Goal: Communication & Community: Answer question/provide support

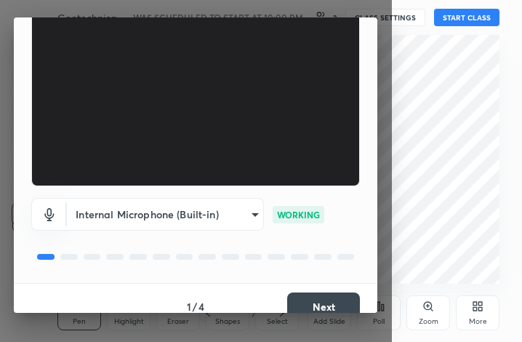
scroll to position [135, 0]
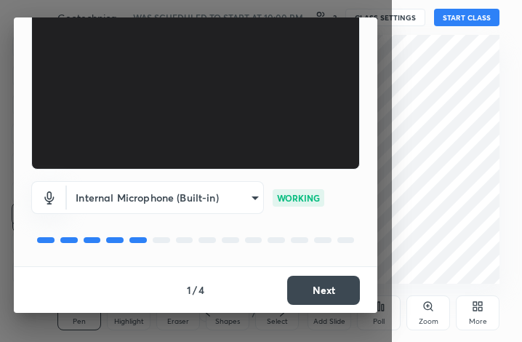
click at [327, 298] on button "Next" at bounding box center [323, 290] width 73 height 29
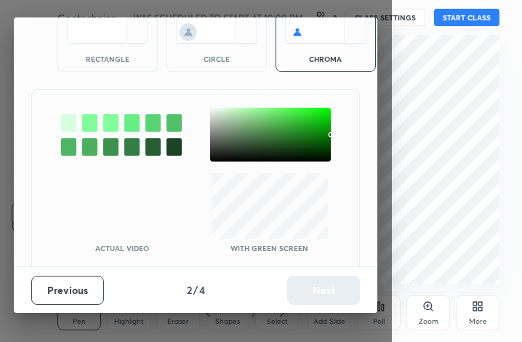
scroll to position [80, 0]
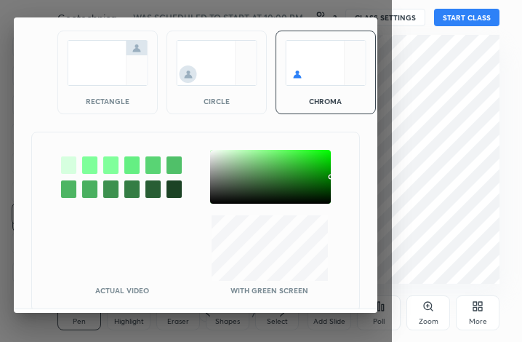
click at [112, 66] on img at bounding box center [107, 63] width 81 height 46
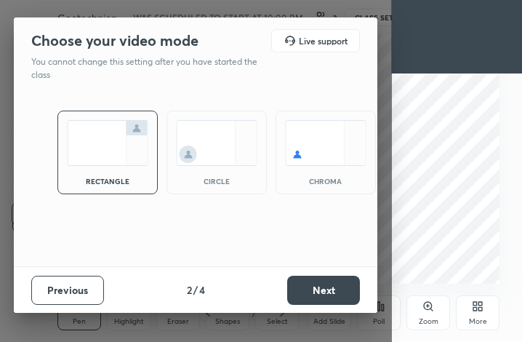
scroll to position [0, 0]
click at [337, 292] on button "Next" at bounding box center [323, 290] width 73 height 29
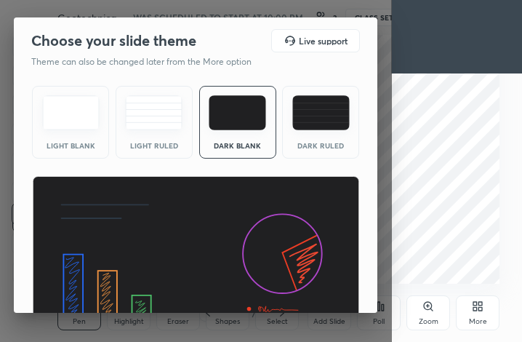
scroll to position [95, 0]
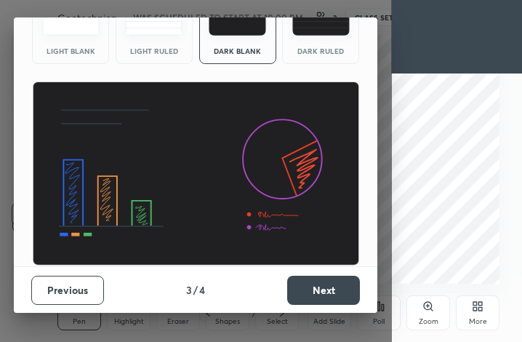
click at [321, 290] on button "Next" at bounding box center [323, 290] width 73 height 29
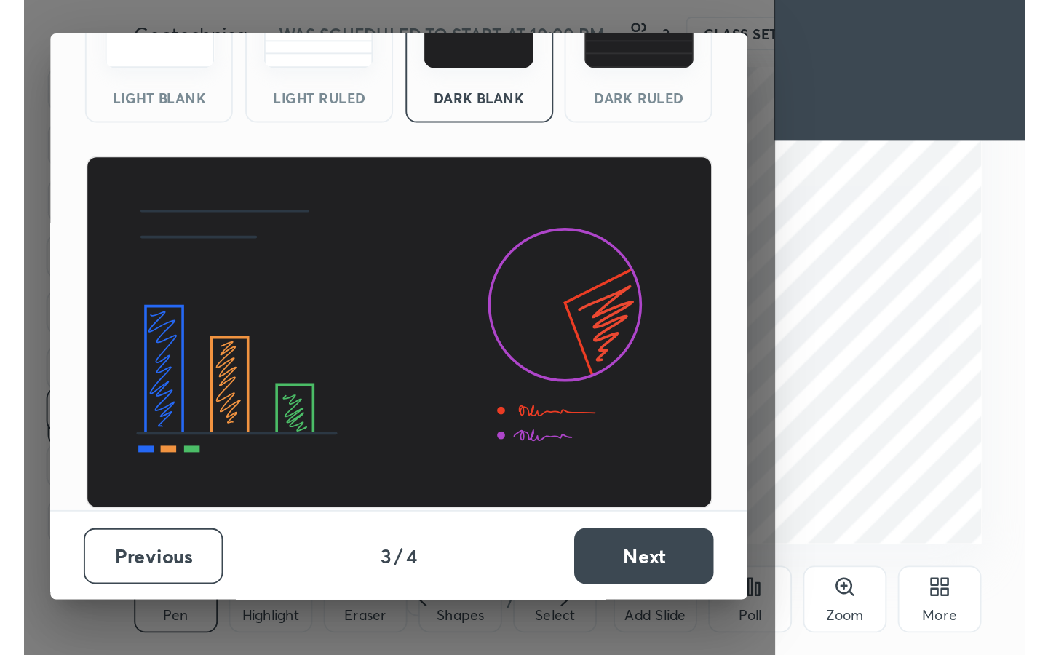
scroll to position [0, 0]
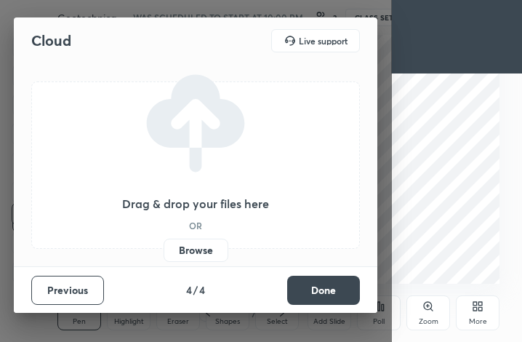
click at [321, 290] on button "Done" at bounding box center [323, 290] width 73 height 29
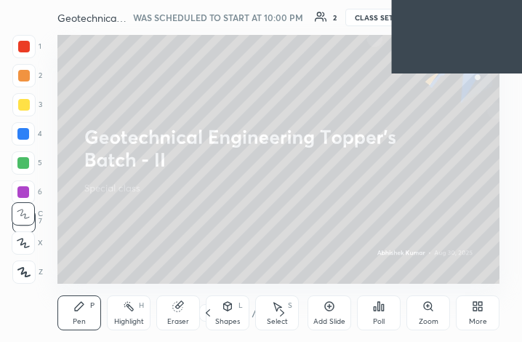
click at [474, 312] on div "More" at bounding box center [478, 312] width 44 height 35
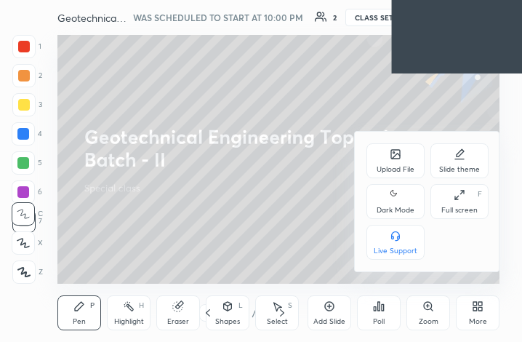
click at [470, 186] on div "Full screen F" at bounding box center [460, 201] width 58 height 35
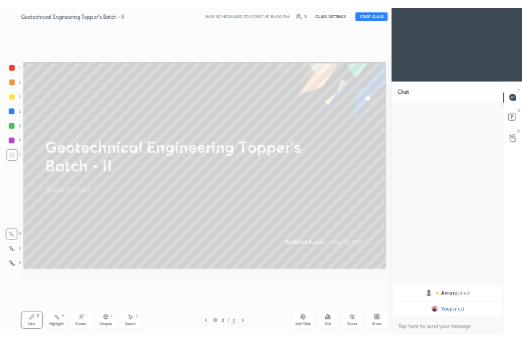
scroll to position [72194, 72029]
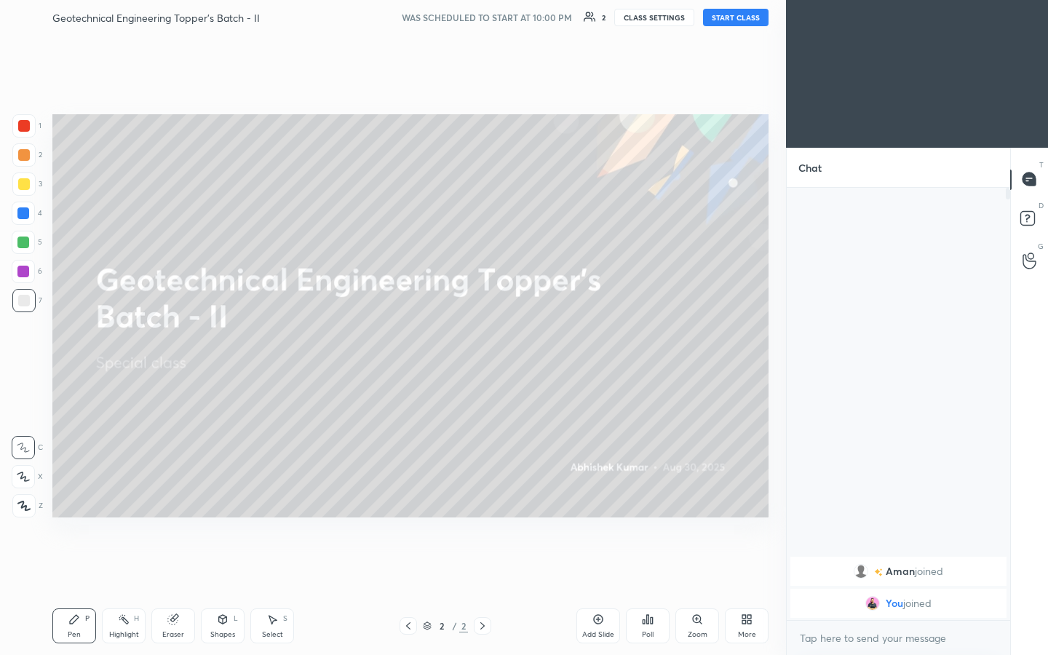
click at [522, 341] on div "More" at bounding box center [747, 625] width 44 height 35
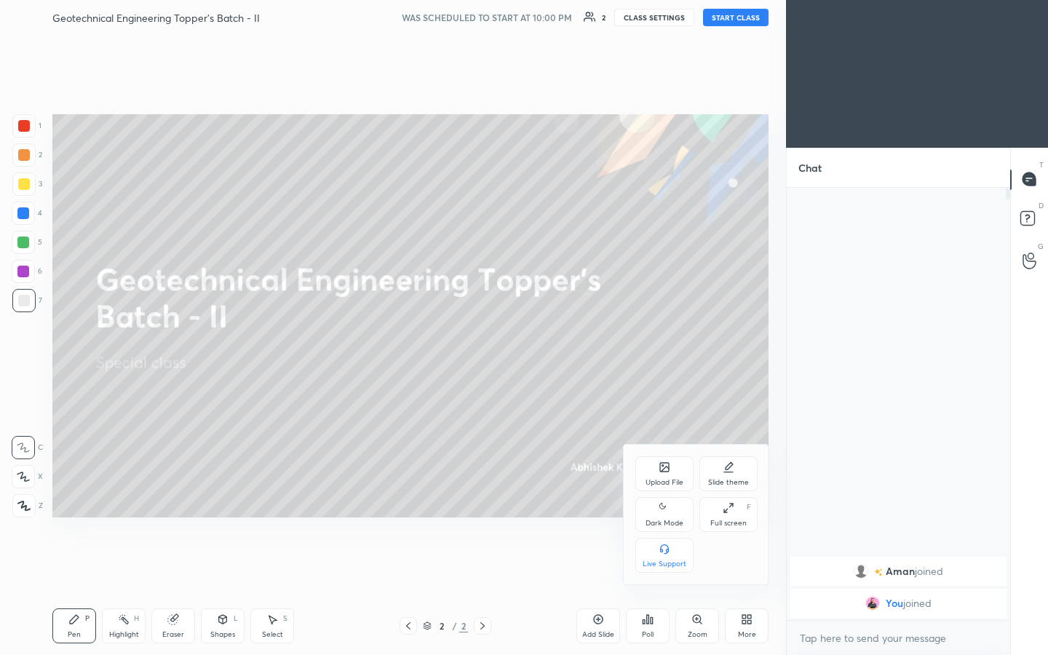
click at [522, 341] on div "Upload File" at bounding box center [664, 482] width 38 height 7
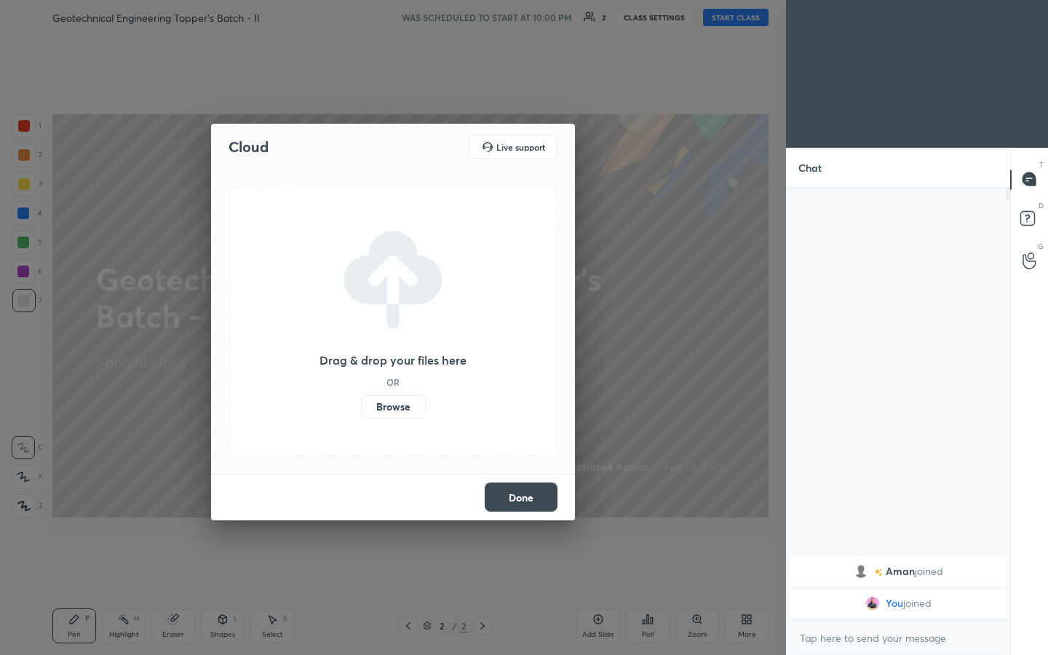
click at [407, 341] on label "Browse" at bounding box center [393, 406] width 65 height 23
click at [361, 341] on input "Browse" at bounding box center [361, 406] width 0 height 23
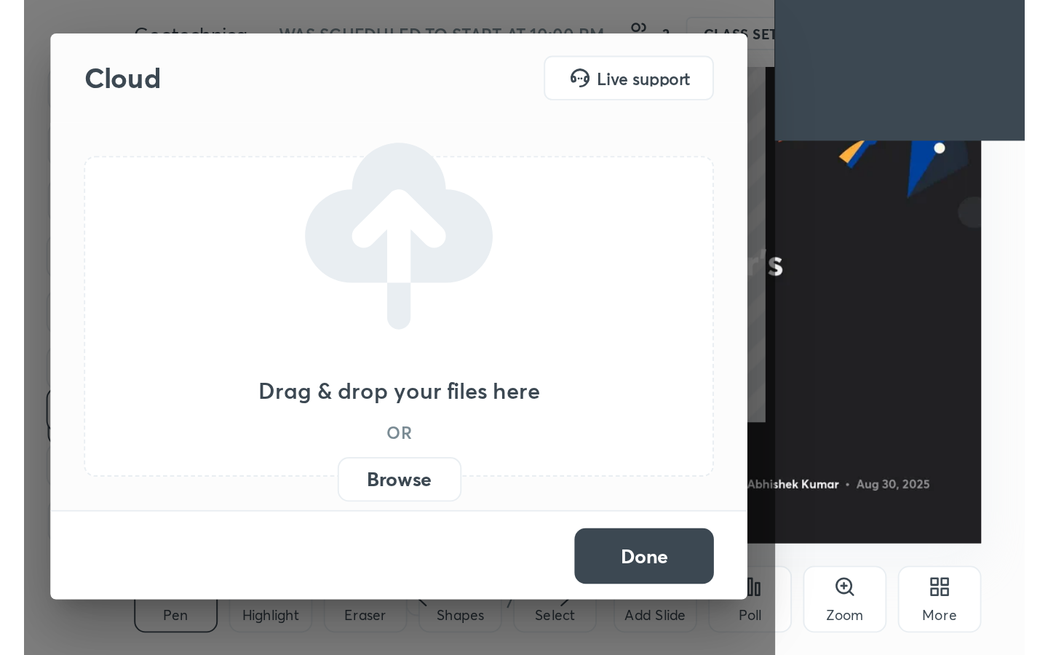
scroll to position [249, 464]
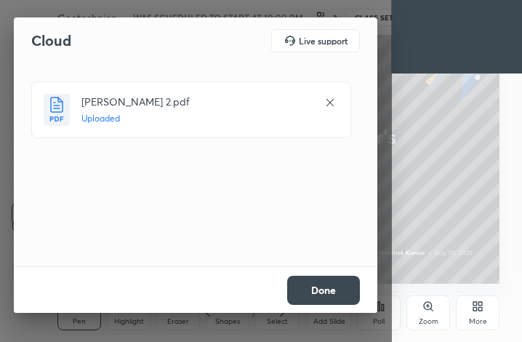
click at [330, 280] on button "Done" at bounding box center [323, 290] width 73 height 29
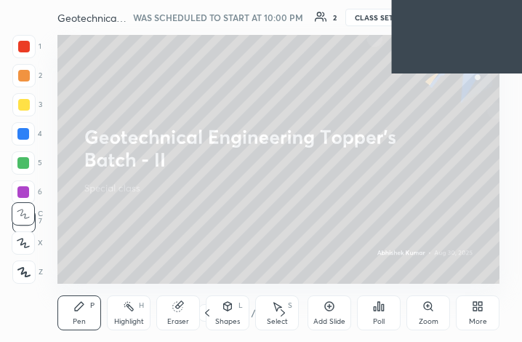
click at [477, 318] on div "More" at bounding box center [478, 321] width 18 height 7
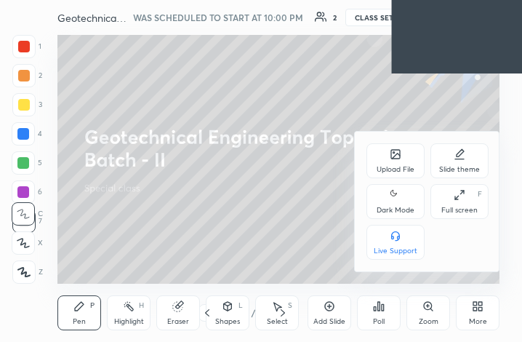
click at [465, 197] on icon at bounding box center [460, 195] width 12 height 12
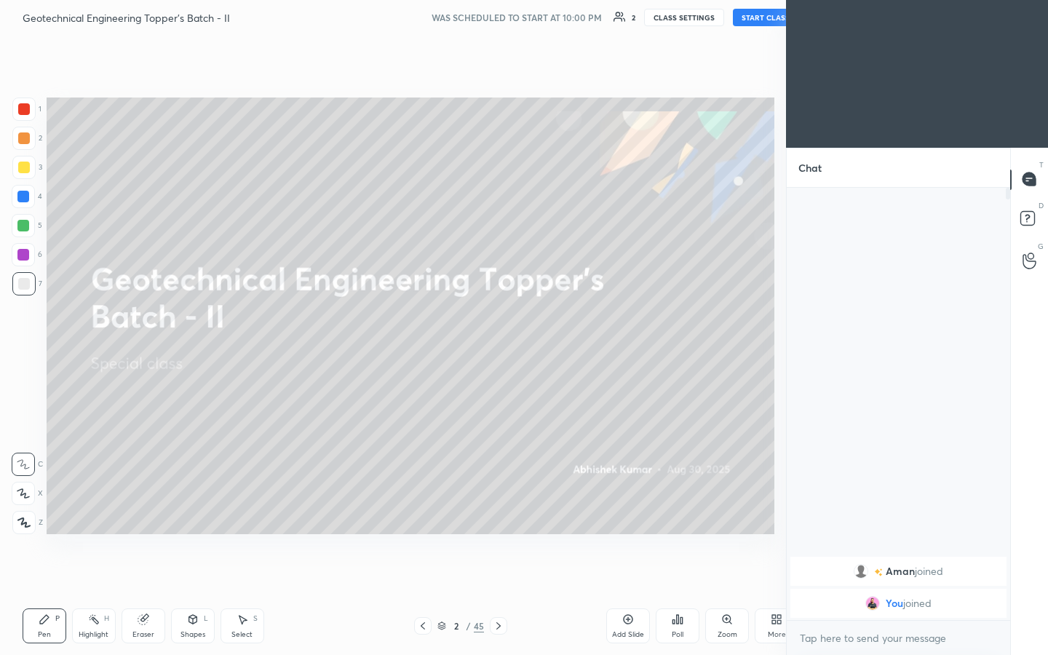
scroll to position [0, 0]
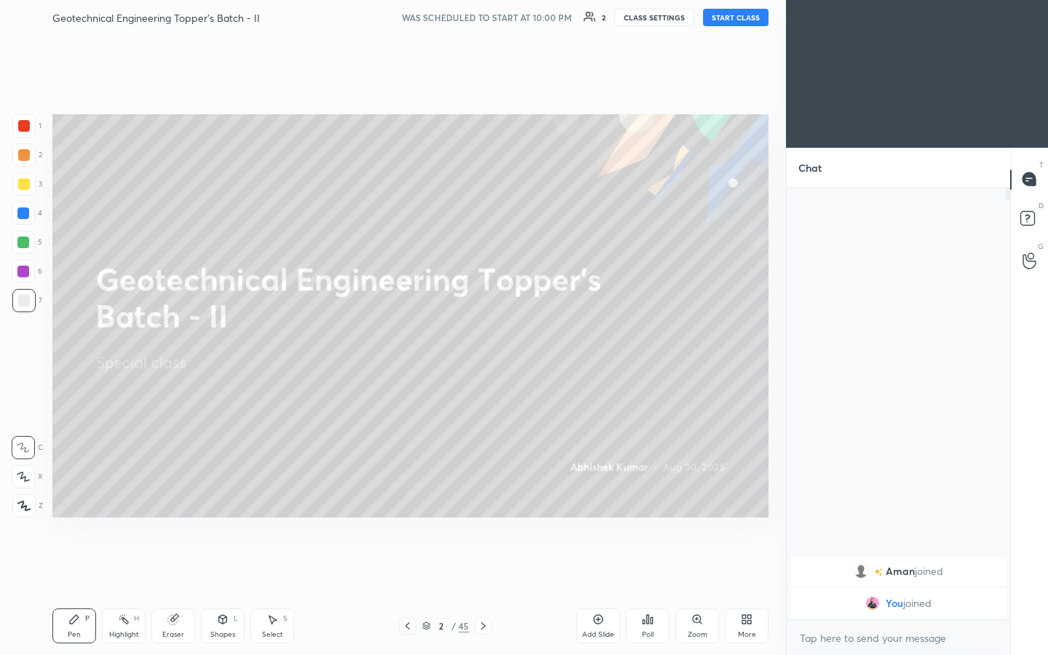
click at [522, 22] on button "START CLASS" at bounding box center [735, 17] width 65 height 17
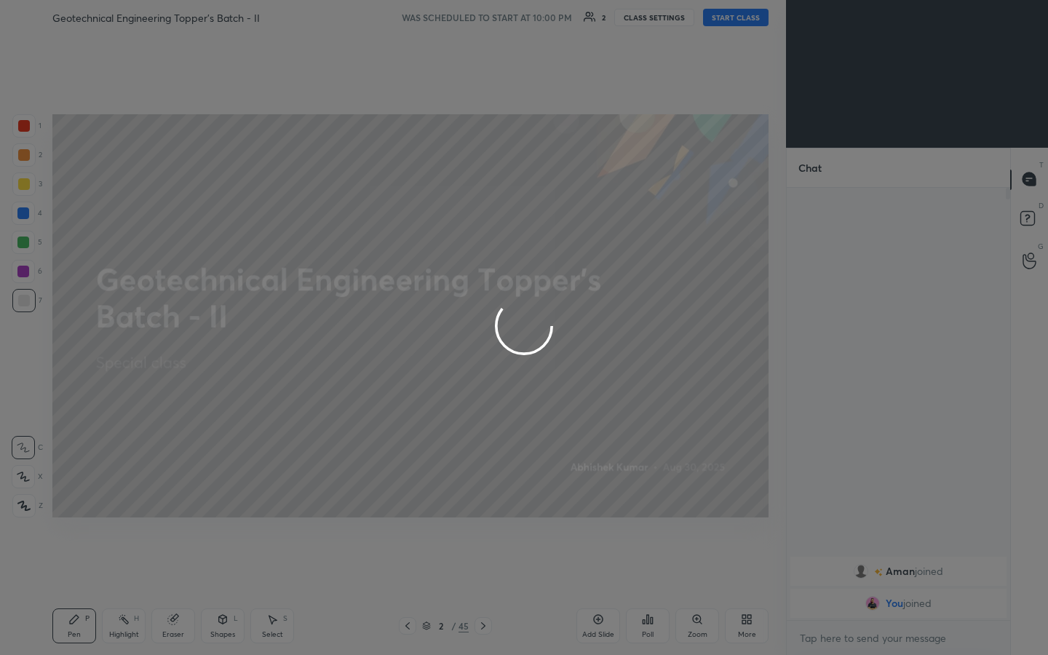
type textarea "x"
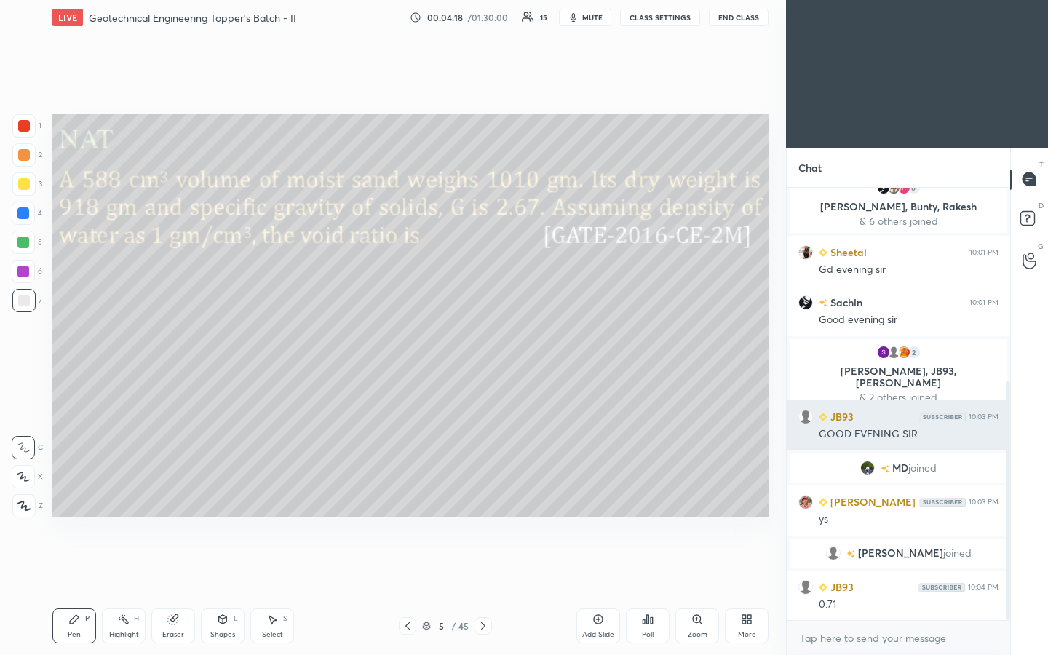
scroll to position [349, 0]
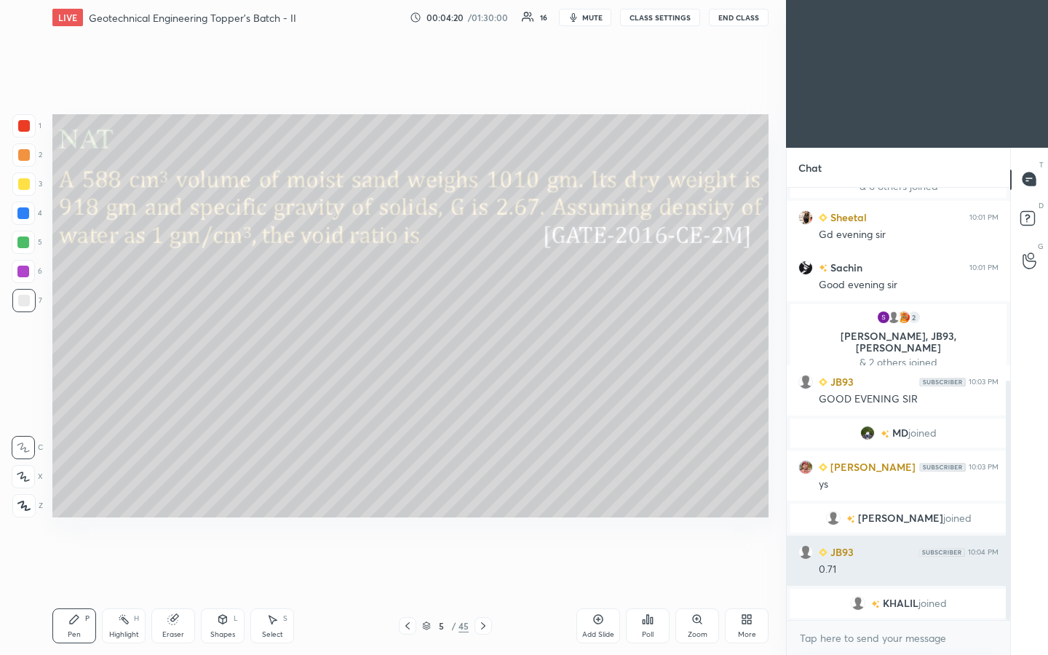
click at [522, 341] on h6 "JB93" at bounding box center [840, 551] width 26 height 15
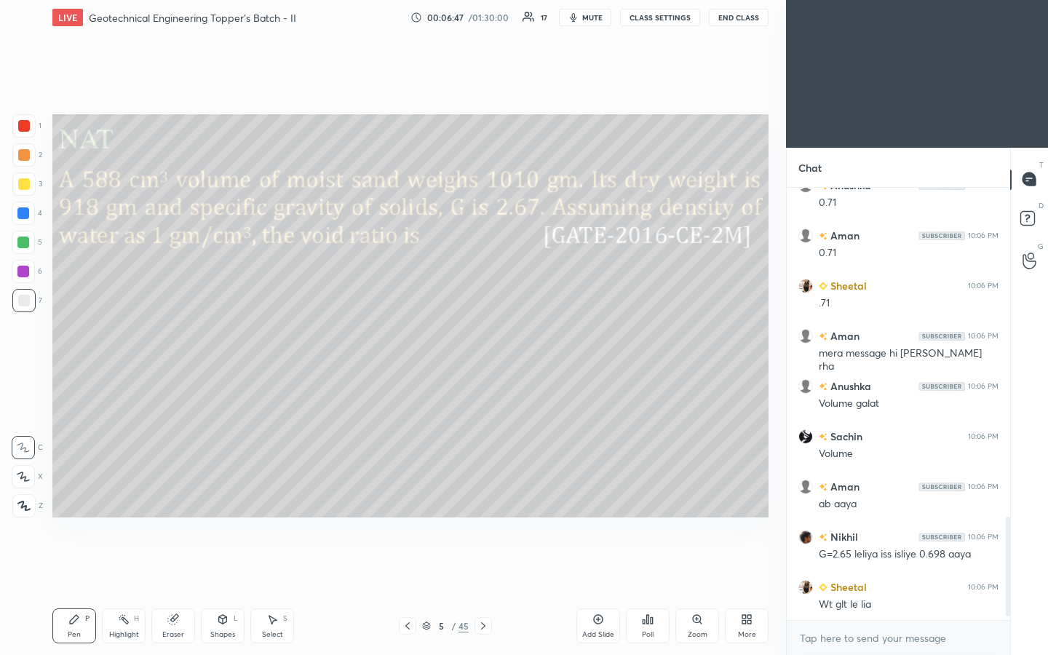
scroll to position [1437, 0]
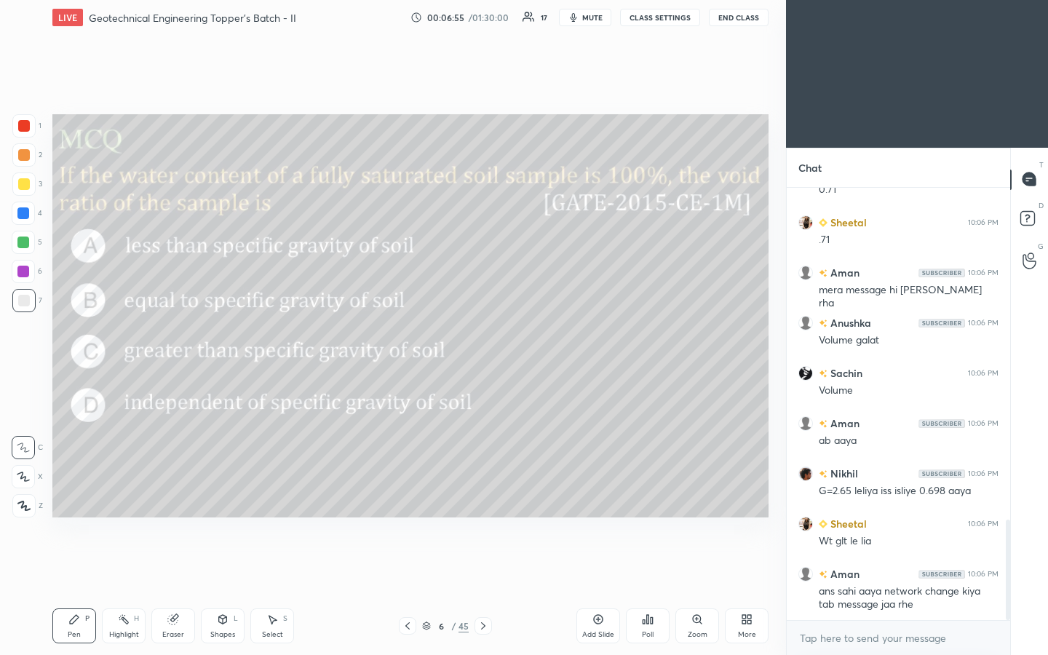
click at [522, 341] on div "Poll" at bounding box center [648, 625] width 44 height 35
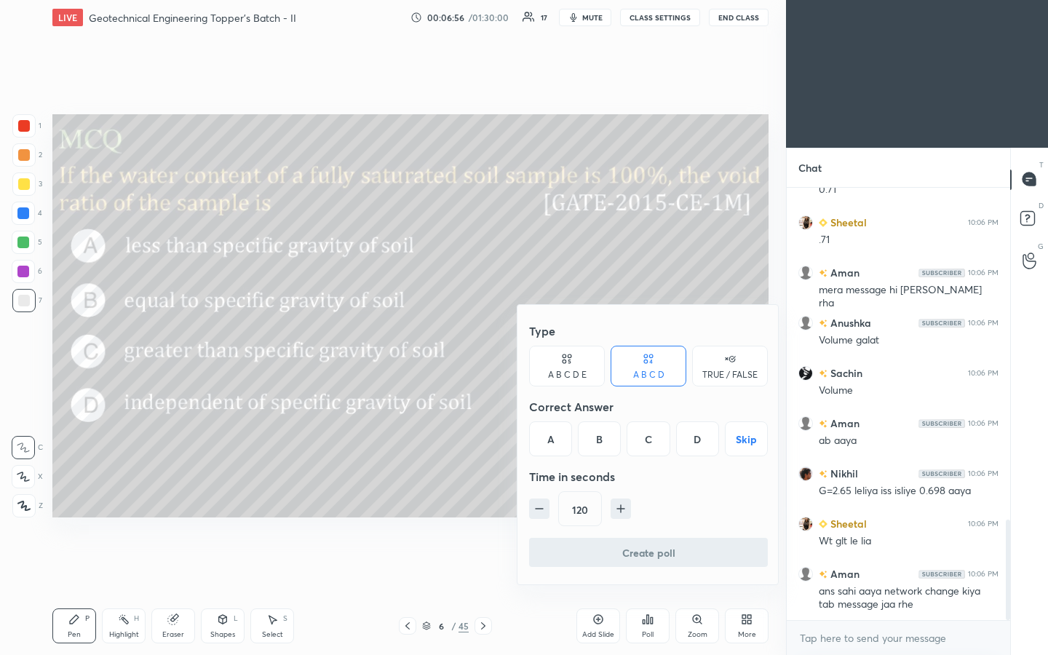
click at [522, 341] on button "Skip" at bounding box center [746, 438] width 43 height 35
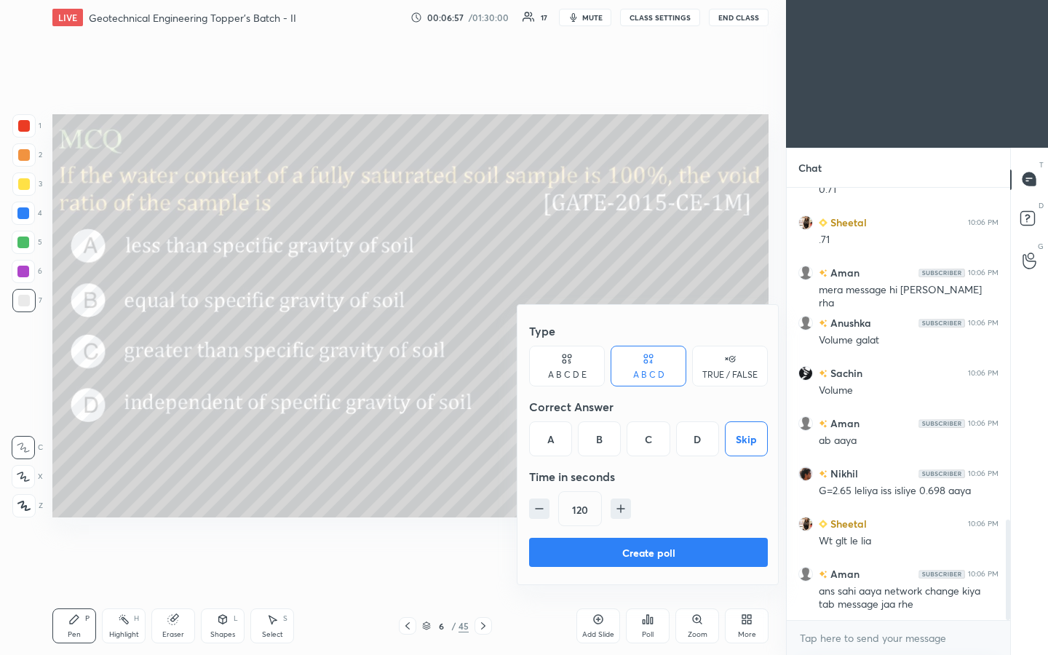
click at [522, 341] on icon "button" at bounding box center [539, 508] width 15 height 15
type input "90"
click at [522, 341] on button "Create poll" at bounding box center [648, 552] width 239 height 29
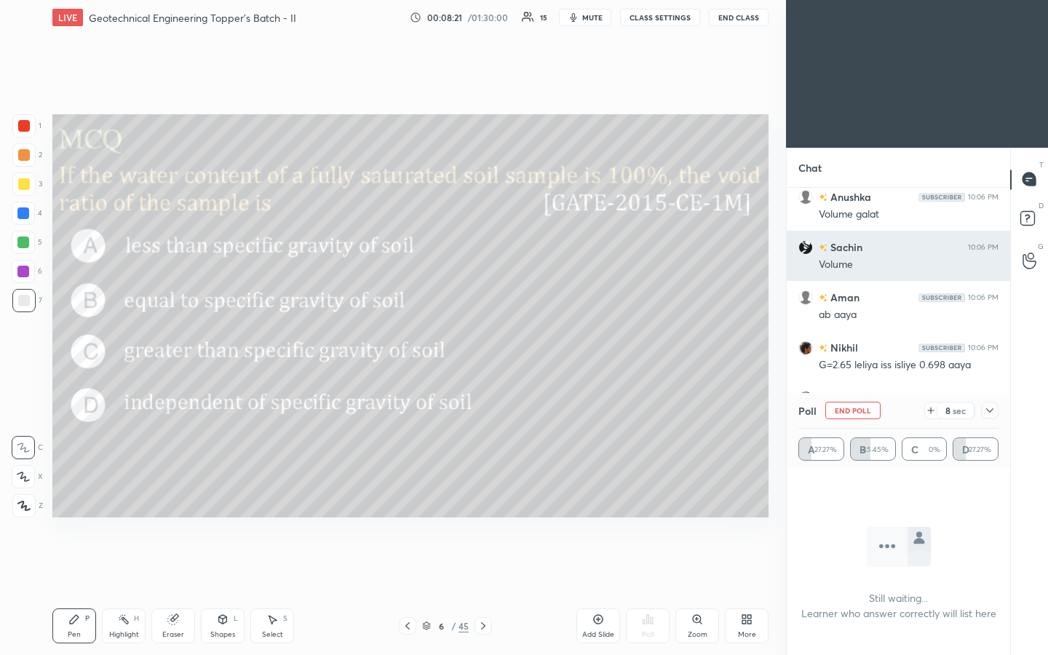
scroll to position [1648, 0]
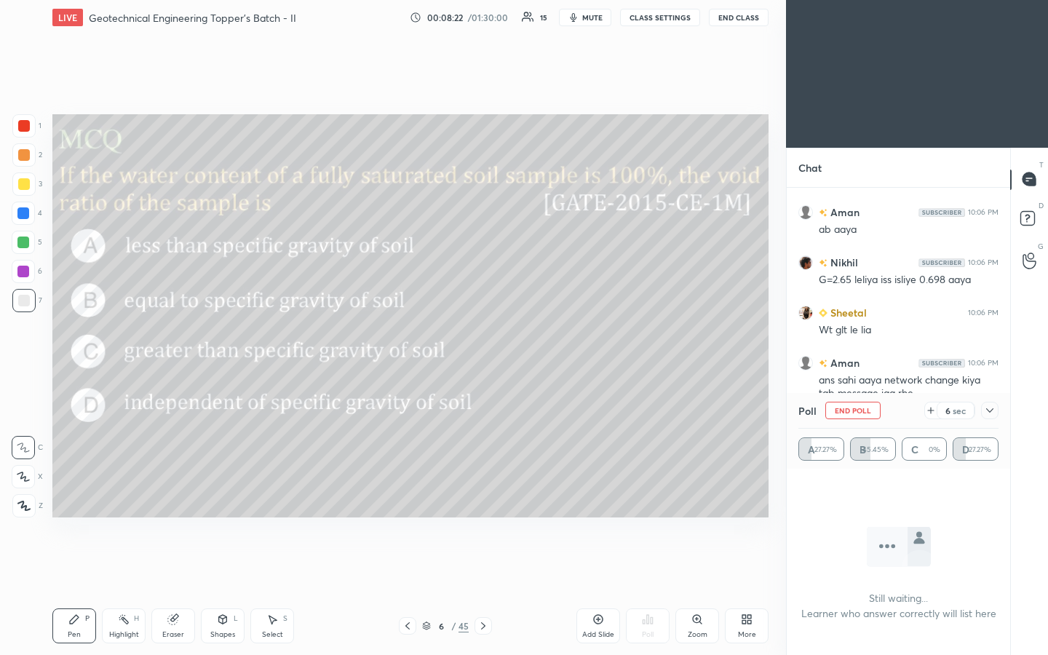
click at [522, 341] on icon at bounding box center [990, 411] width 12 height 12
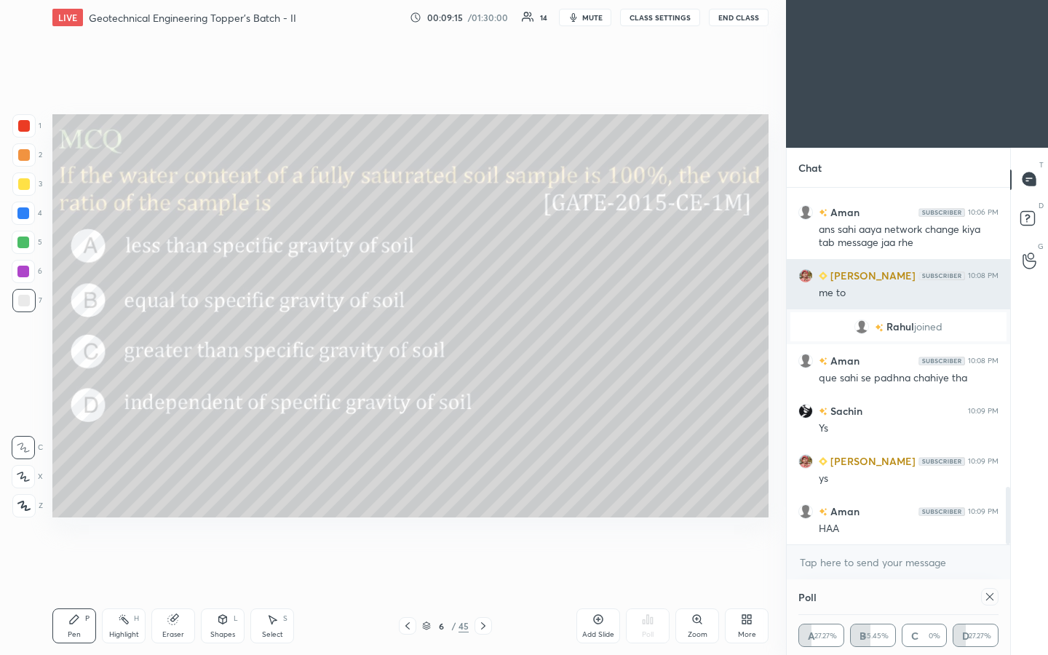
scroll to position [1849, 0]
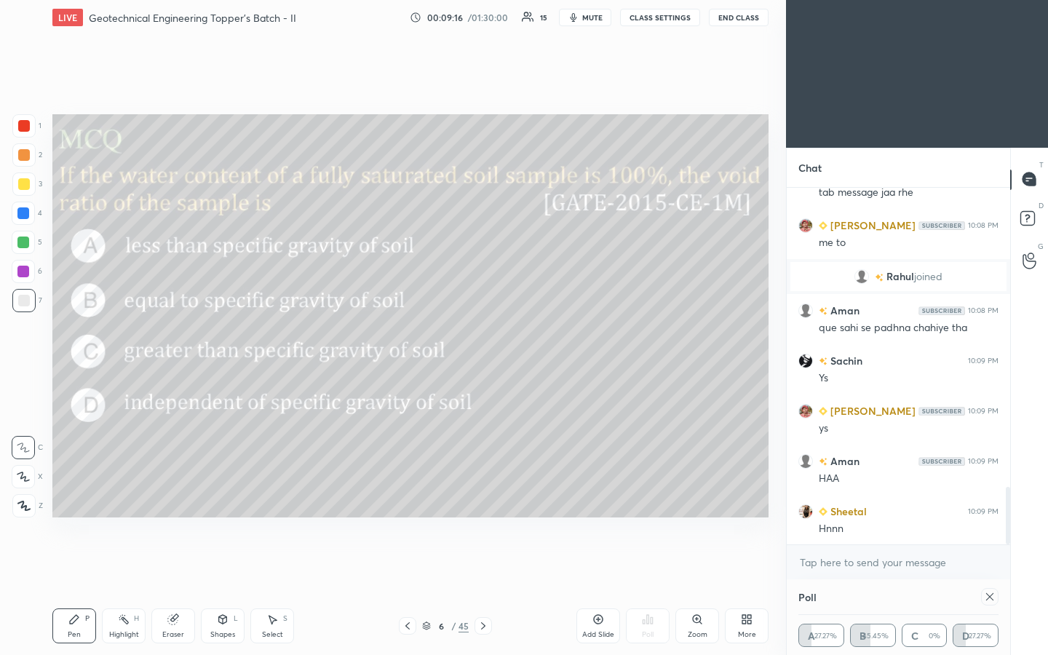
click at [522, 341] on icon at bounding box center [990, 597] width 12 height 12
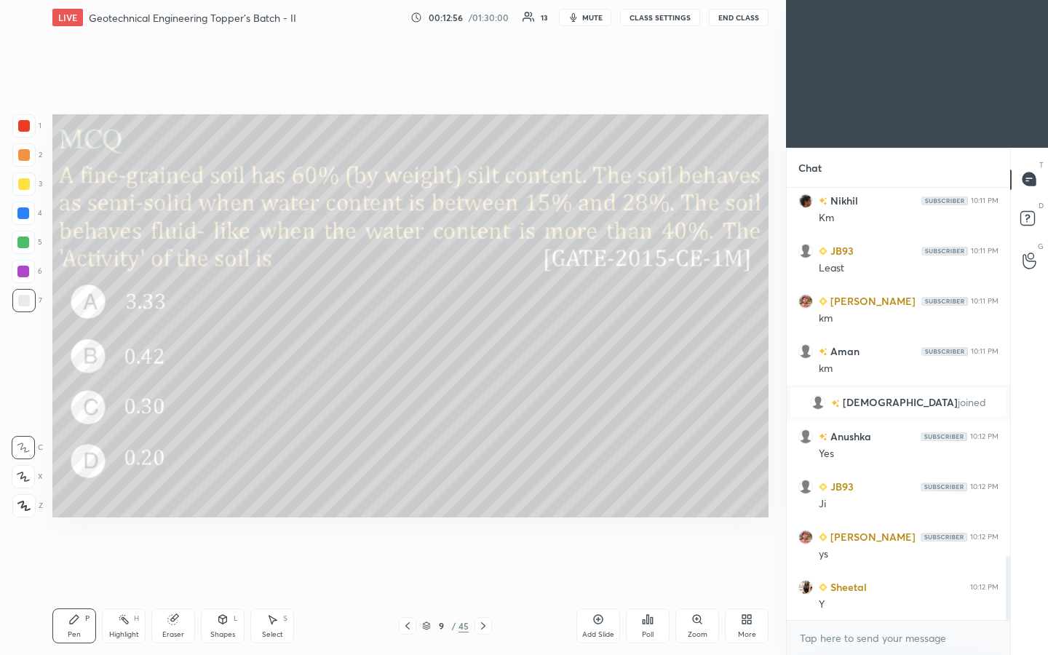
scroll to position [2479, 0]
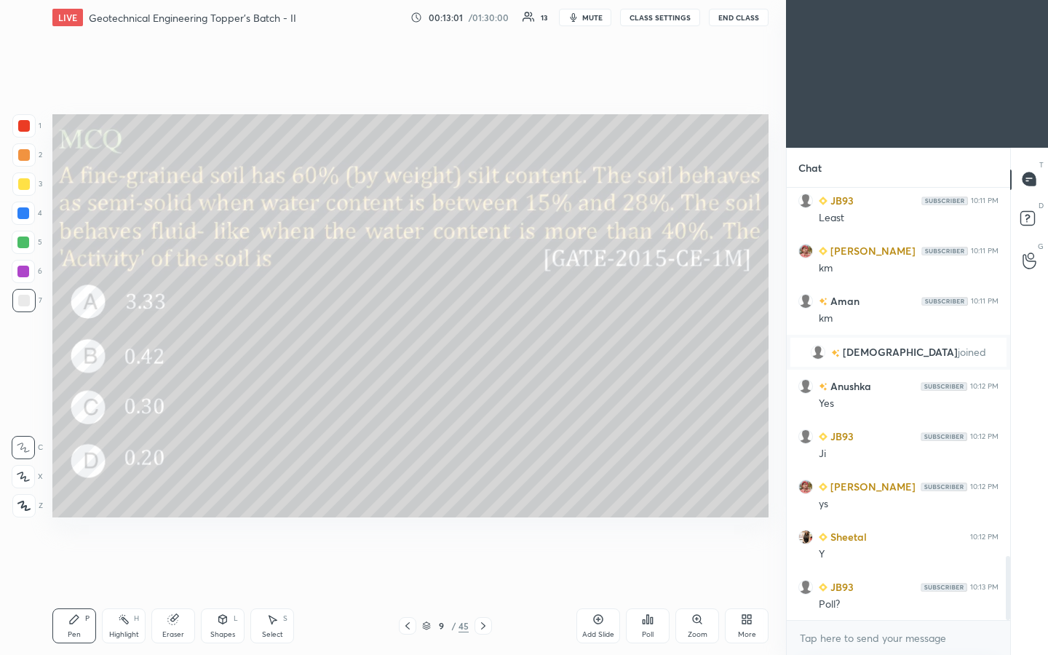
click at [522, 341] on div "Poll" at bounding box center [648, 625] width 44 height 35
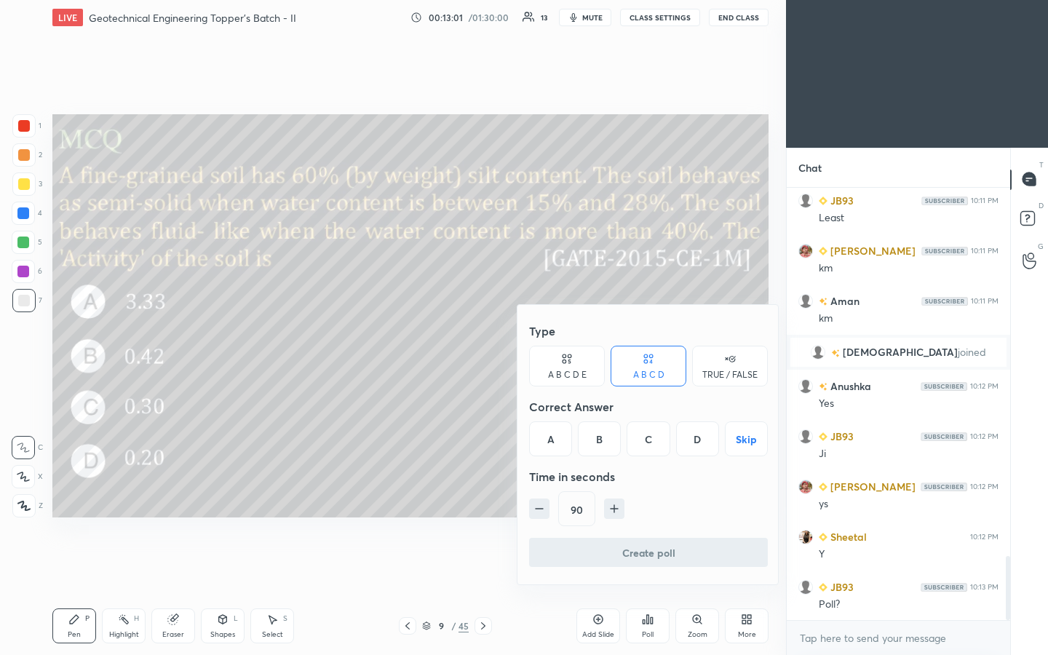
click at [522, 341] on button "Skip" at bounding box center [746, 438] width 43 height 35
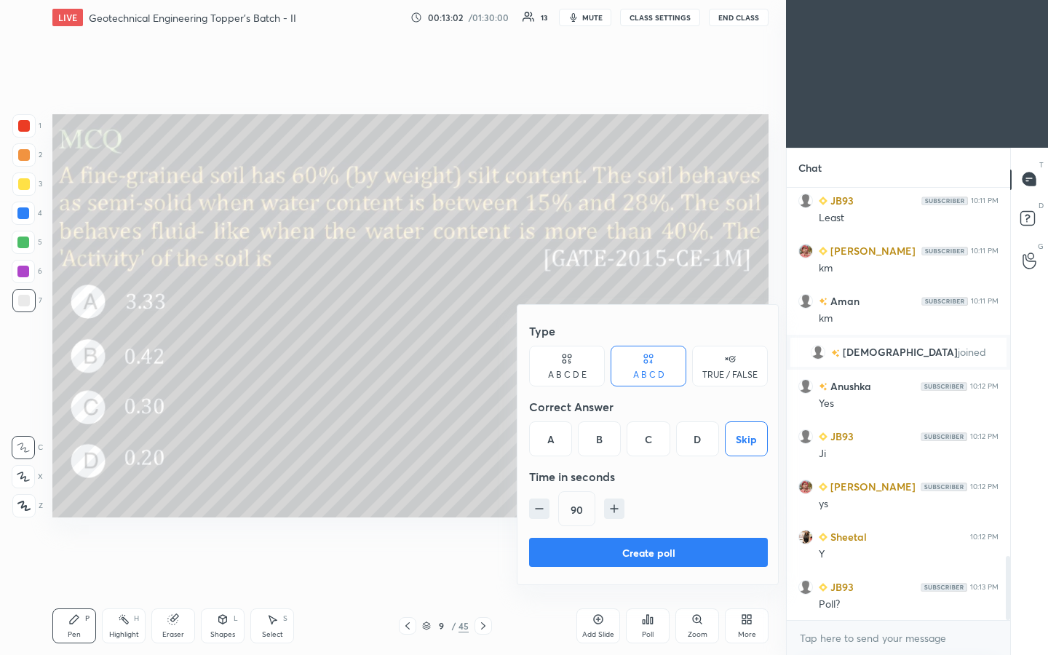
click at [522, 341] on button "Create poll" at bounding box center [648, 552] width 239 height 29
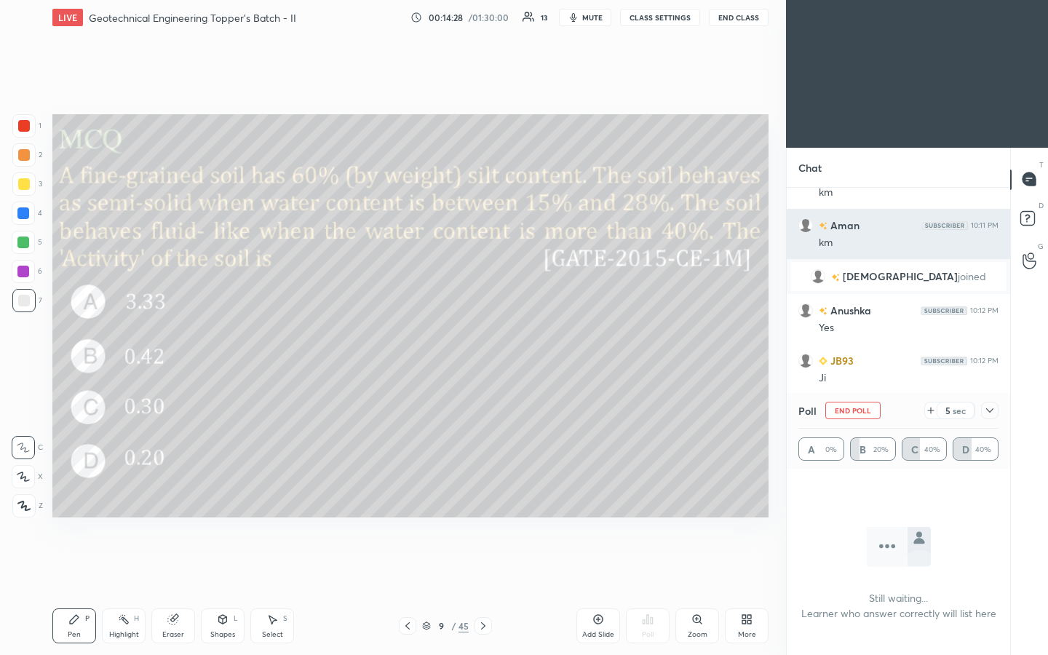
scroll to position [2584, 0]
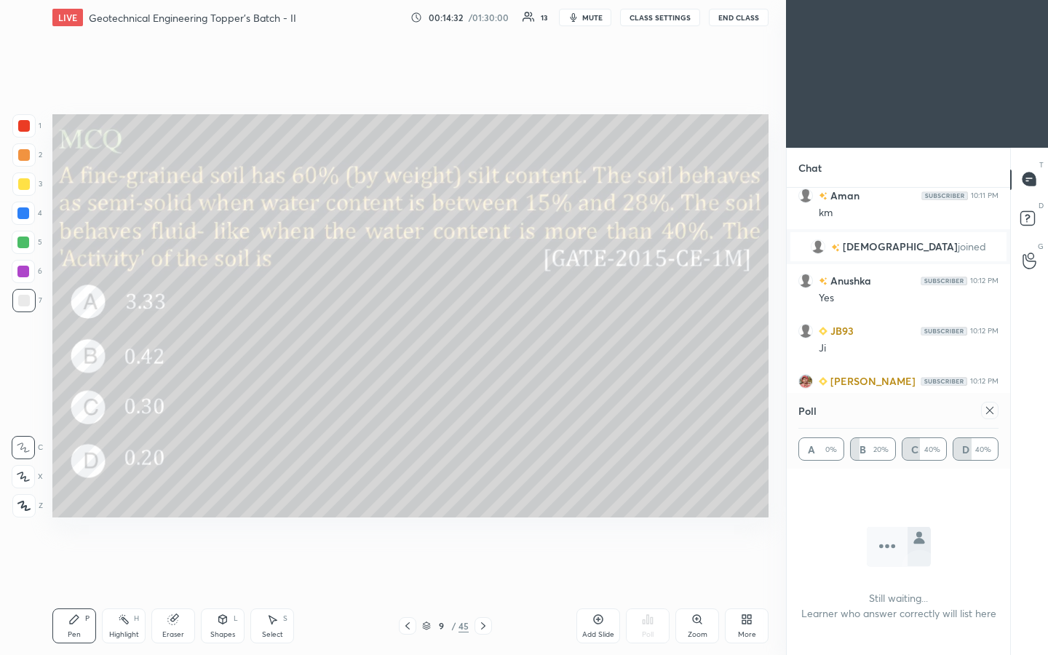
click at [522, 341] on icon at bounding box center [990, 411] width 12 height 12
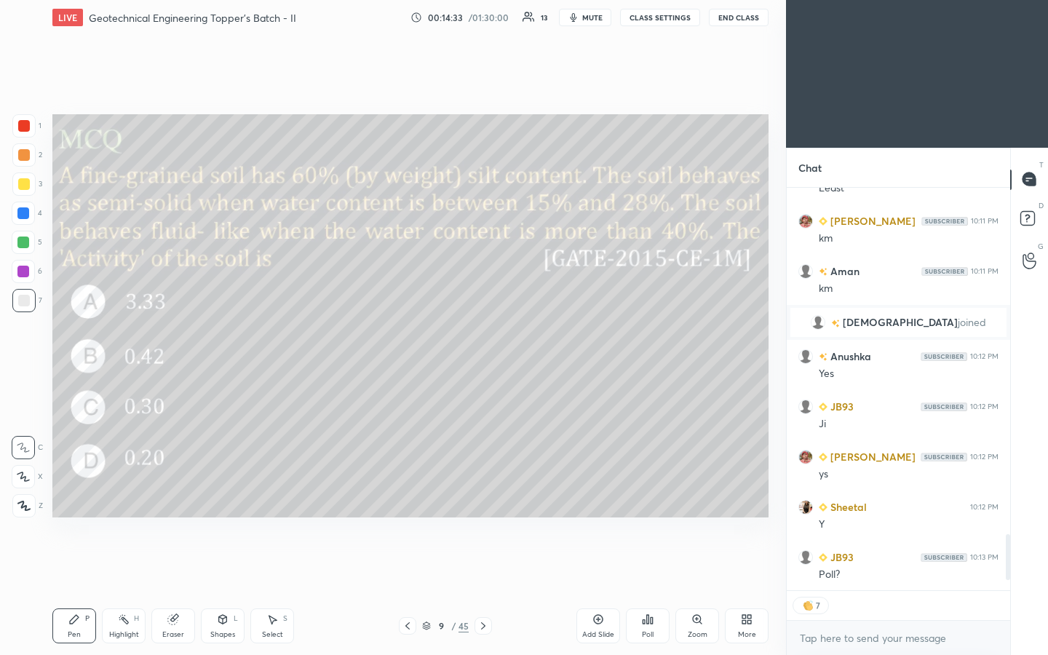
scroll to position [5, 5]
drag, startPoint x: 24, startPoint y: 185, endPoint x: 43, endPoint y: 182, distance: 19.1
click at [23, 186] on div at bounding box center [24, 184] width 12 height 12
type textarea "x"
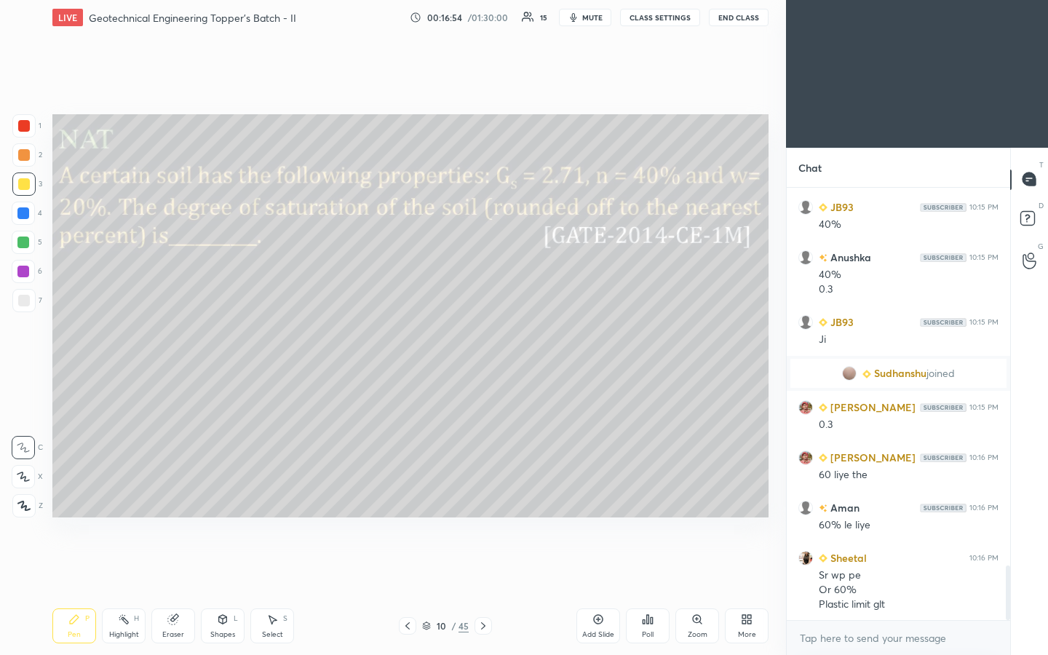
scroll to position [3032, 0]
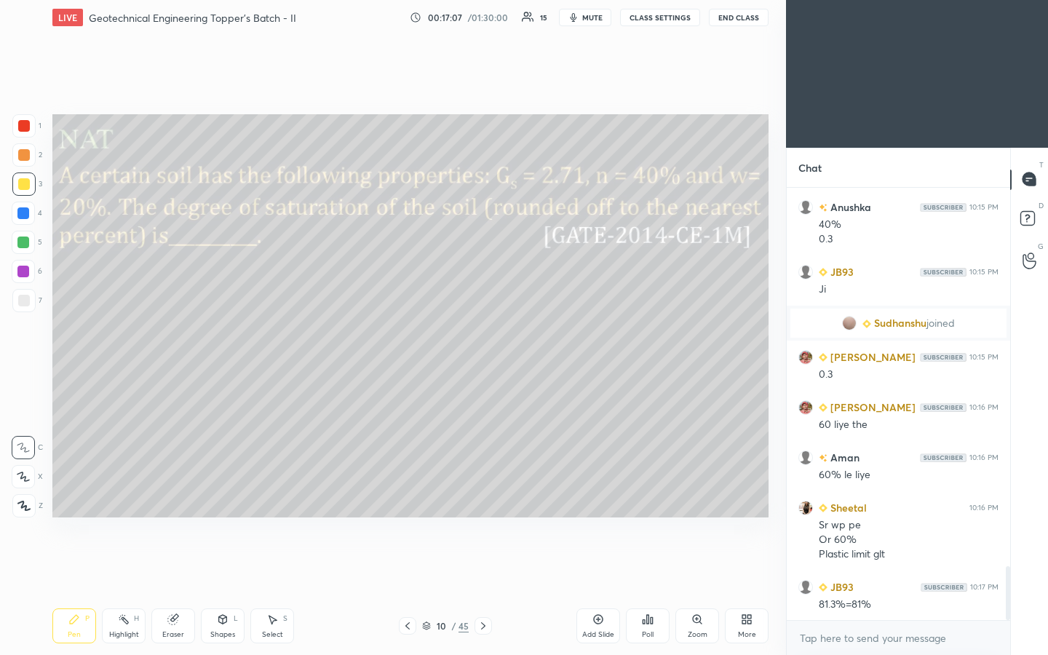
drag, startPoint x: 430, startPoint y: 632, endPoint x: 434, endPoint y: 597, distance: 34.4
click at [430, 341] on div "10 / 45" at bounding box center [445, 625] width 47 height 13
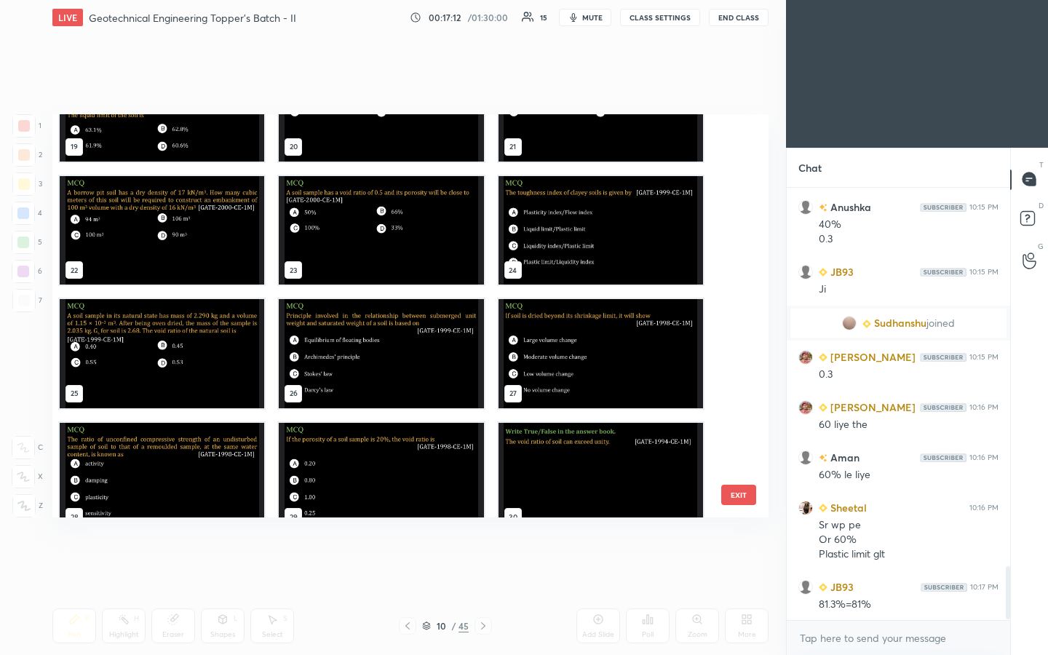
scroll to position [3083, 0]
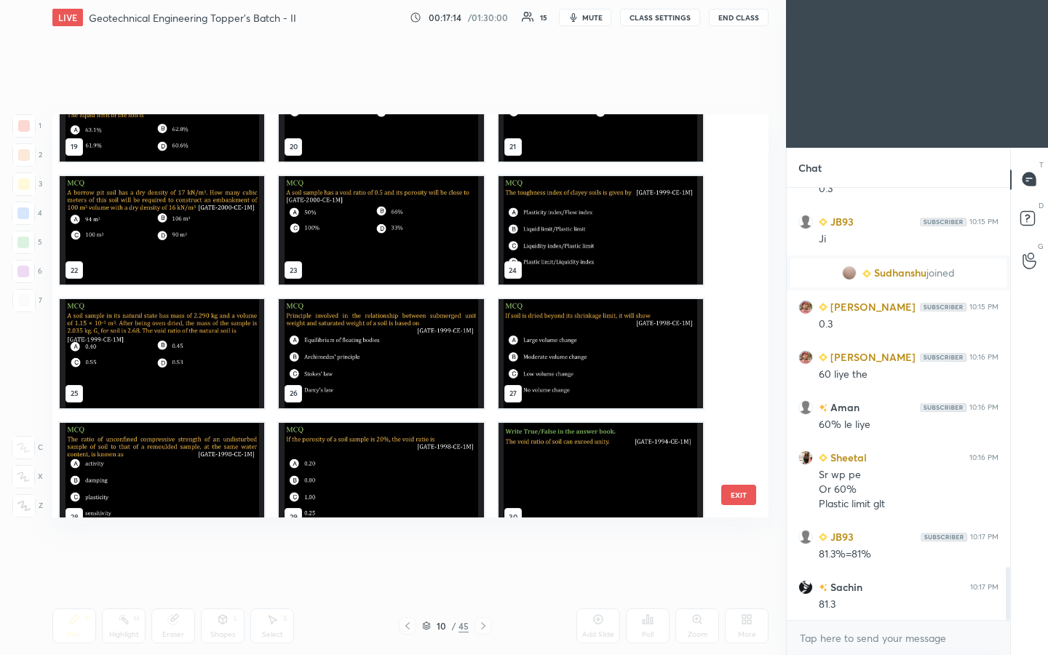
click at [522, 341] on button "EXIT" at bounding box center [738, 495] width 35 height 20
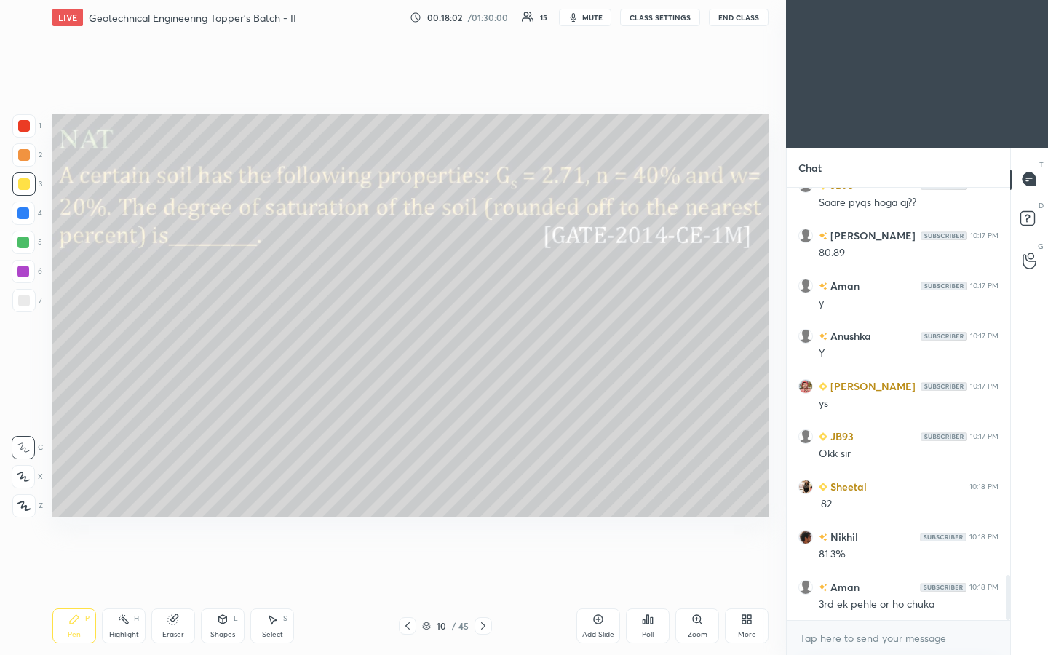
scroll to position [3720, 0]
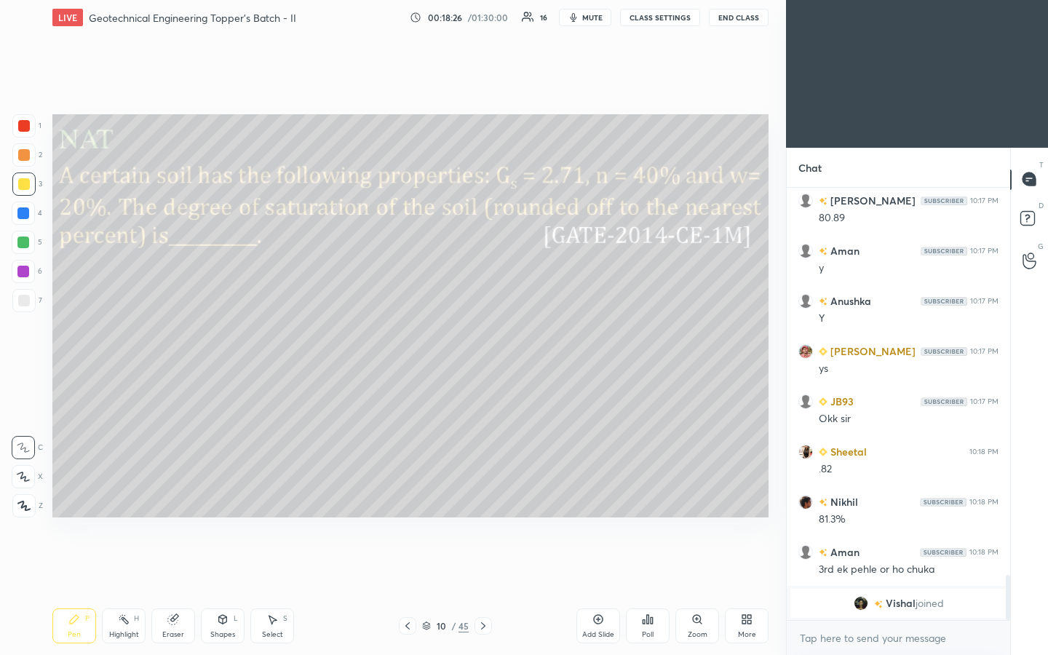
click at [172, 341] on icon at bounding box center [172, 619] width 9 height 9
drag, startPoint x: 65, startPoint y: 628, endPoint x: 234, endPoint y: 533, distance: 194.5
click at [67, 341] on div "Pen P" at bounding box center [74, 625] width 44 height 35
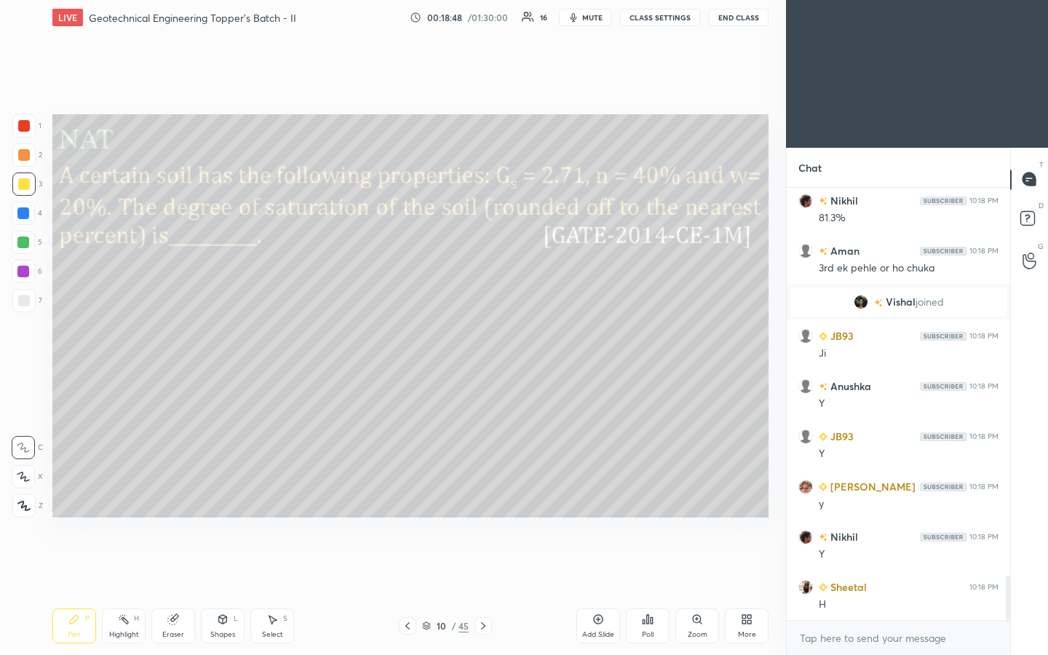
scroll to position [3809, 0]
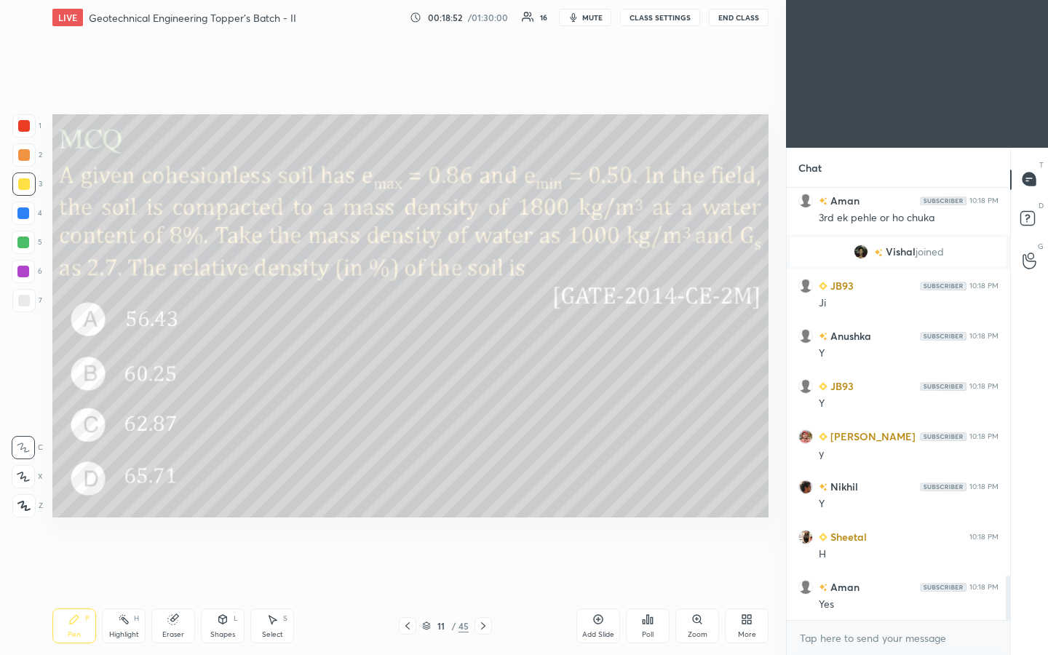
click at [522, 341] on div "Poll" at bounding box center [648, 625] width 44 height 35
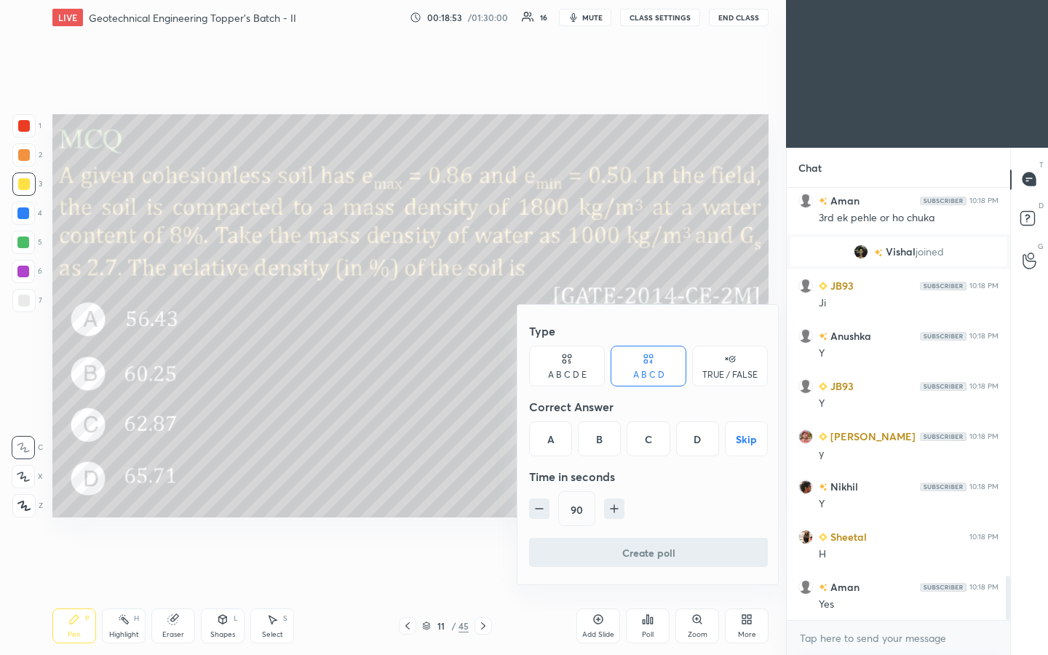
click at [522, 341] on button "Skip" at bounding box center [746, 438] width 43 height 35
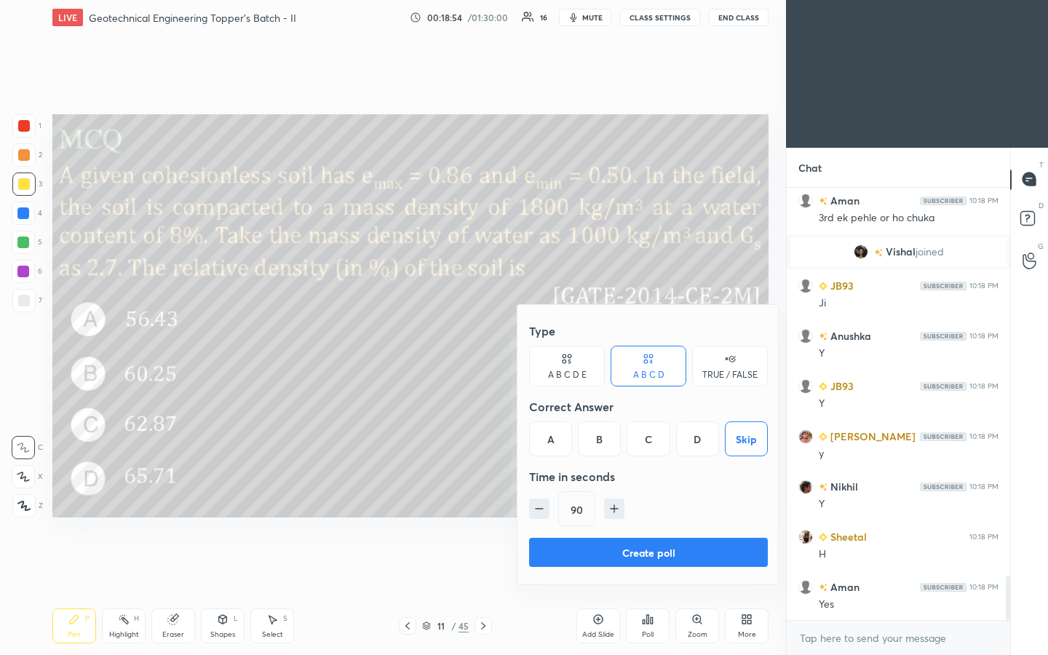
click at [522, 341] on button "button" at bounding box center [614, 508] width 20 height 20
click at [522, 341] on div "105" at bounding box center [648, 508] width 239 height 35
click at [522, 341] on icon "button" at bounding box center [621, 508] width 0 height 7
type input "120"
click at [522, 341] on button "Create poll" at bounding box center [648, 552] width 239 height 29
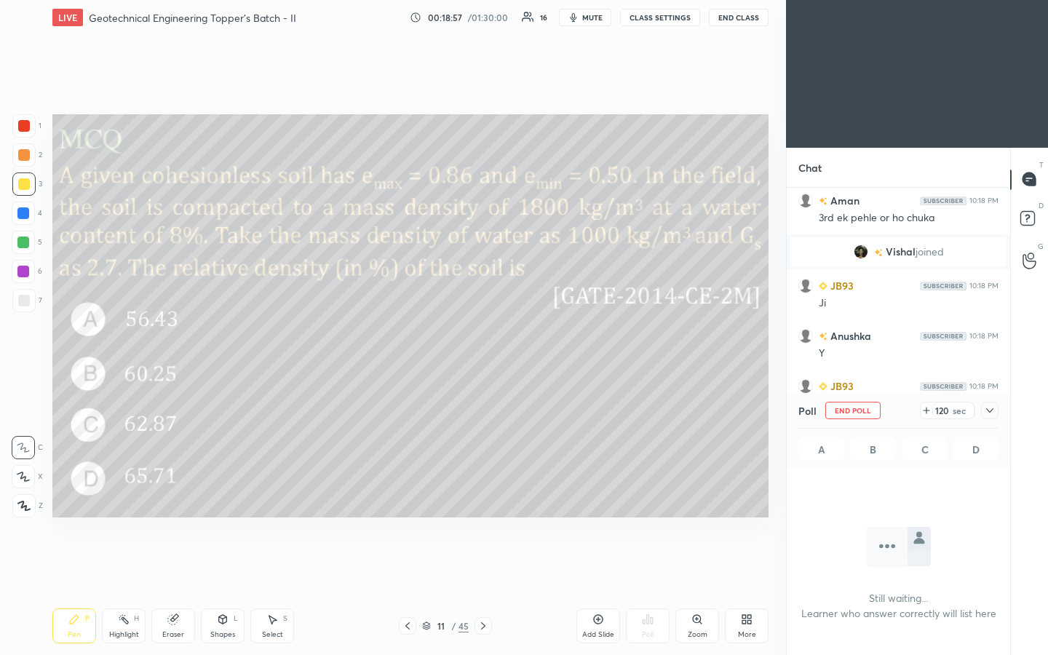
scroll to position [387, 219]
click at [522, 15] on span "mute" at bounding box center [592, 17] width 20 height 10
click at [522, 341] on icon at bounding box center [931, 411] width 12 height 12
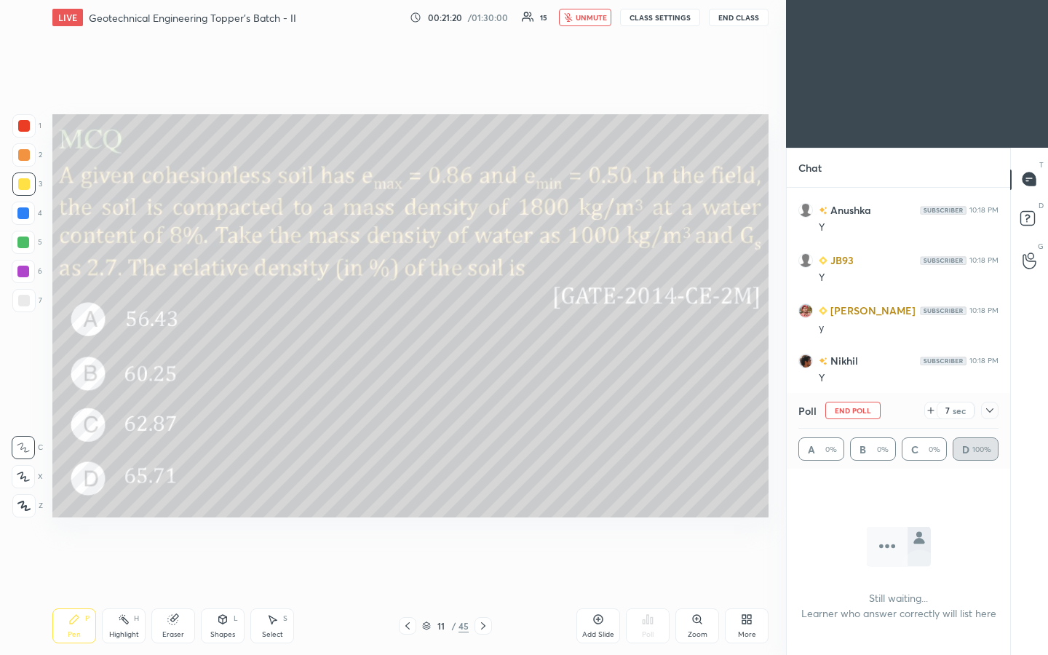
scroll to position [3985, 0]
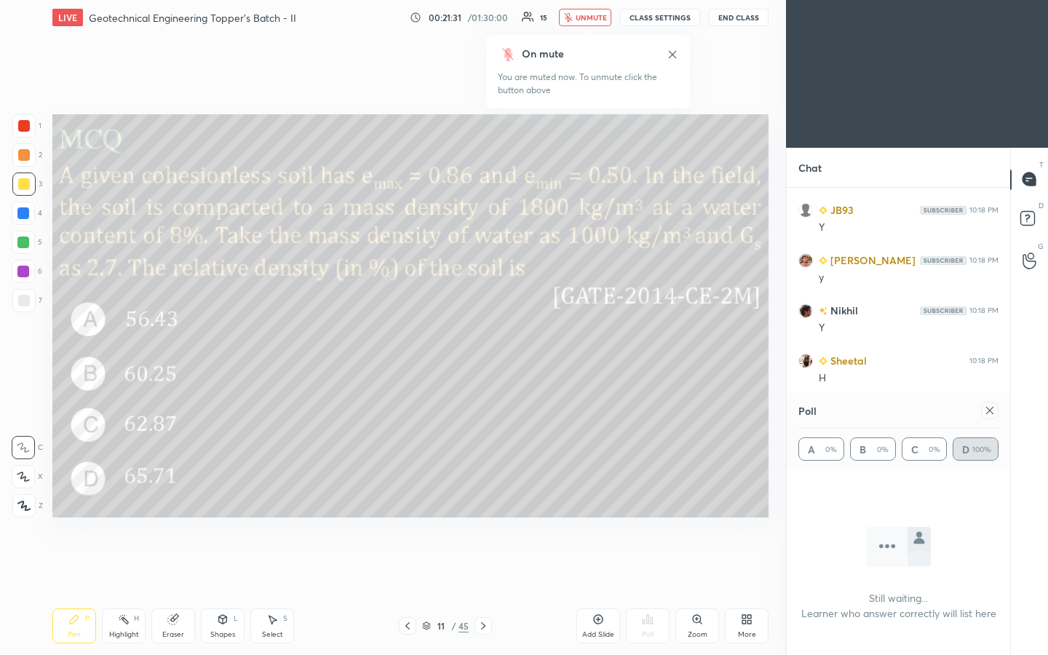
click at [522, 20] on span "unmute" at bounding box center [591, 17] width 31 height 10
click at [522, 341] on icon at bounding box center [990, 411] width 12 height 12
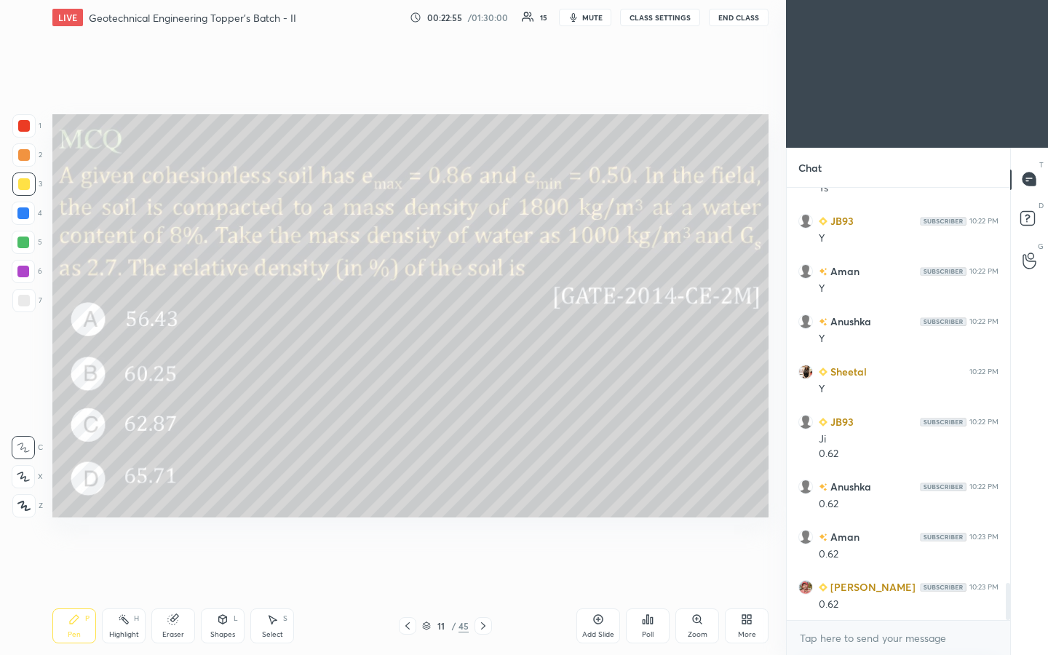
scroll to position [4576, 0]
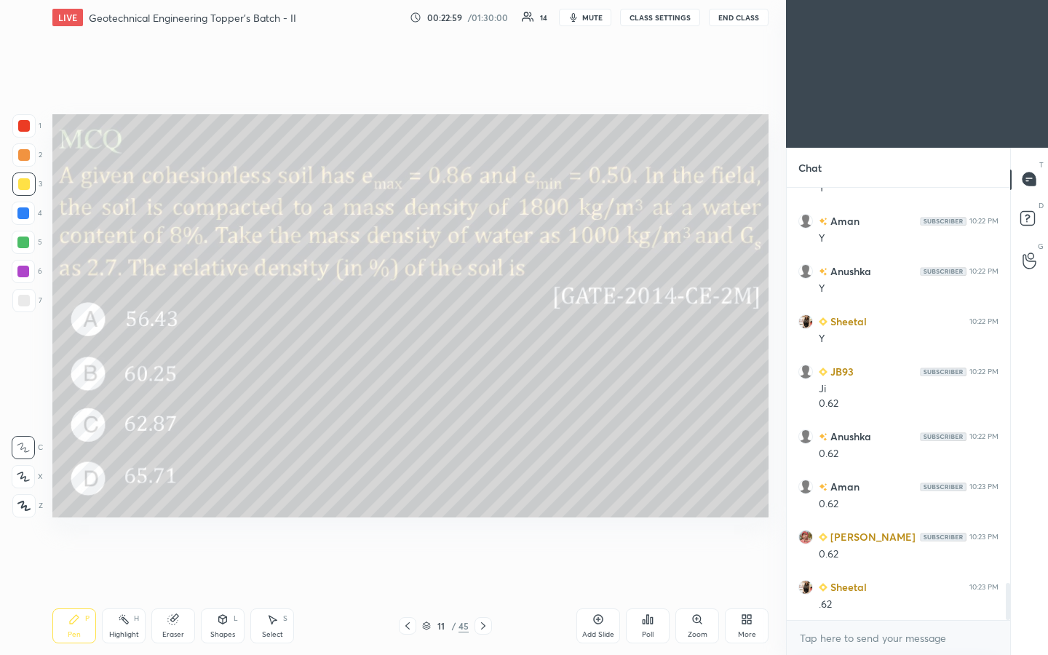
drag, startPoint x: 228, startPoint y: 628, endPoint x: 237, endPoint y: 611, distance: 18.9
click at [228, 341] on div "Shapes L" at bounding box center [223, 625] width 44 height 35
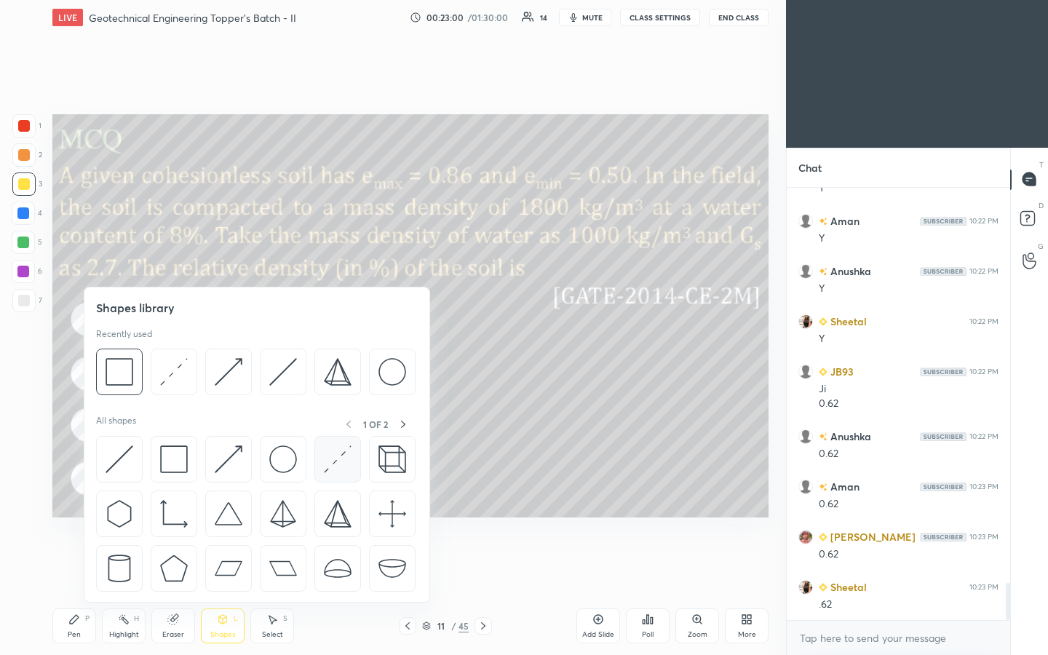
click at [318, 341] on div at bounding box center [337, 459] width 47 height 47
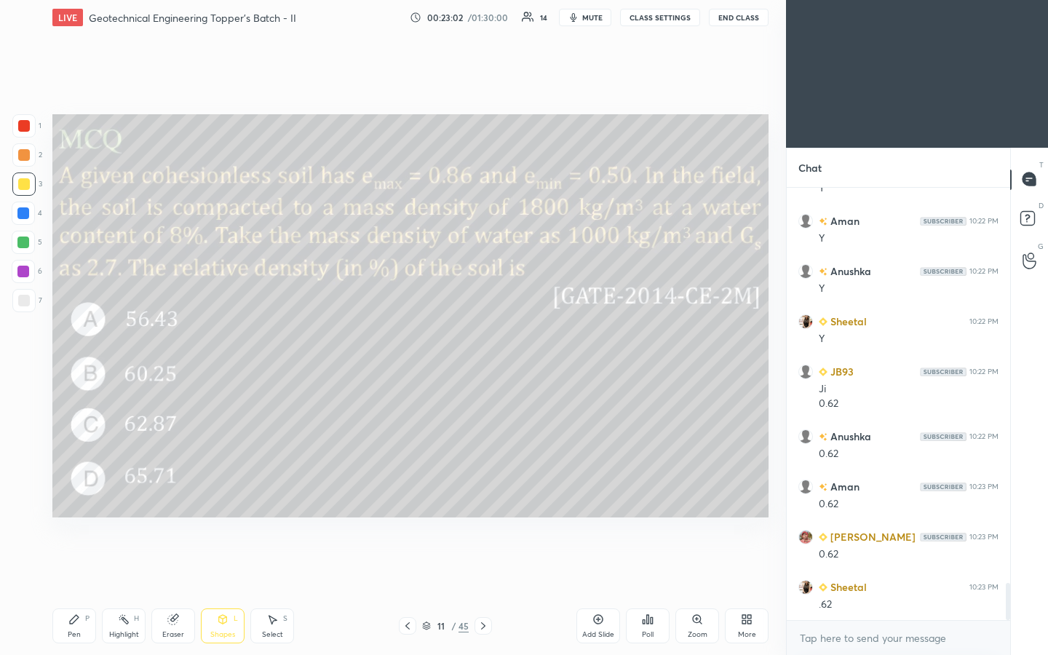
click at [65, 341] on div "Pen P" at bounding box center [74, 625] width 44 height 35
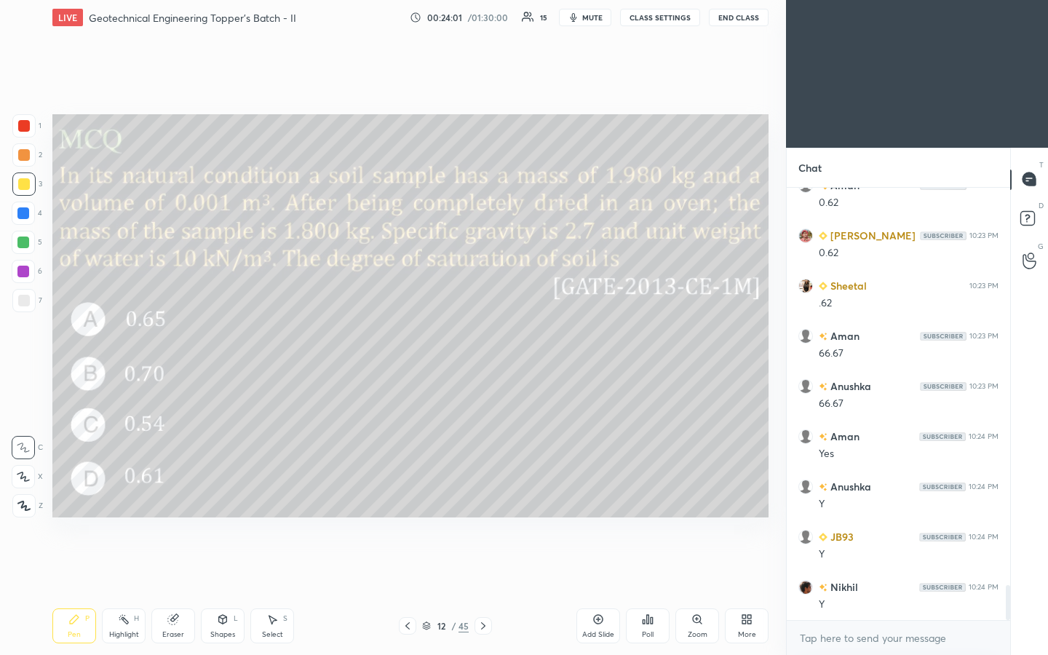
scroll to position [4928, 0]
click at [522, 341] on div "Poll" at bounding box center [648, 625] width 44 height 35
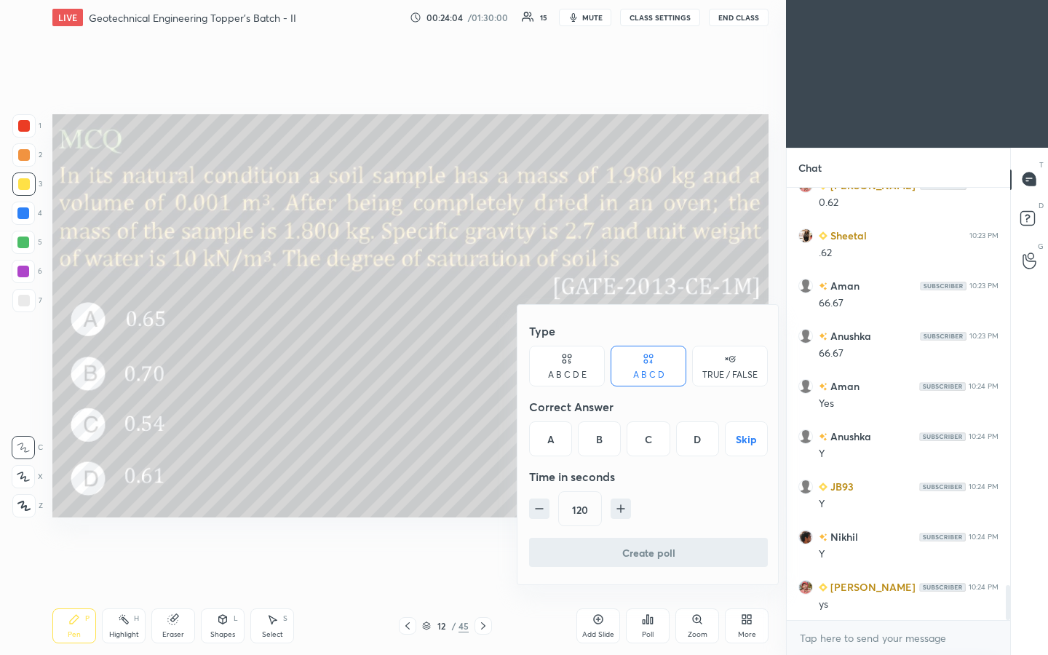
click at [522, 341] on button "Skip" at bounding box center [746, 438] width 43 height 35
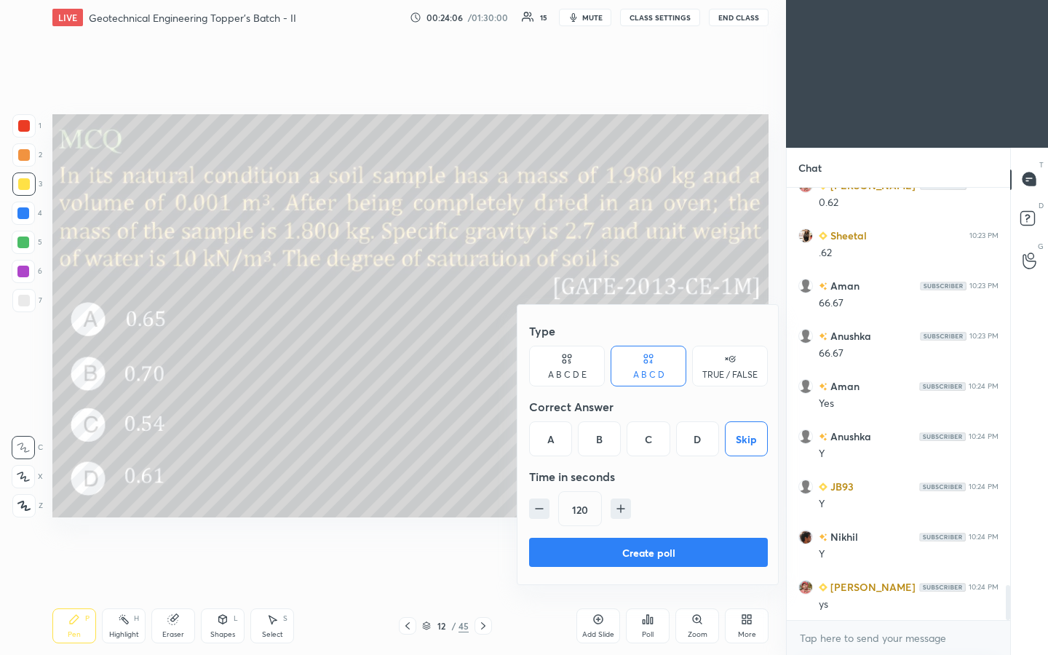
click at [522, 341] on button "Create poll" at bounding box center [648, 552] width 239 height 29
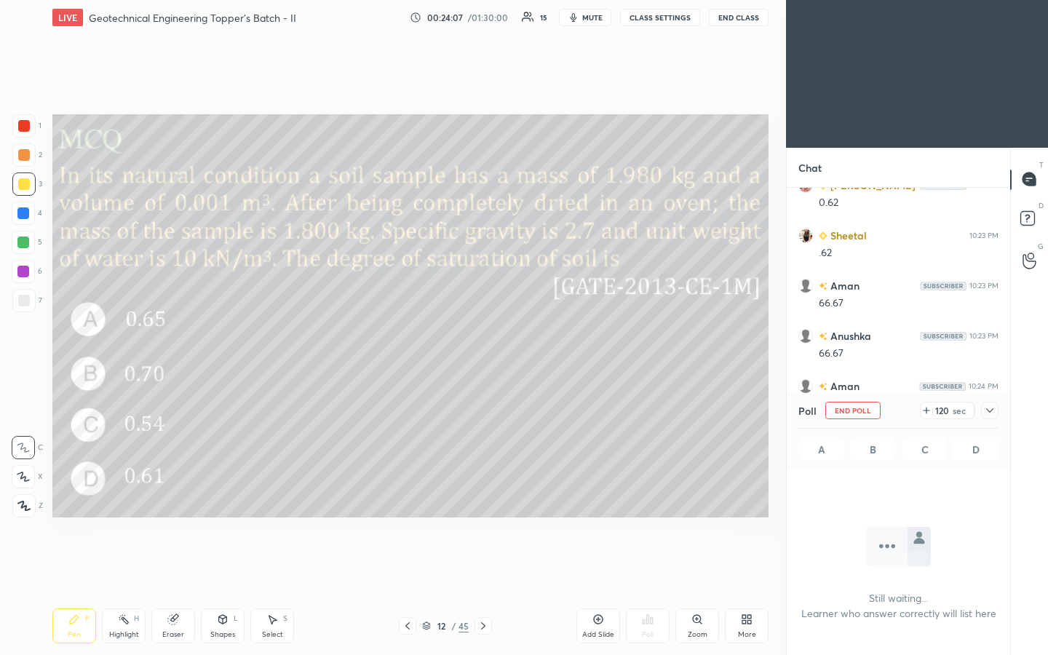
scroll to position [387, 219]
click at [522, 341] on icon at bounding box center [990, 411] width 12 height 12
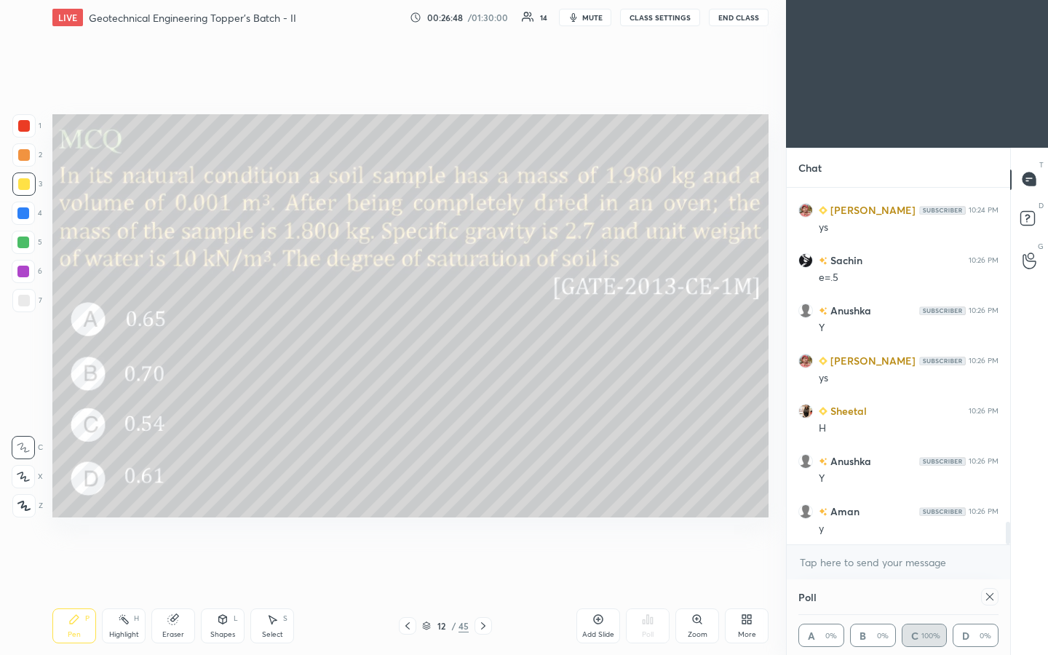
scroll to position [5355, 0]
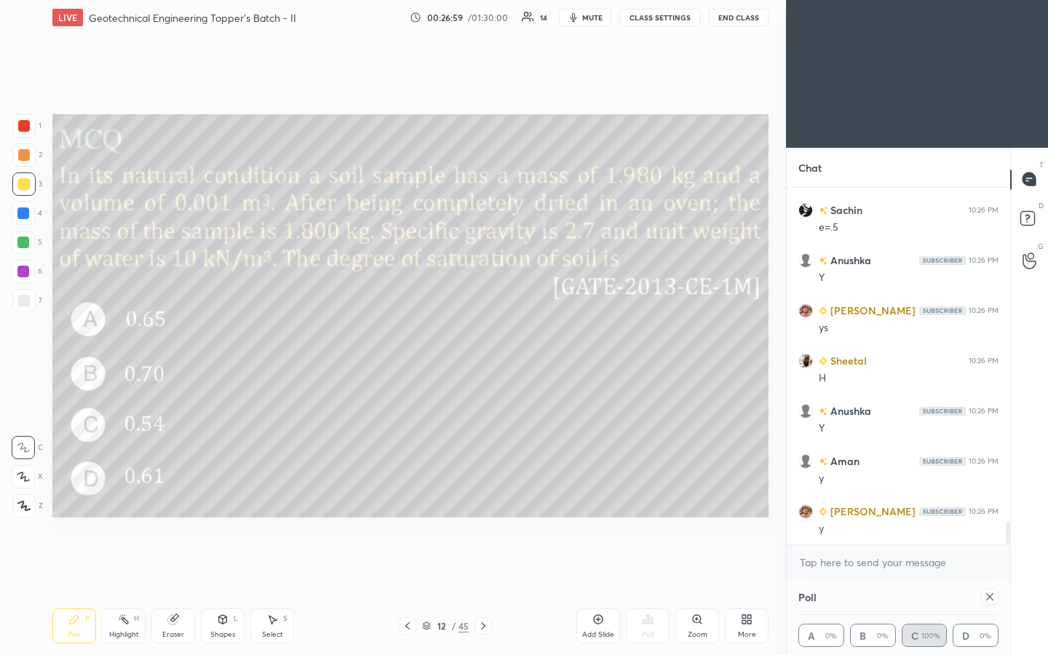
click at [21, 302] on div at bounding box center [24, 301] width 12 height 12
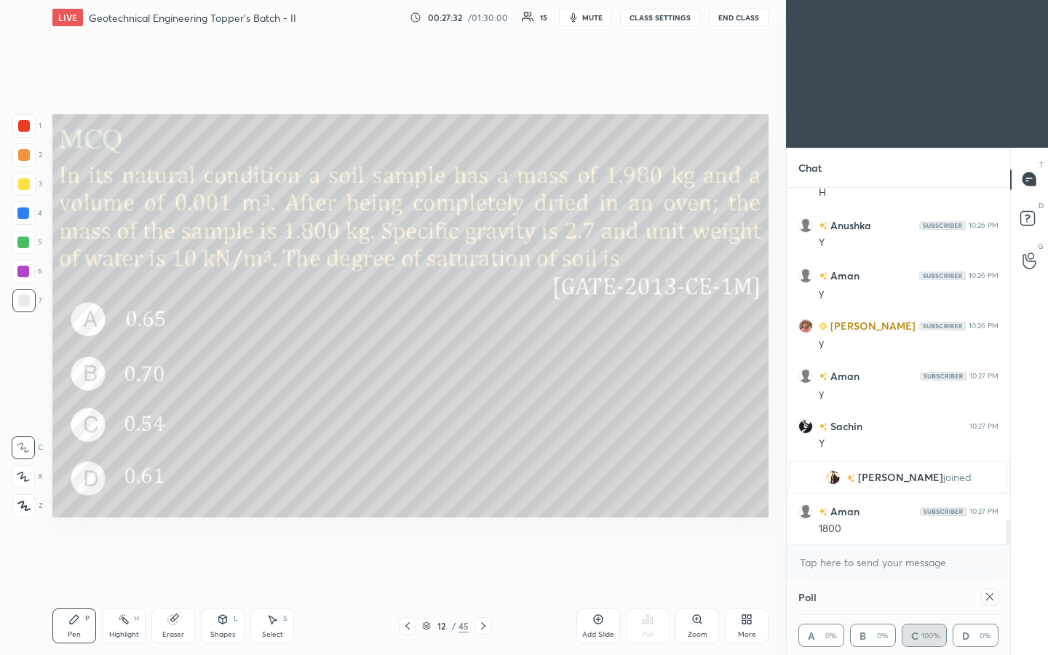
scroll to position [4995, 0]
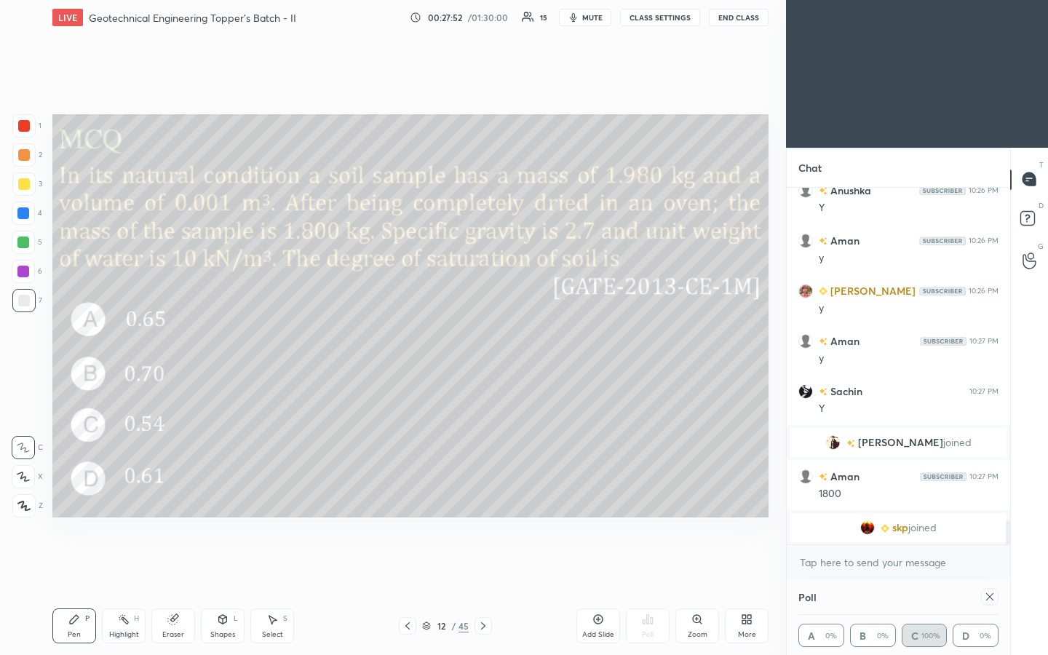
click at [215, 341] on div "Shapes L" at bounding box center [223, 625] width 44 height 35
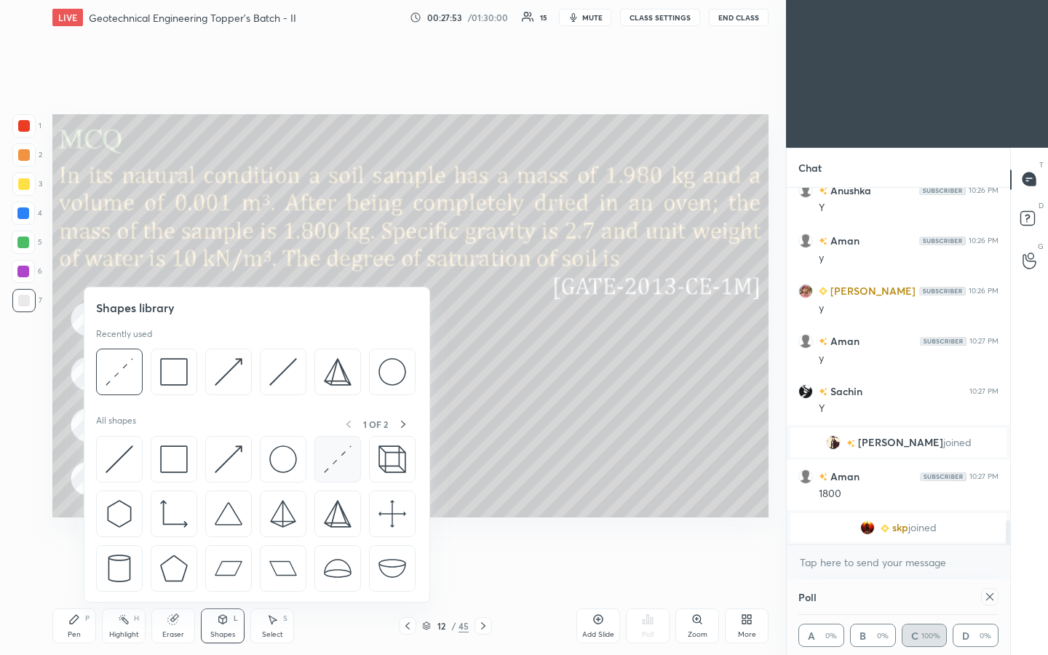
click at [338, 341] on img at bounding box center [338, 459] width 28 height 28
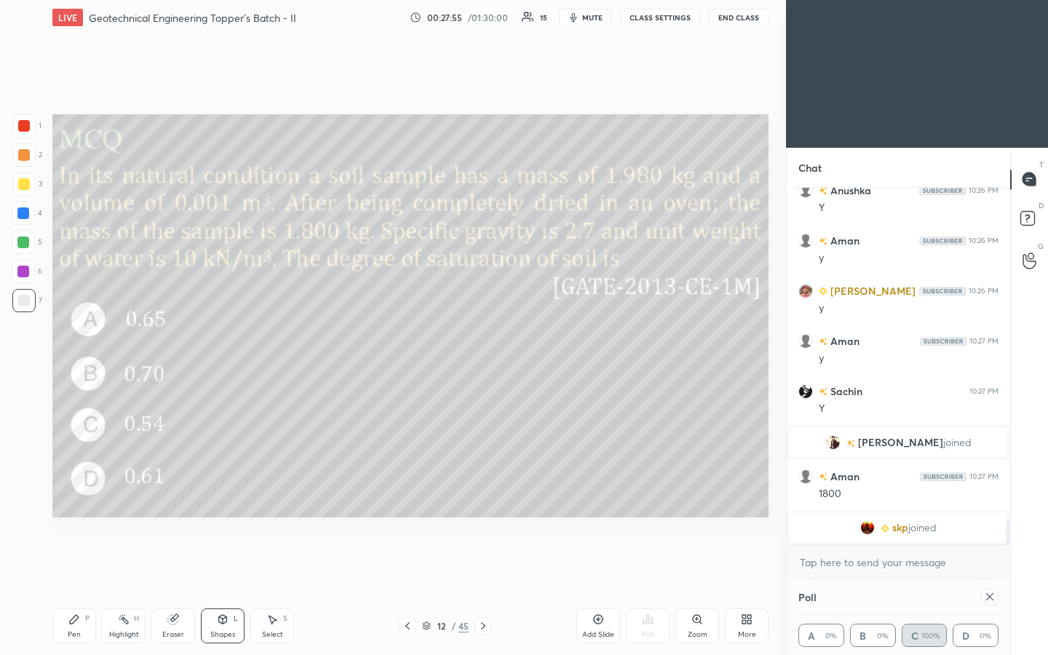
click at [77, 341] on icon at bounding box center [74, 619] width 12 height 12
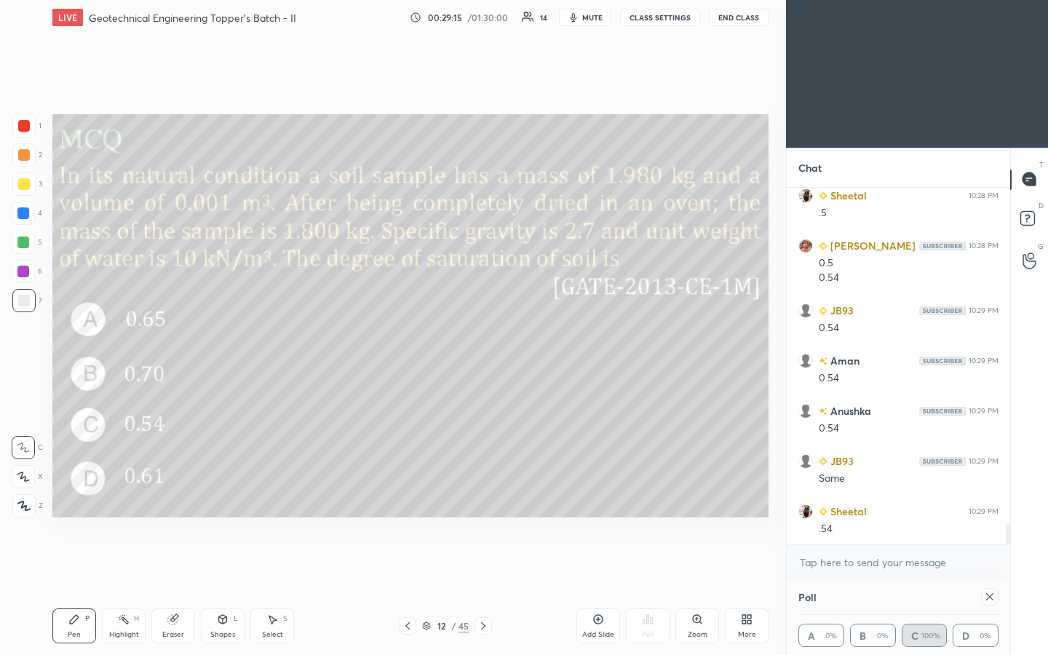
scroll to position [5914, 0]
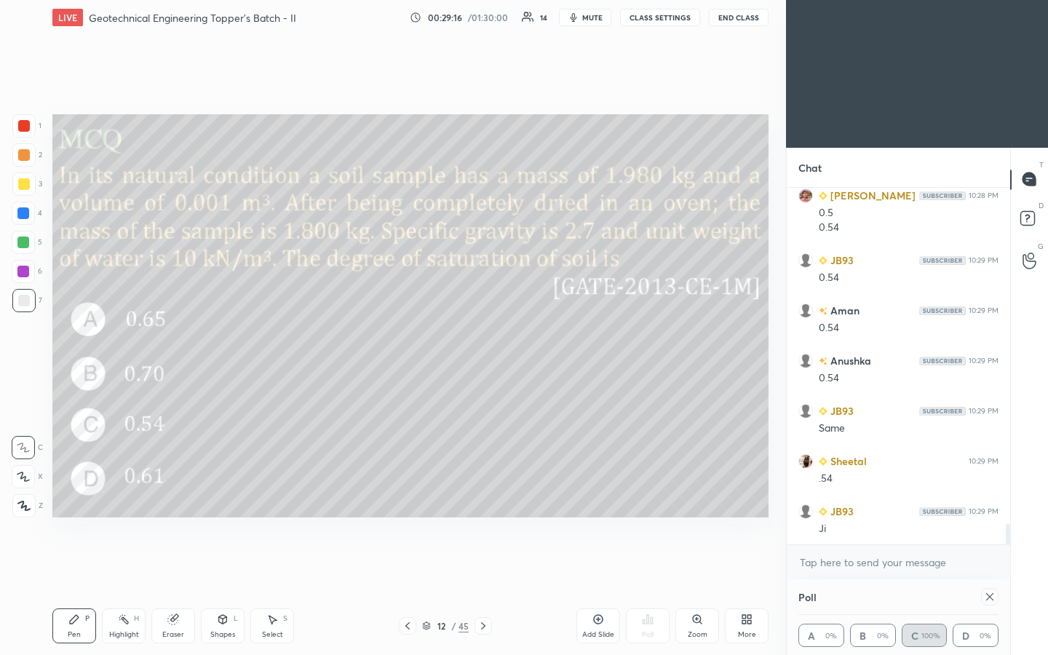
click at [522, 341] on div at bounding box center [989, 596] width 17 height 17
type textarea "x"
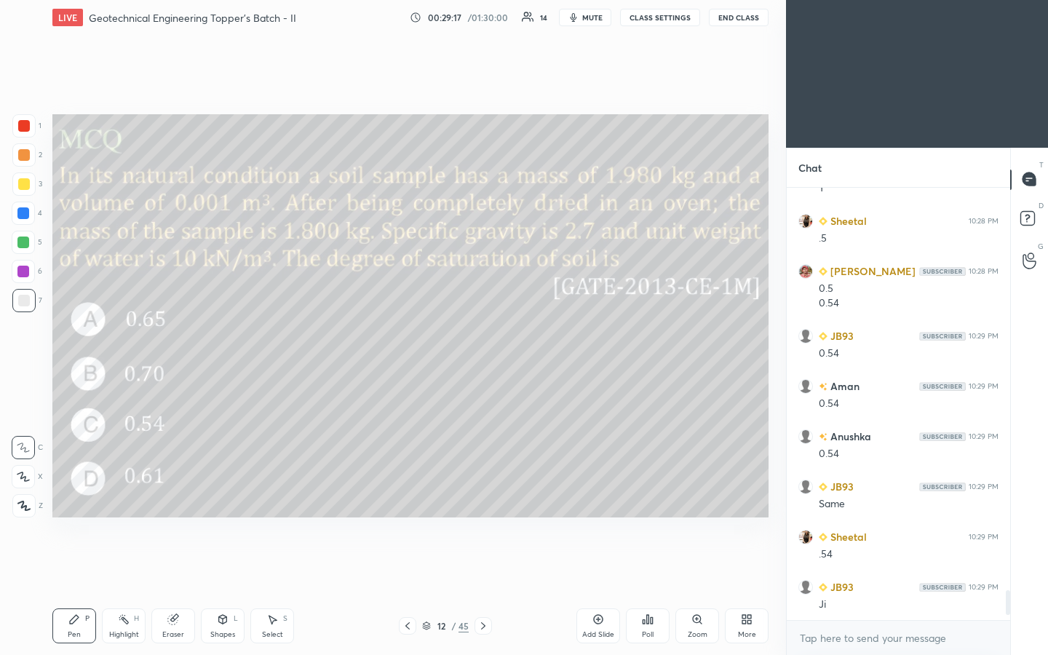
scroll to position [5, 5]
click at [522, 341] on div "Setting up your live class Poll for secs No correct answer Start poll" at bounding box center [411, 316] width 728 height 562
click at [522, 341] on icon at bounding box center [643, 622] width 2 height 4
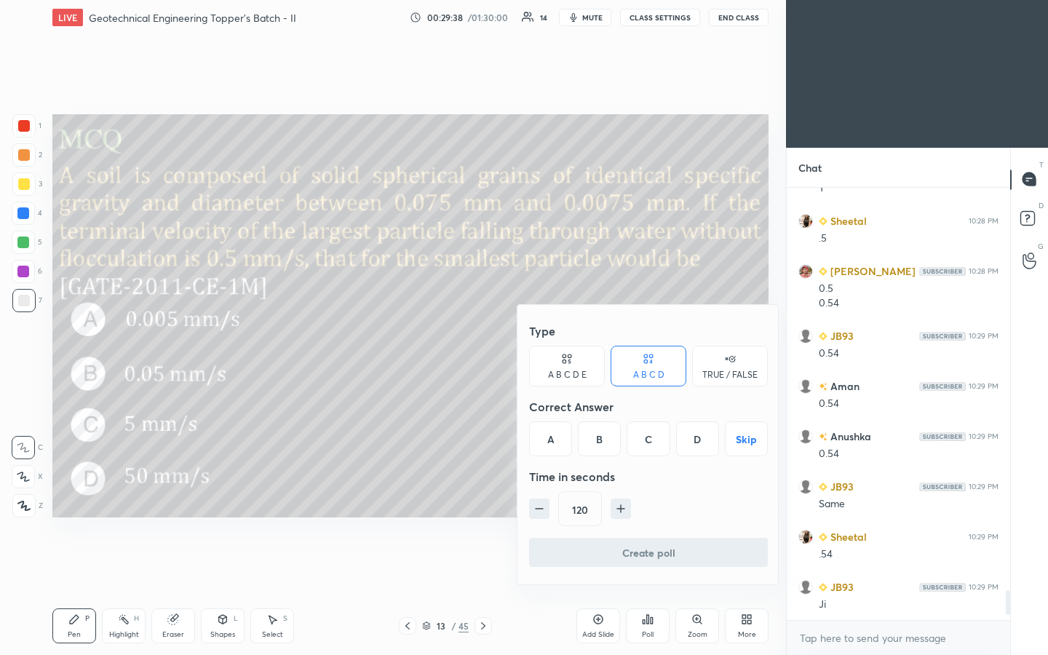
click at [522, 341] on button "Skip" at bounding box center [746, 438] width 43 height 35
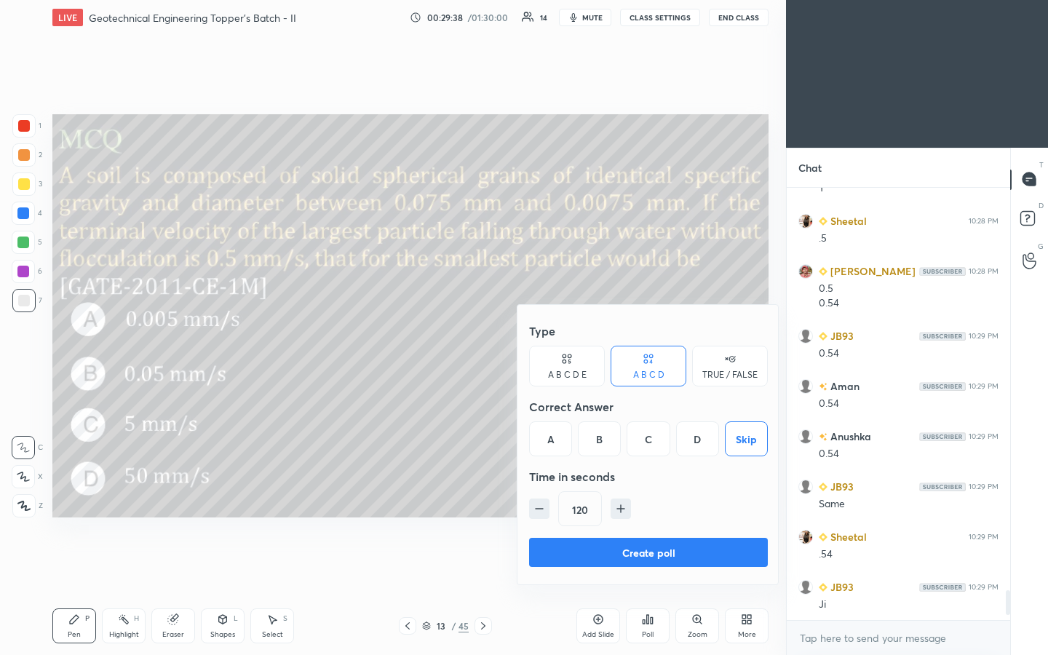
click at [522, 341] on icon "button" at bounding box center [620, 508] width 15 height 15
type input "150"
click at [522, 341] on button "Create poll" at bounding box center [648, 552] width 239 height 29
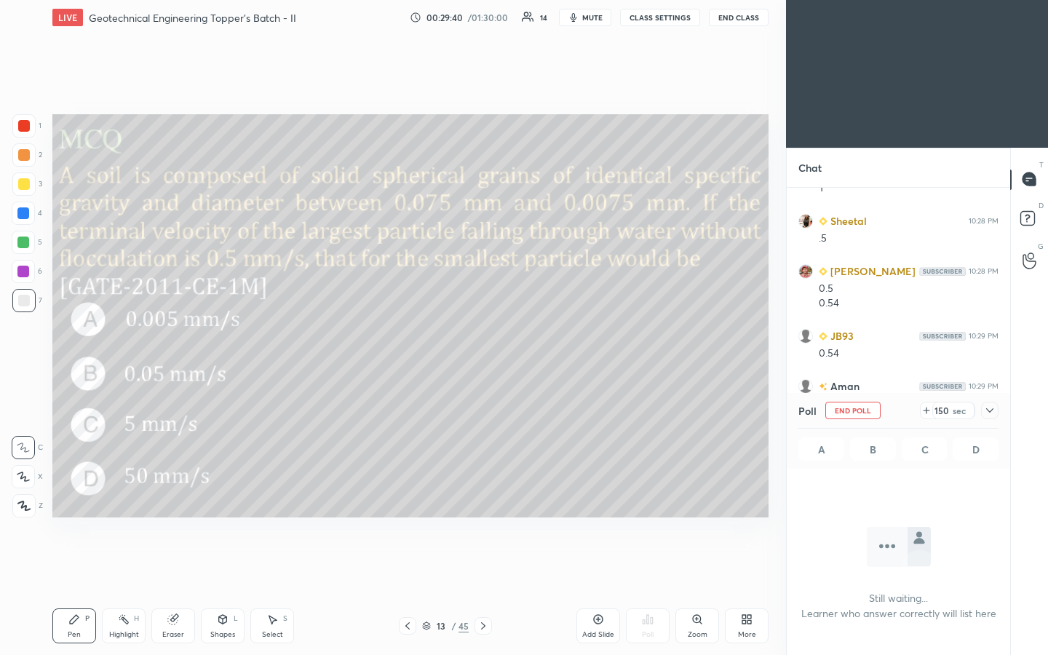
scroll to position [387, 219]
click at [522, 341] on div "Setting up your live class Poll for secs No correct answer Start poll" at bounding box center [411, 316] width 728 height 562
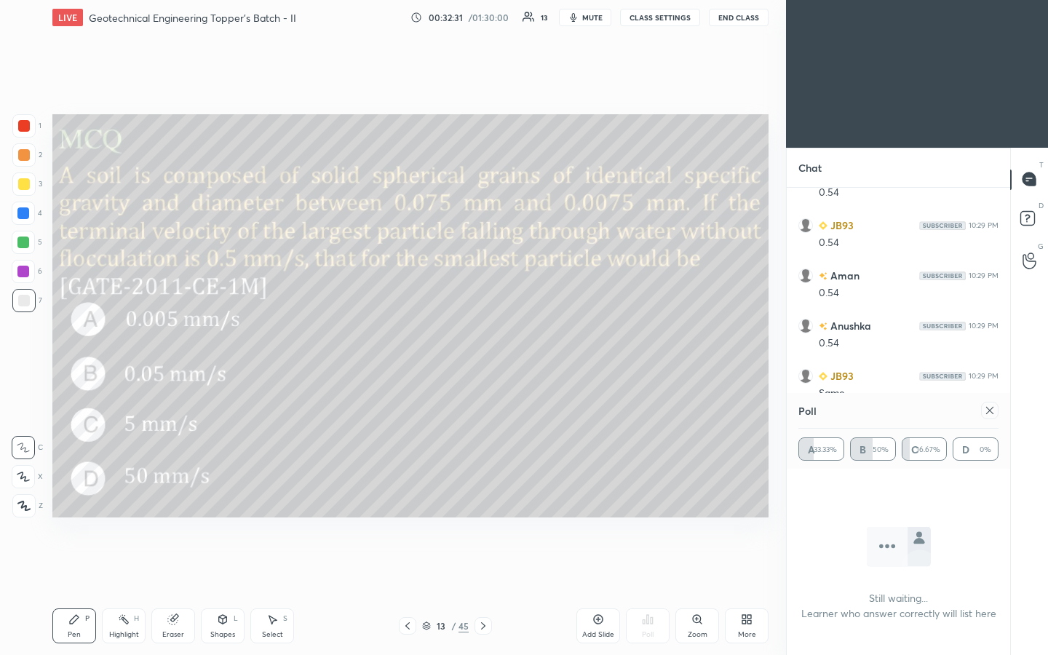
click at [16, 175] on div at bounding box center [23, 183] width 23 height 23
click at [522, 341] on icon at bounding box center [990, 411] width 12 height 12
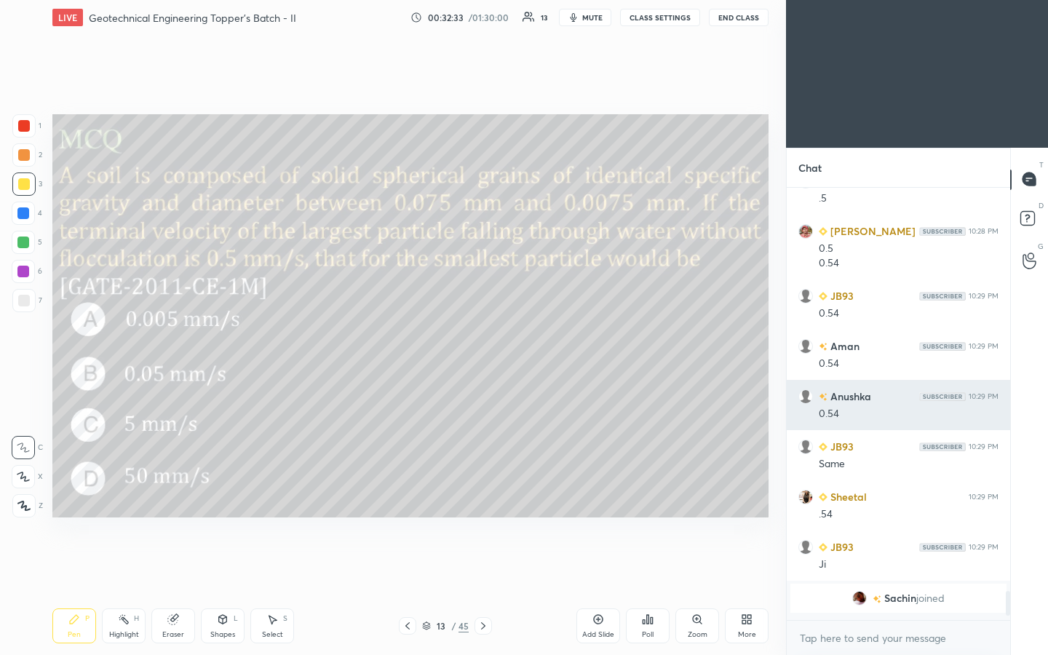
scroll to position [5, 5]
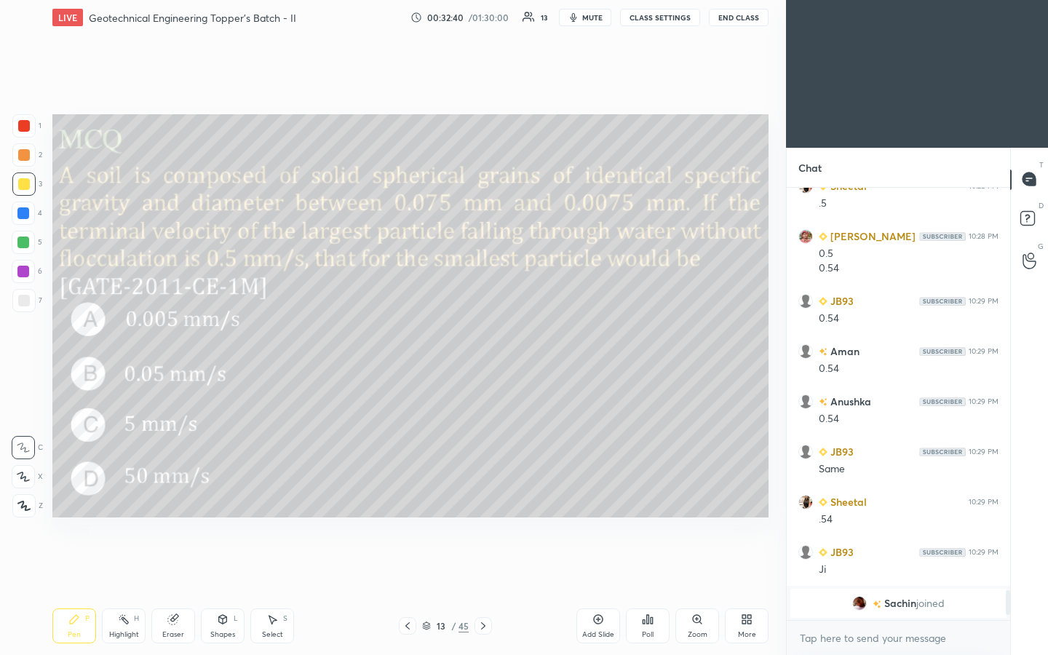
drag, startPoint x: 21, startPoint y: 301, endPoint x: 35, endPoint y: 295, distance: 15.3
click at [21, 300] on div at bounding box center [24, 301] width 12 height 12
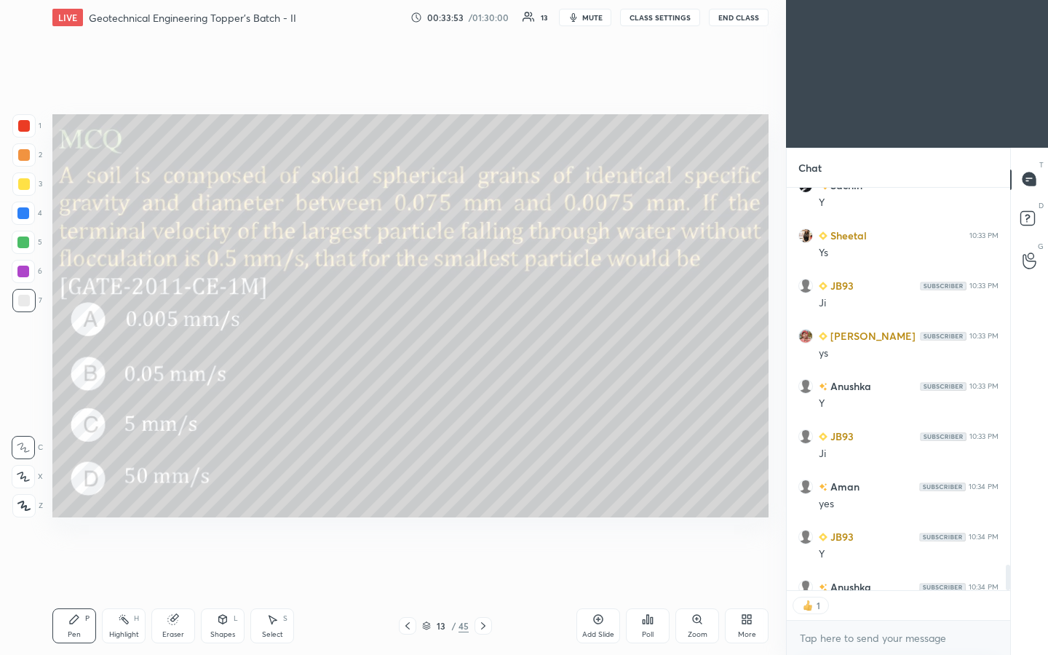
scroll to position [6509, 0]
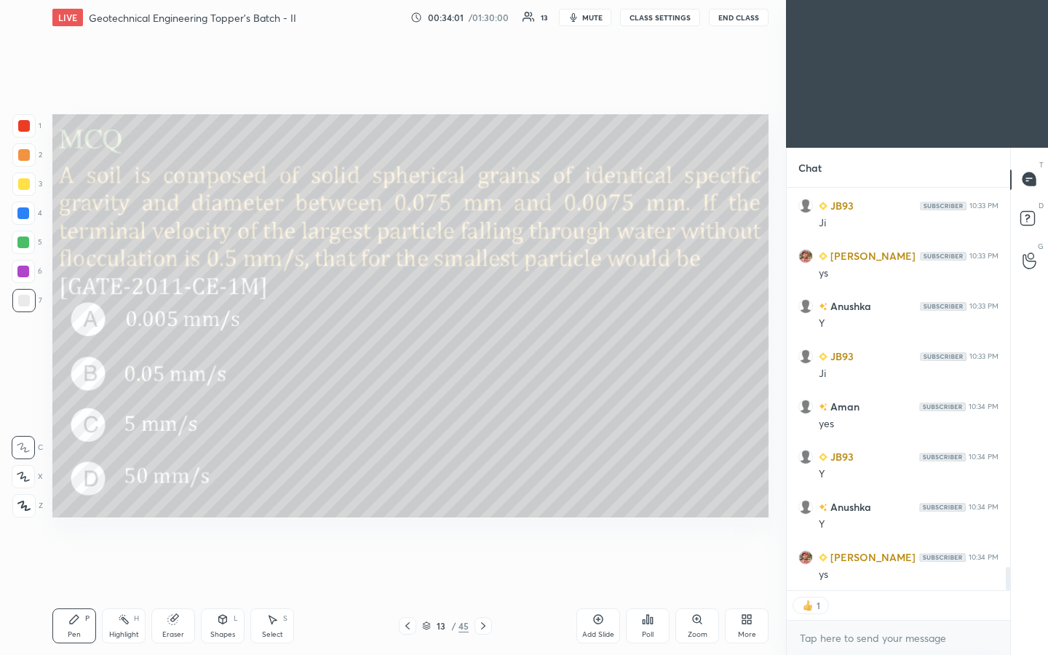
type textarea "x"
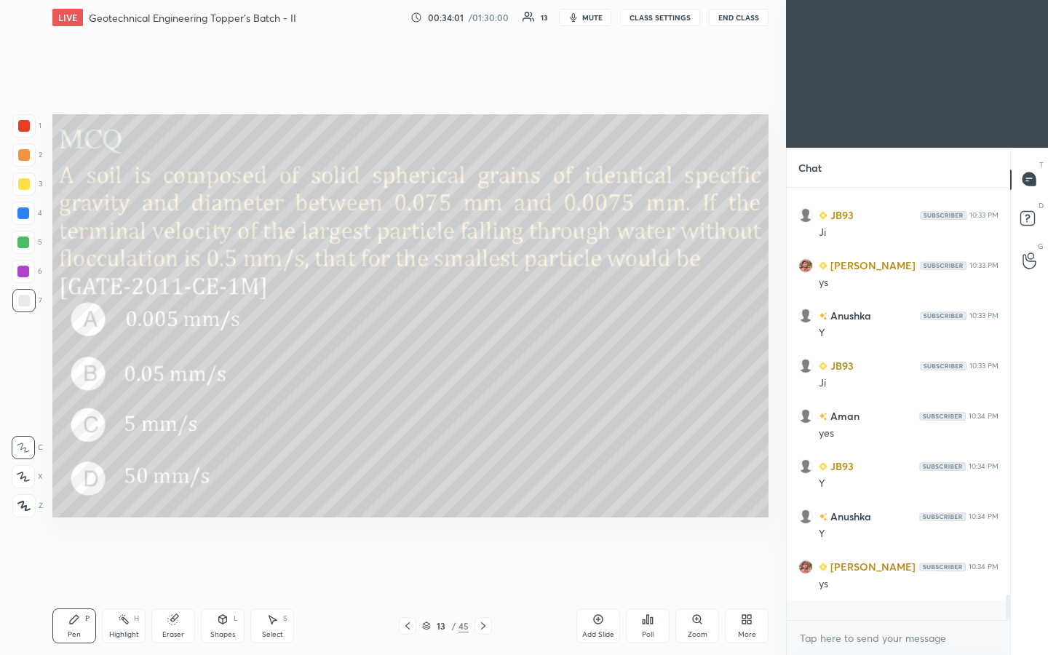
scroll to position [6480, 0]
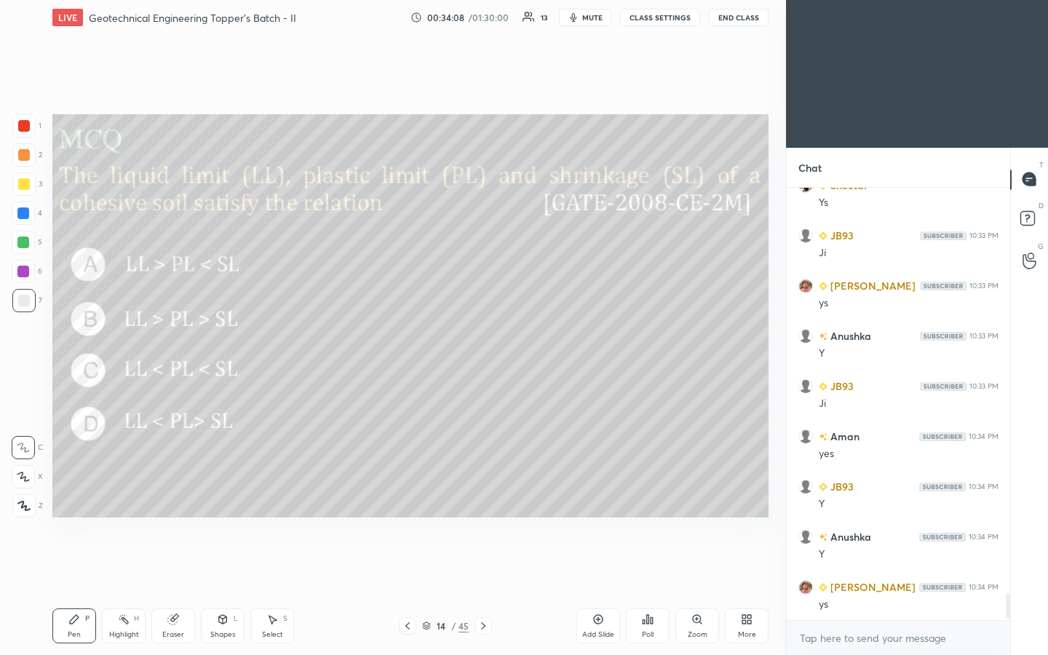
click at [522, 341] on div "Poll" at bounding box center [648, 634] width 12 height 7
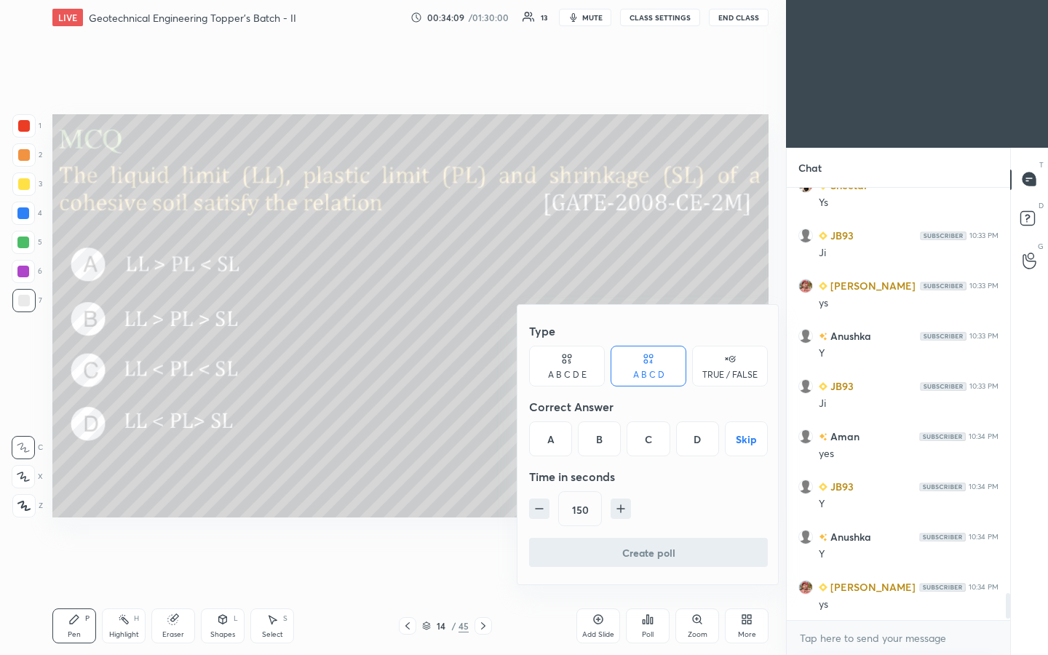
click at [522, 341] on div "A B C D E" at bounding box center [567, 374] width 39 height 9
click at [522, 341] on div "A B C D" at bounding box center [648, 374] width 31 height 9
click at [522, 341] on button "Skip" at bounding box center [746, 438] width 43 height 35
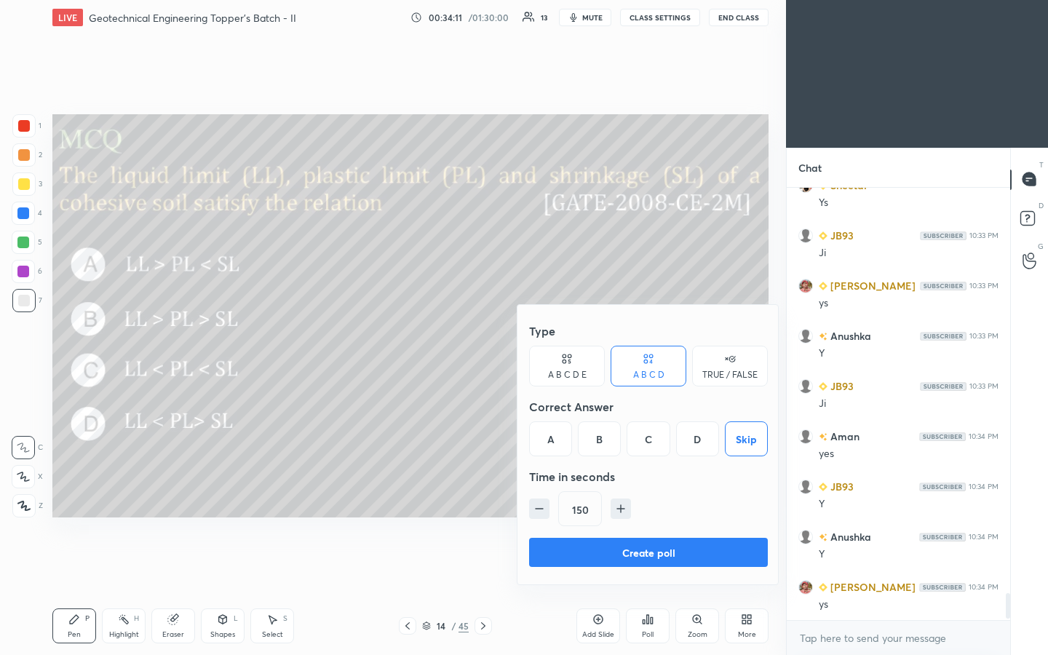
click at [522, 341] on icon "button" at bounding box center [539, 508] width 15 height 15
type input "105"
click at [522, 341] on button "Create poll" at bounding box center [648, 552] width 239 height 29
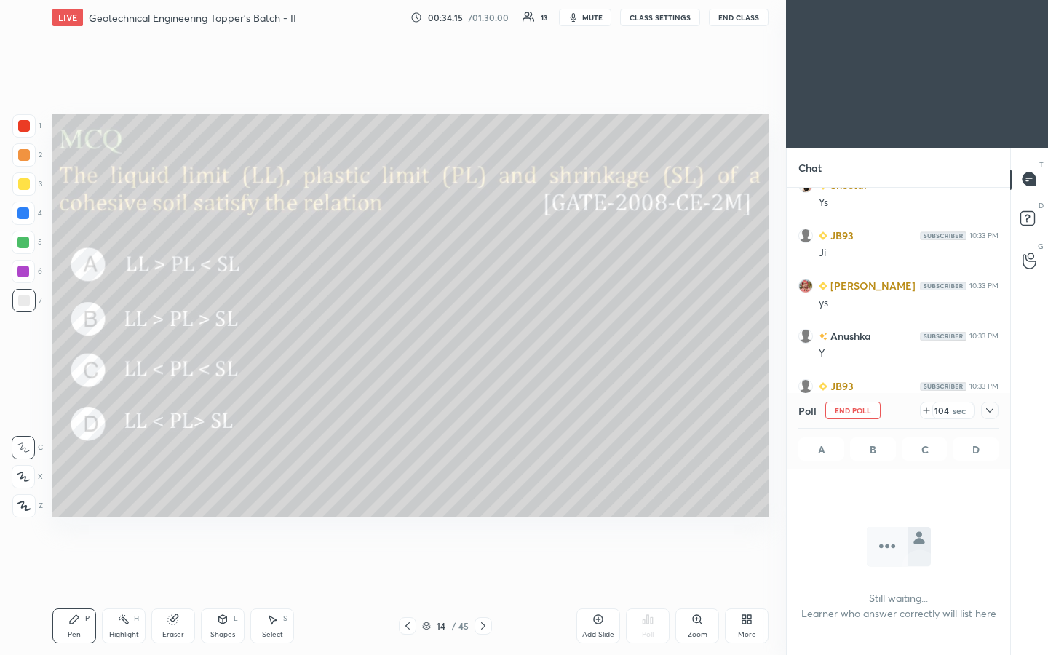
scroll to position [6606, 0]
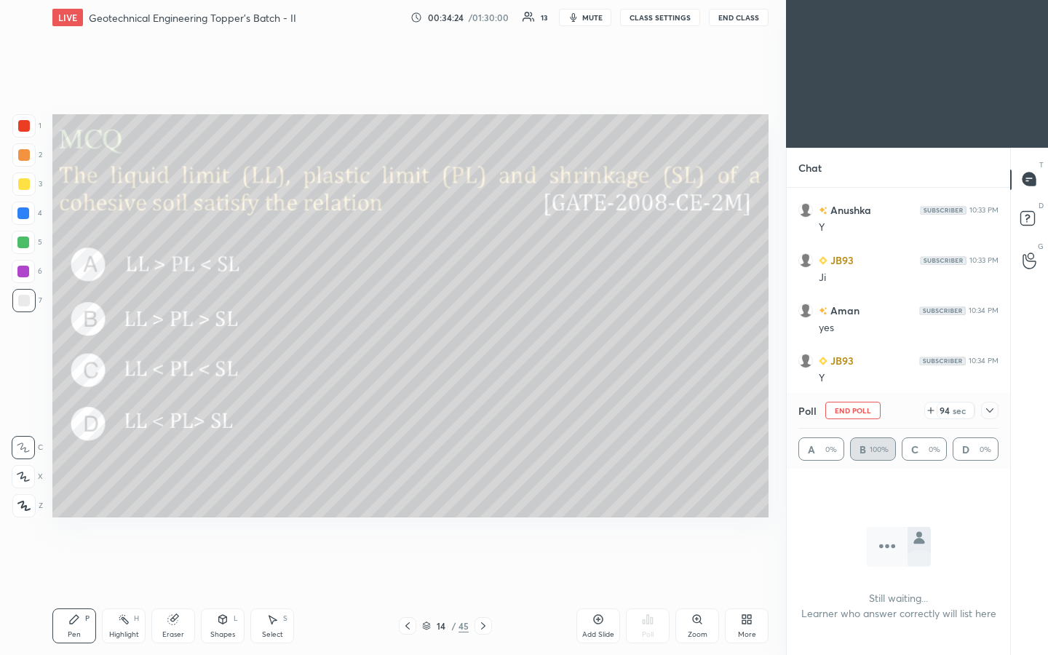
click at [522, 341] on icon at bounding box center [990, 411] width 12 height 12
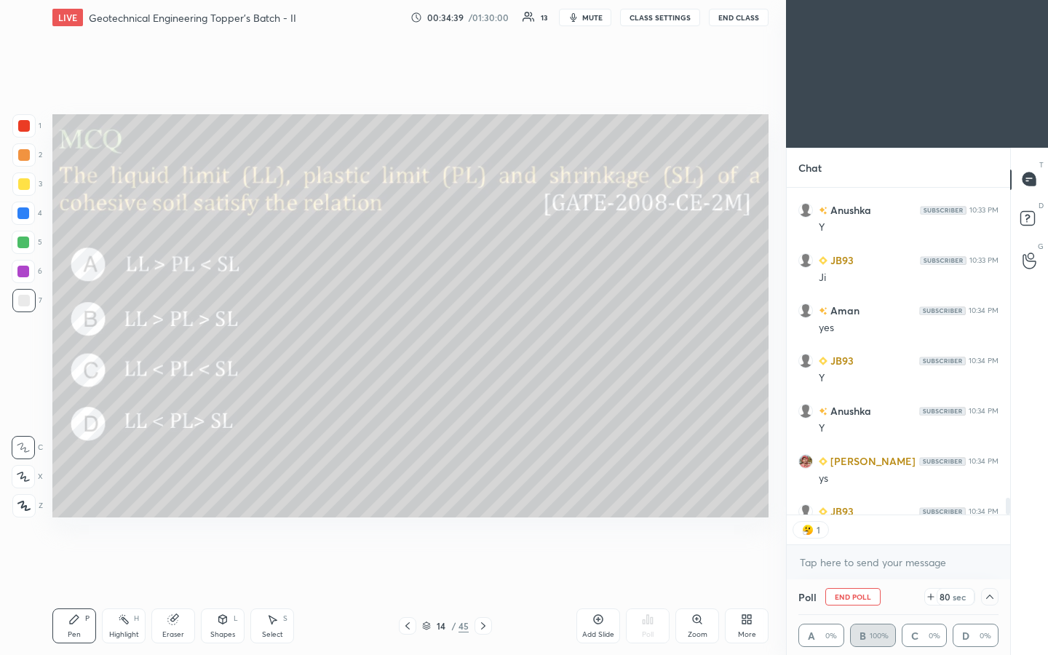
scroll to position [322, 219]
click at [522, 17] on span "mute" at bounding box center [592, 17] width 20 height 10
click at [522, 341] on div "A 0% B 100% C 0% D 0%" at bounding box center [898, 635] width 200 height 23
click at [522, 15] on div "00:35:09 / 01:30:00 13 unmute CLASS SETTINGS End Class" at bounding box center [589, 17] width 358 height 17
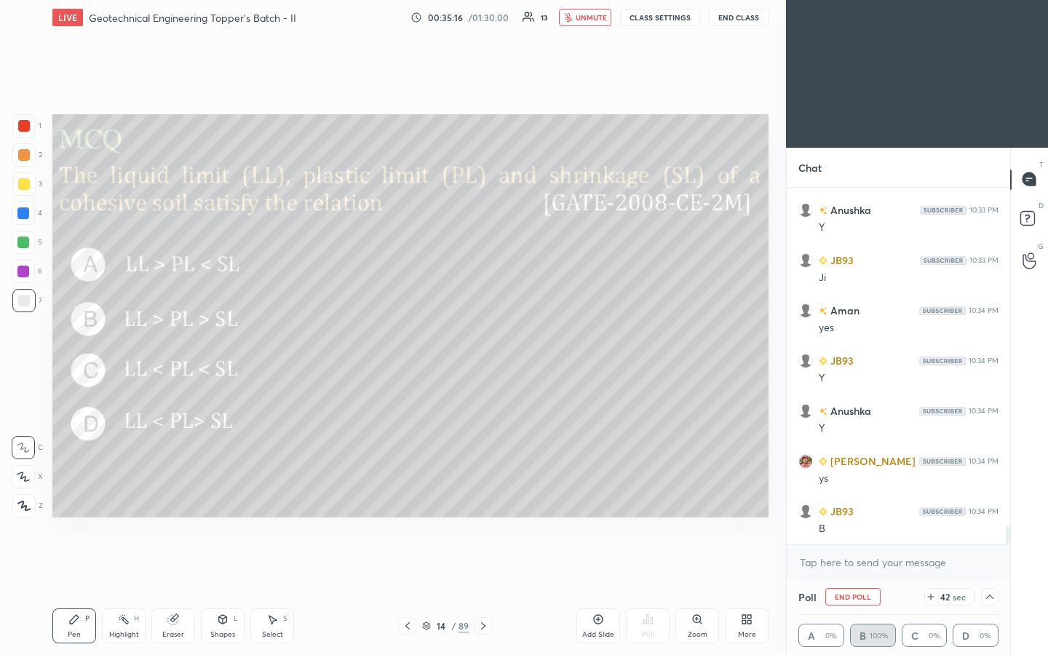
click at [522, 21] on span "unmute" at bounding box center [591, 17] width 31 height 10
click at [522, 341] on button "End Poll" at bounding box center [852, 596] width 55 height 17
type textarea "x"
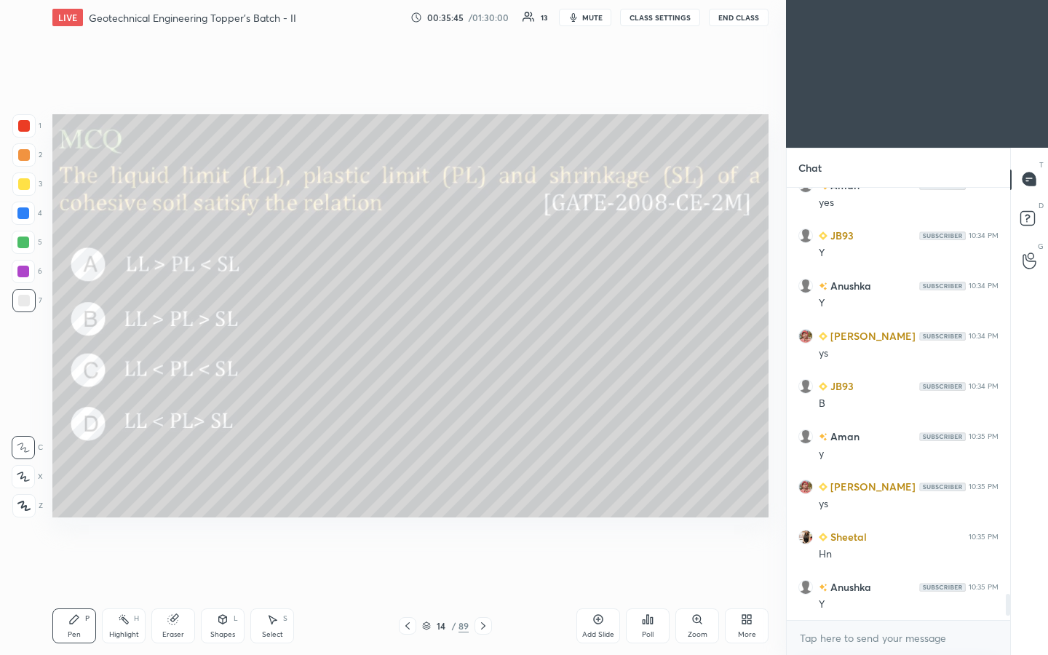
scroll to position [6731, 0]
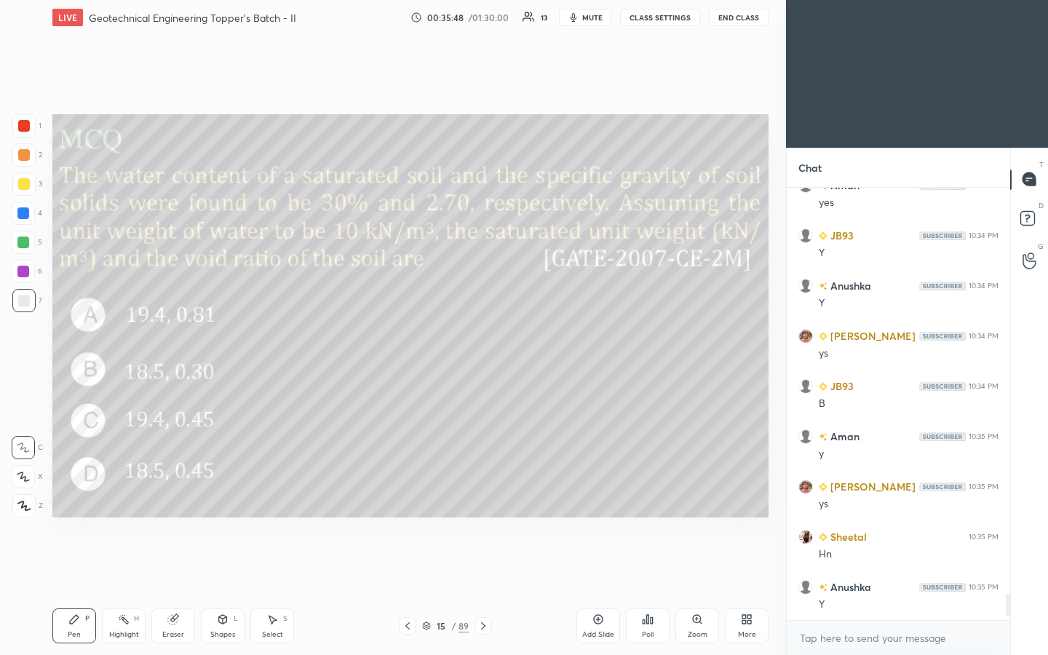
click at [522, 341] on div "Poll" at bounding box center [648, 625] width 44 height 35
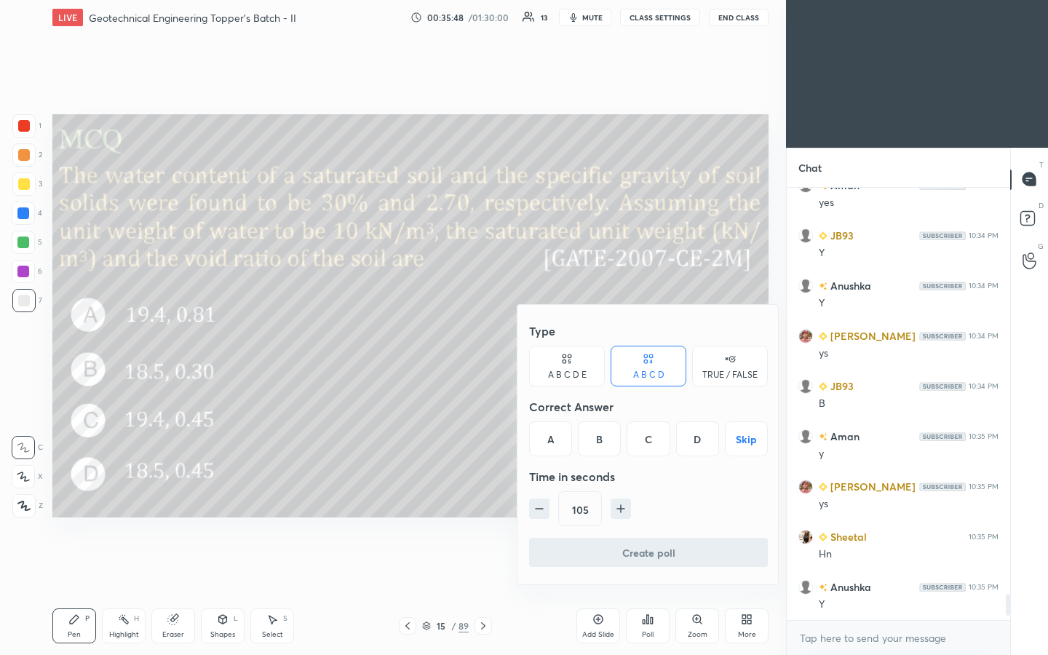
click at [522, 341] on button "Skip" at bounding box center [746, 438] width 43 height 35
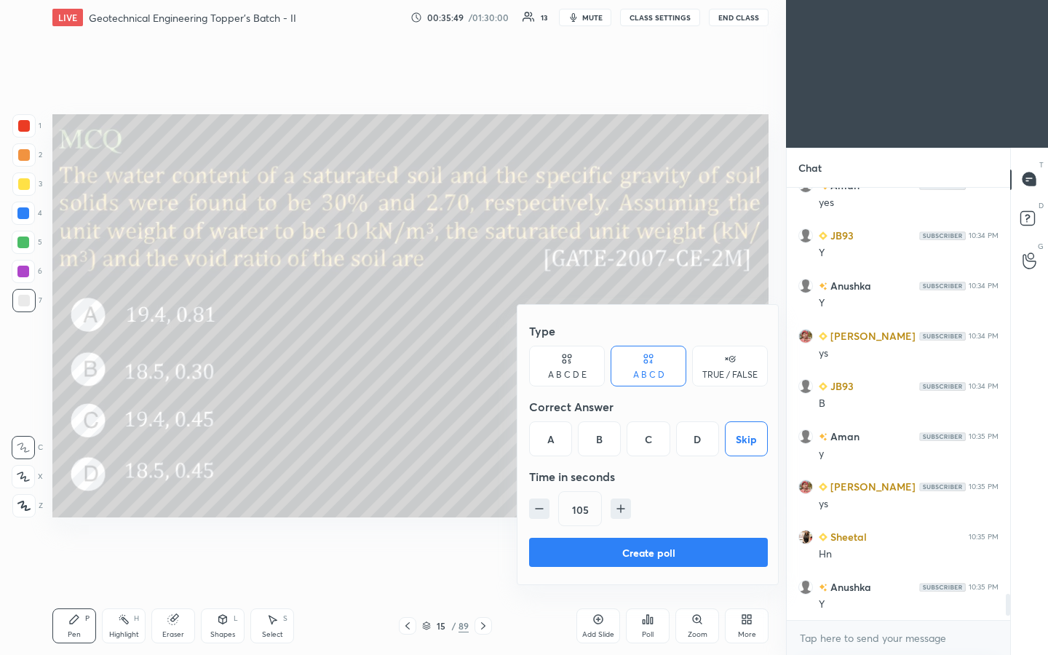
click at [522, 341] on icon "button" at bounding box center [620, 508] width 15 height 15
type input "120"
click at [522, 341] on button "Create poll" at bounding box center [648, 552] width 239 height 29
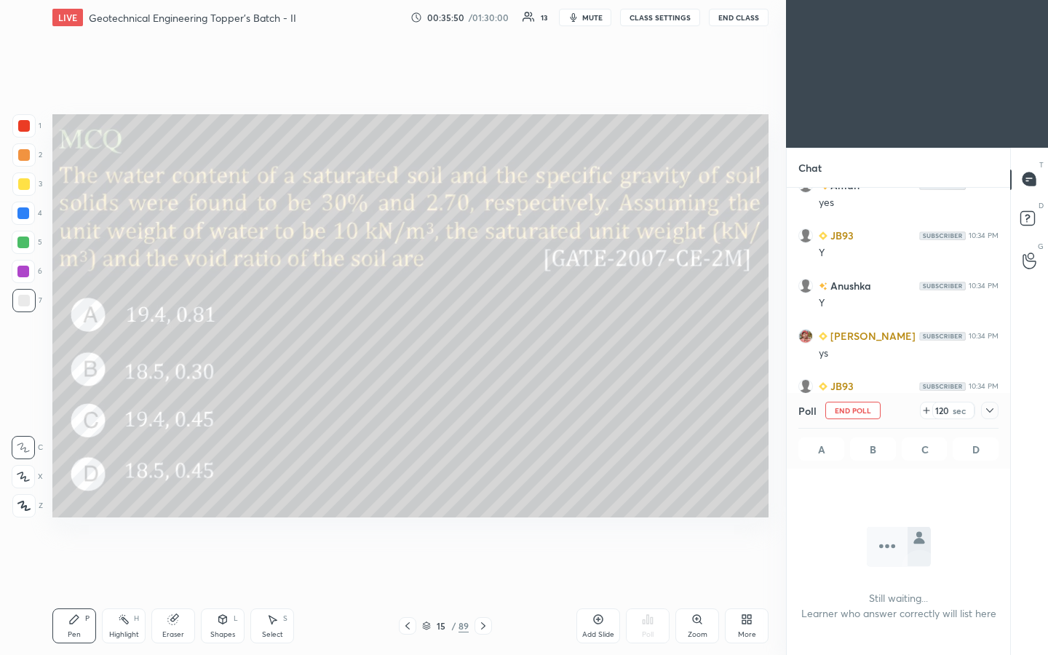
scroll to position [387, 219]
click at [522, 341] on icon at bounding box center [926, 411] width 12 height 12
drag, startPoint x: 927, startPoint y: 410, endPoint x: 920, endPoint y: 417, distance: 9.8
click at [522, 341] on icon at bounding box center [926, 411] width 12 height 12
click at [522, 341] on button "End Poll" at bounding box center [852, 410] width 55 height 17
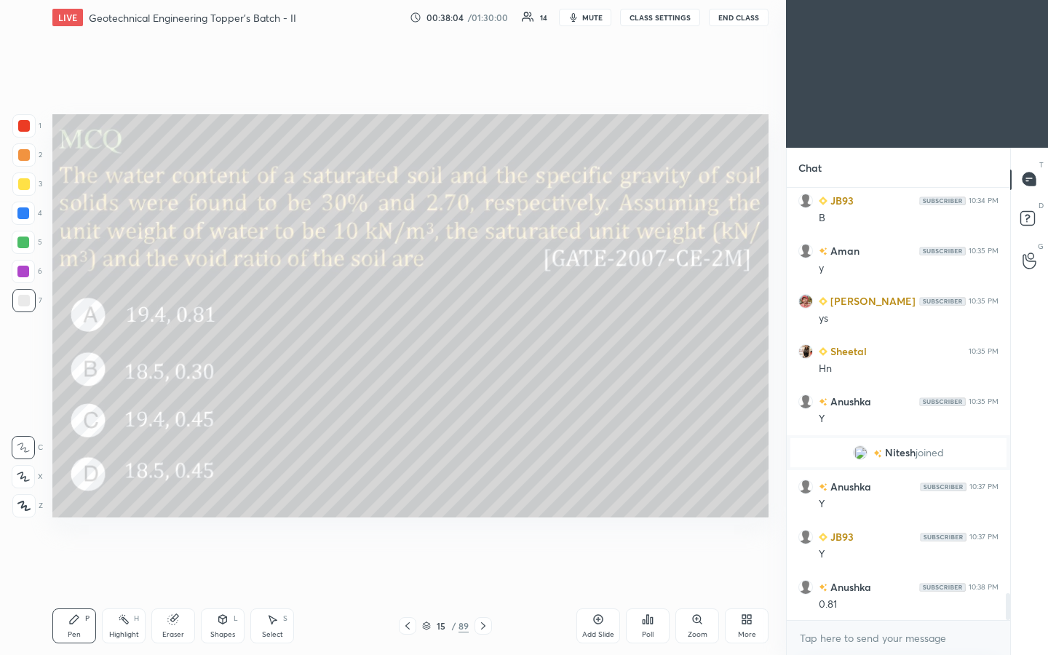
scroll to position [6650, 0]
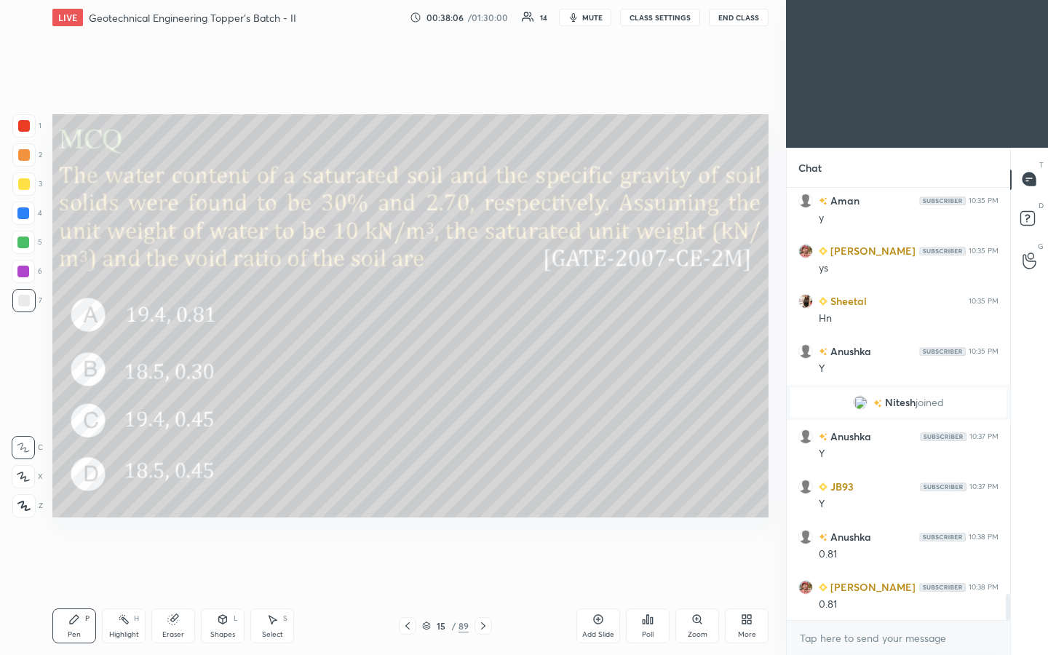
drag, startPoint x: 214, startPoint y: 630, endPoint x: 226, endPoint y: 610, distance: 23.5
click at [214, 341] on div "Shapes" at bounding box center [222, 634] width 25 height 7
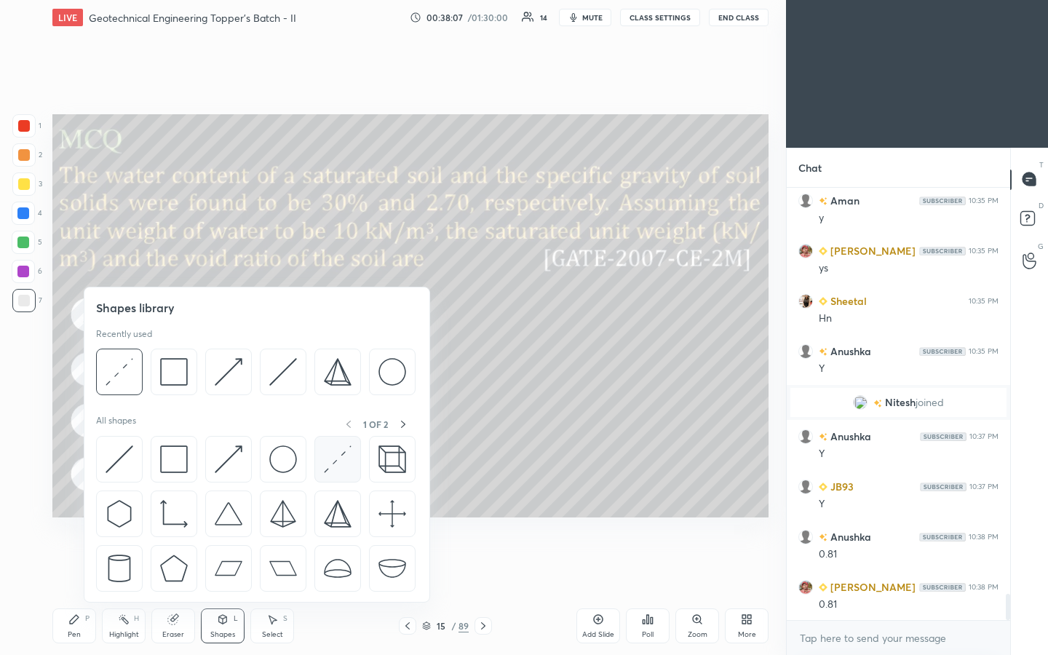
click at [338, 341] on img at bounding box center [338, 459] width 28 height 28
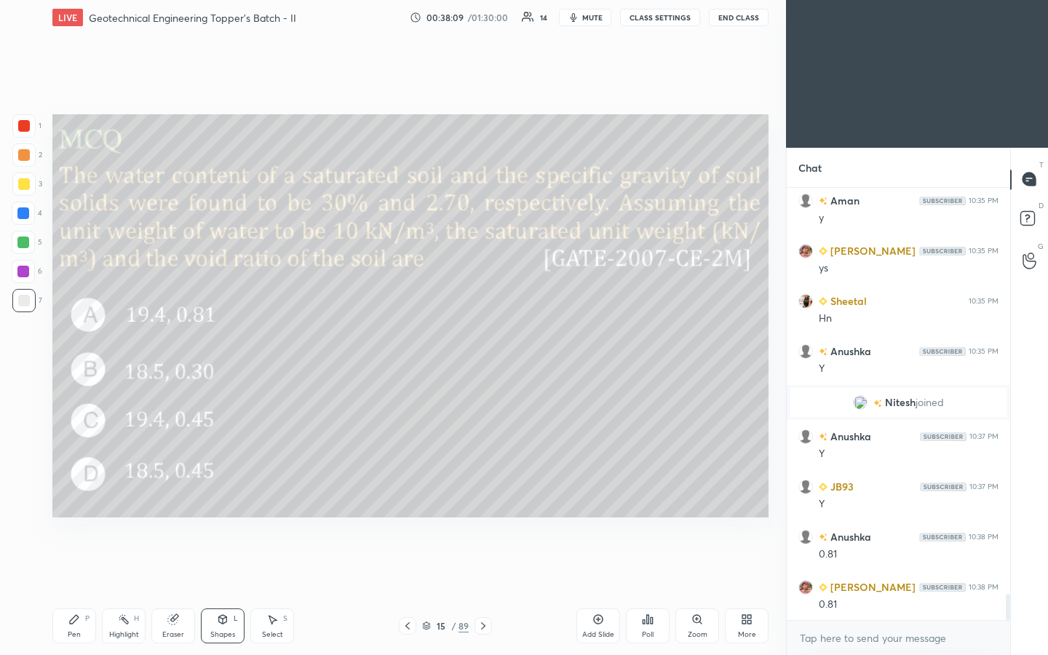
click at [73, 341] on icon at bounding box center [74, 619] width 12 height 12
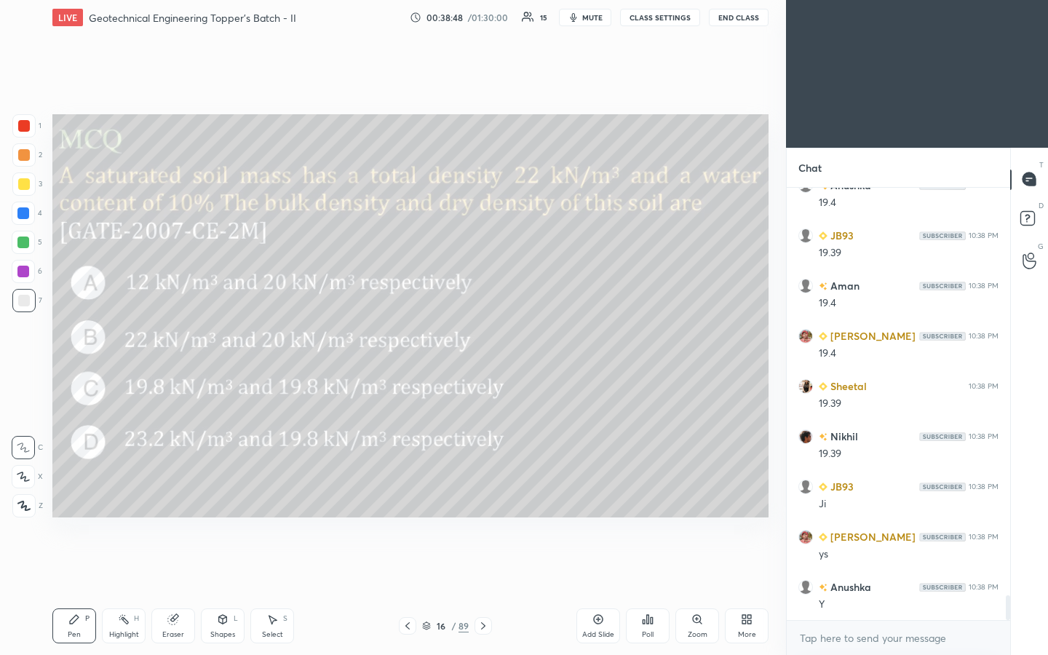
scroll to position [7241, 0]
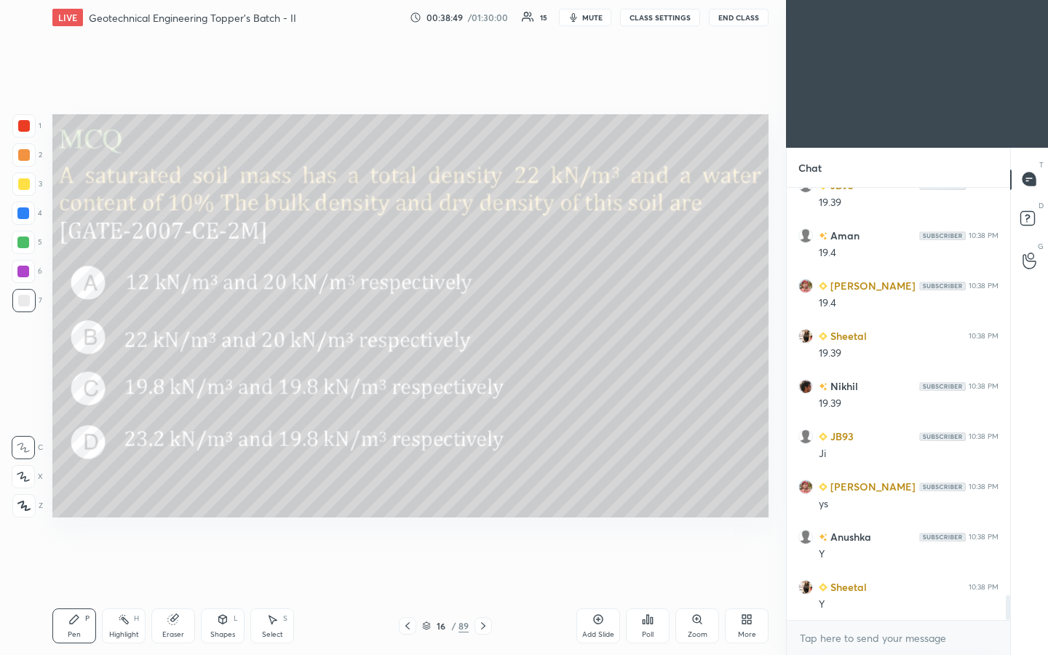
click at [522, 341] on div "Poll" at bounding box center [648, 625] width 44 height 35
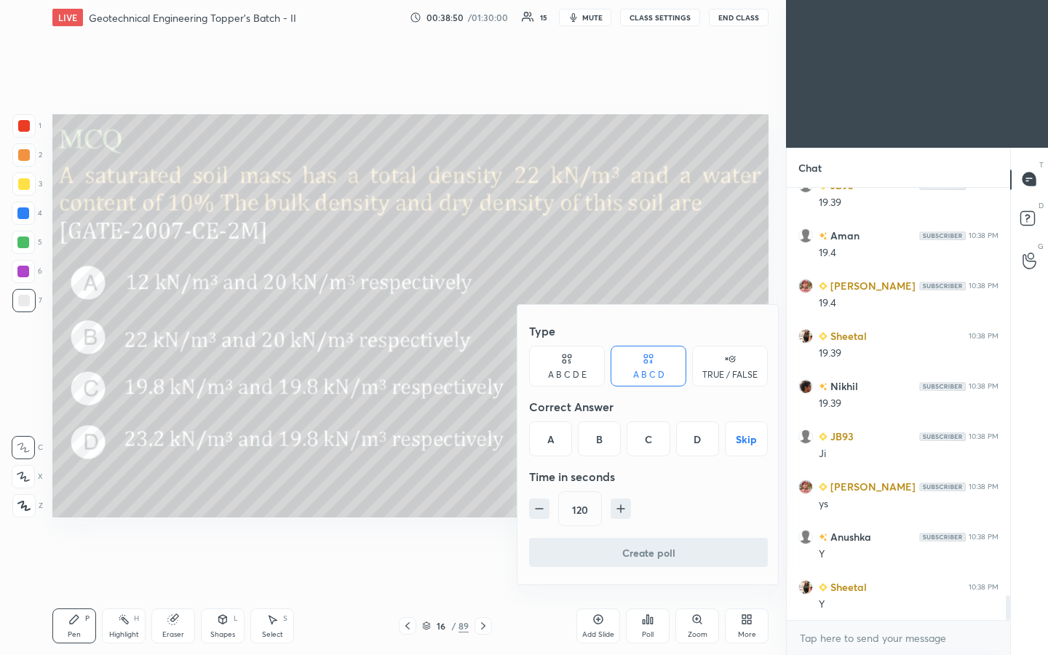
click at [522, 341] on button "Skip" at bounding box center [746, 438] width 43 height 35
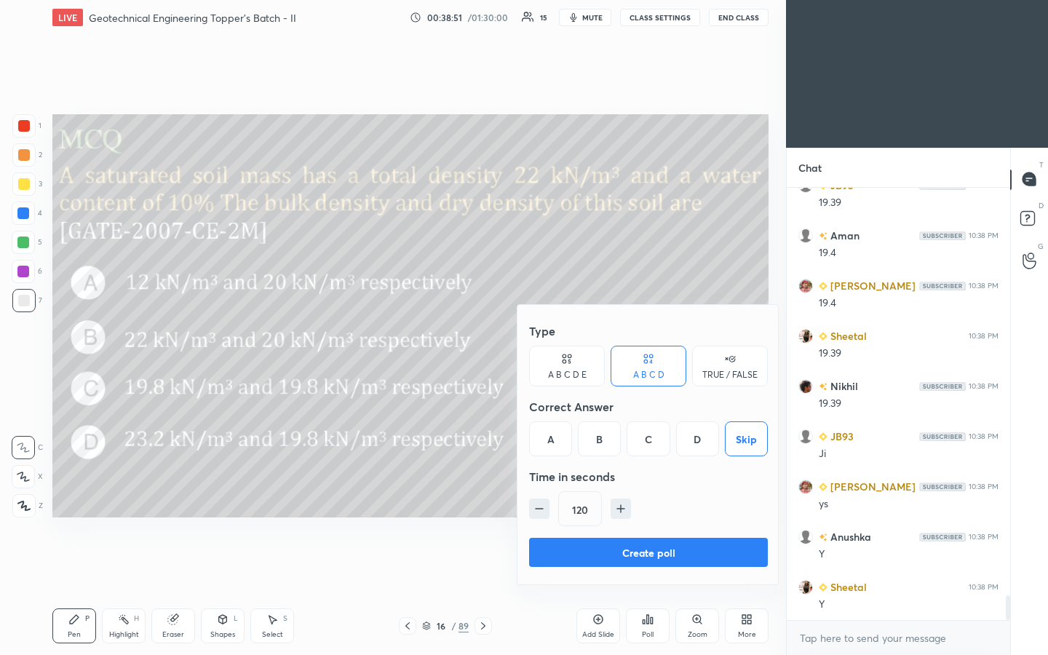
click at [522, 341] on button "Create poll" at bounding box center [648, 552] width 239 height 29
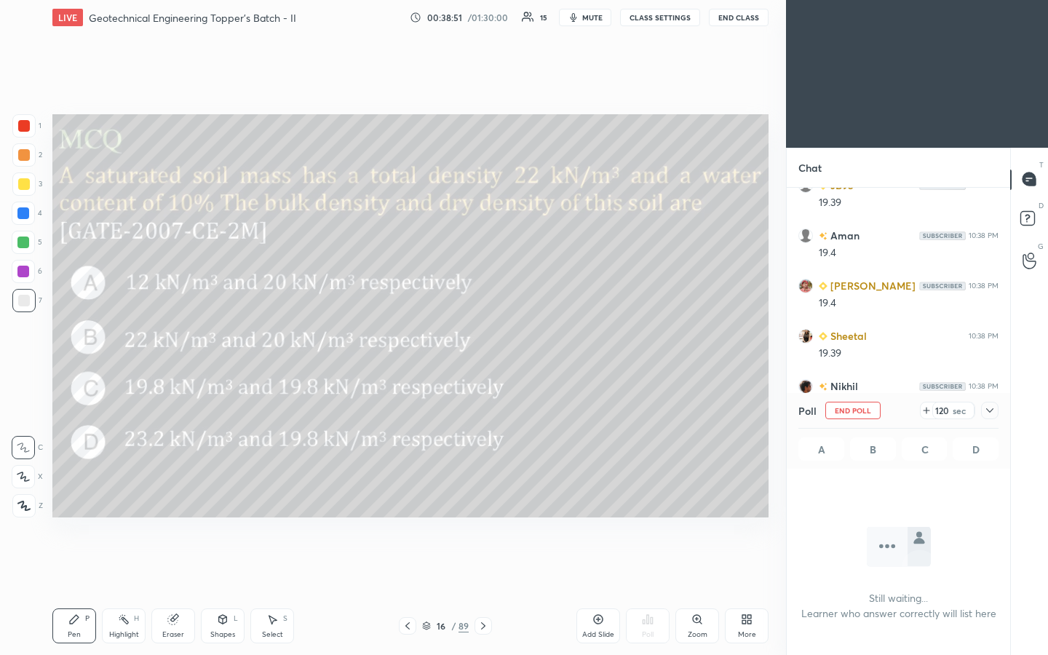
scroll to position [387, 219]
click at [522, 341] on icon at bounding box center [990, 411] width 12 height 12
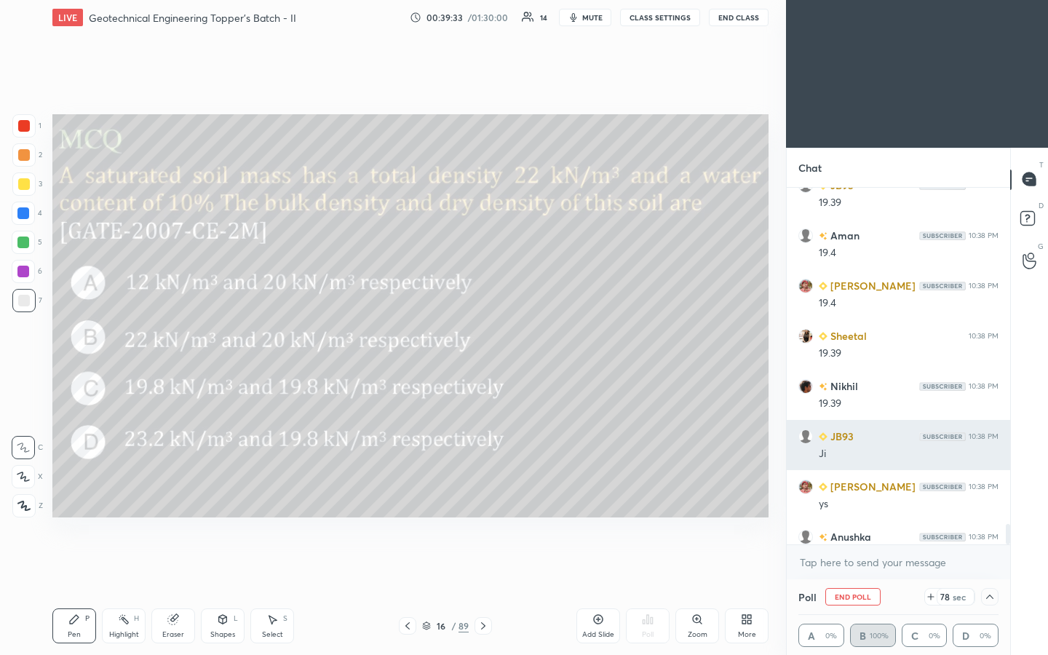
scroll to position [7316, 0]
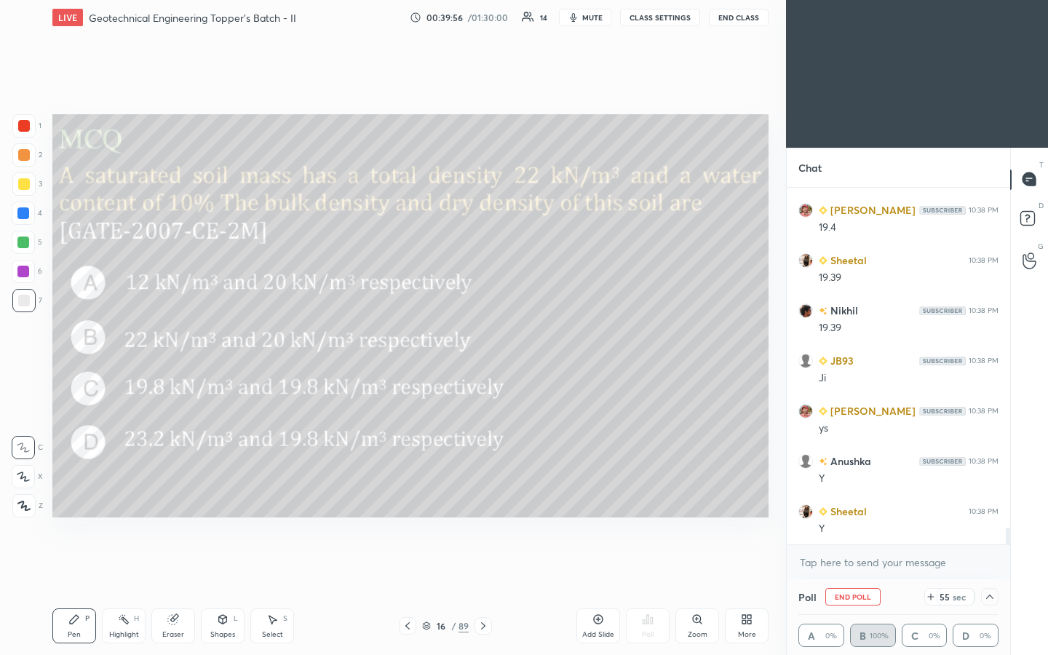
drag, startPoint x: 20, startPoint y: 185, endPoint x: 47, endPoint y: 184, distance: 26.2
click at [20, 186] on div at bounding box center [24, 184] width 12 height 12
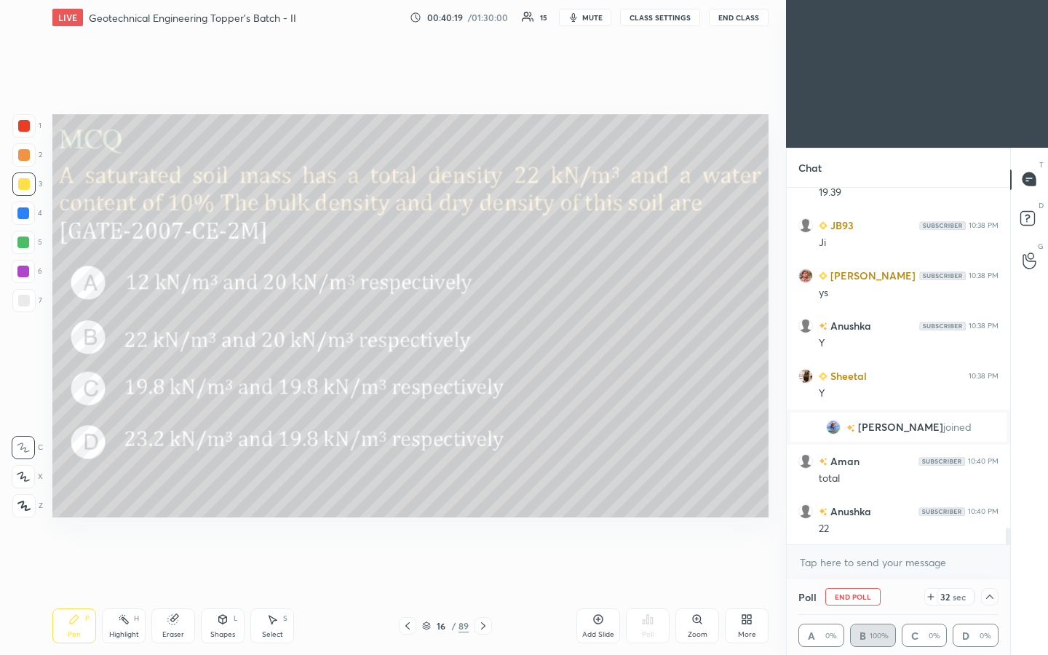
scroll to position [7337, 0]
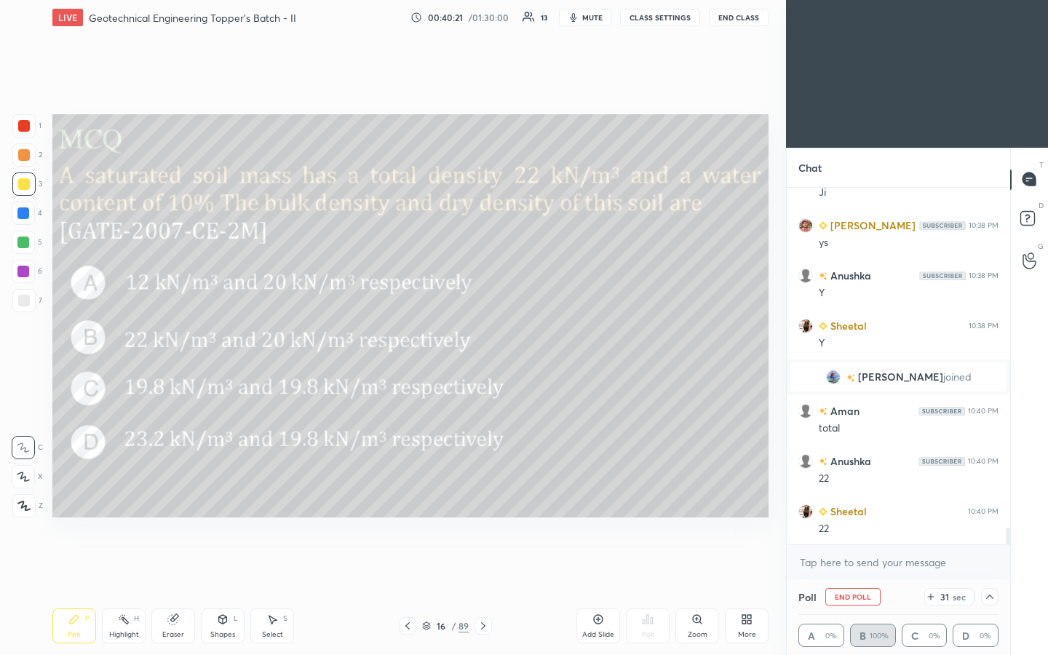
drag, startPoint x: 25, startPoint y: 301, endPoint x: 34, endPoint y: 295, distance: 10.9
click at [25, 301] on div at bounding box center [24, 301] width 12 height 12
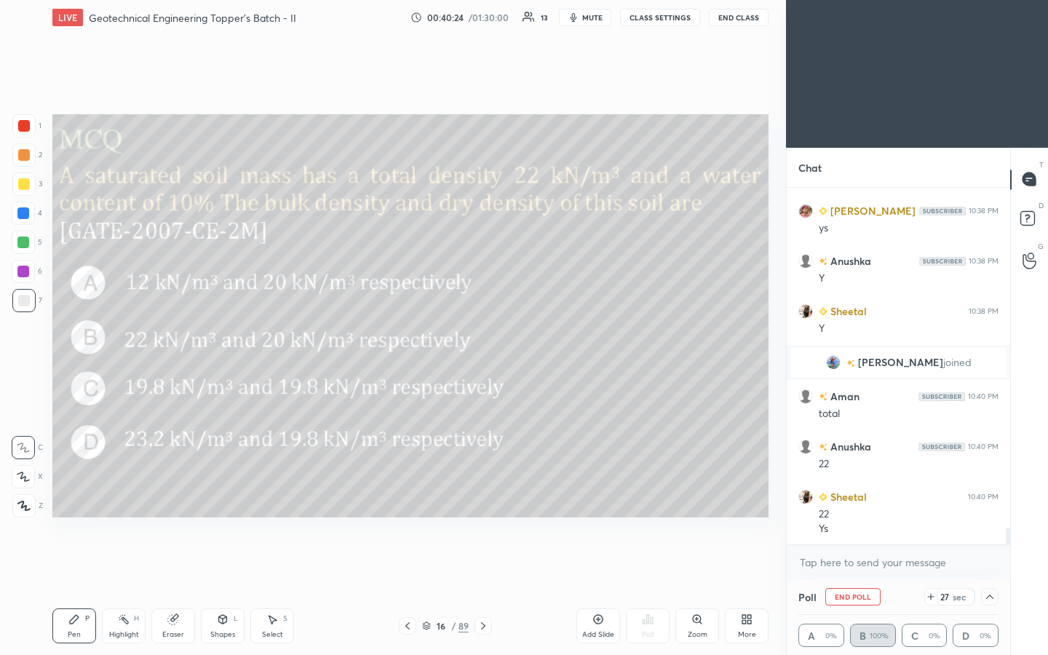
scroll to position [7452, 0]
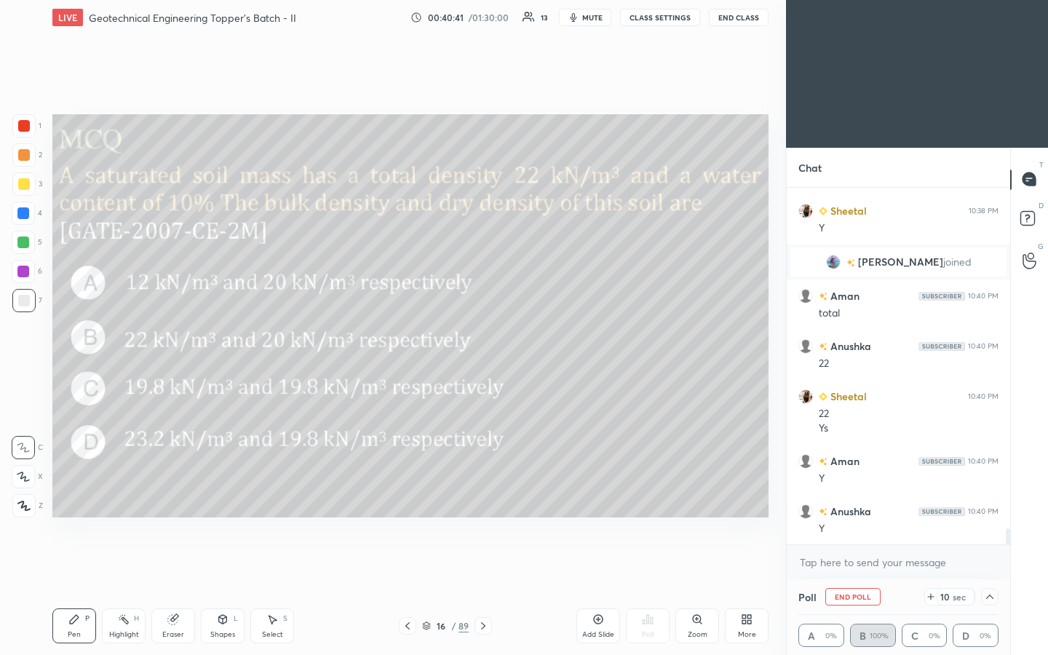
click at [522, 341] on button "End Poll" at bounding box center [852, 596] width 55 height 17
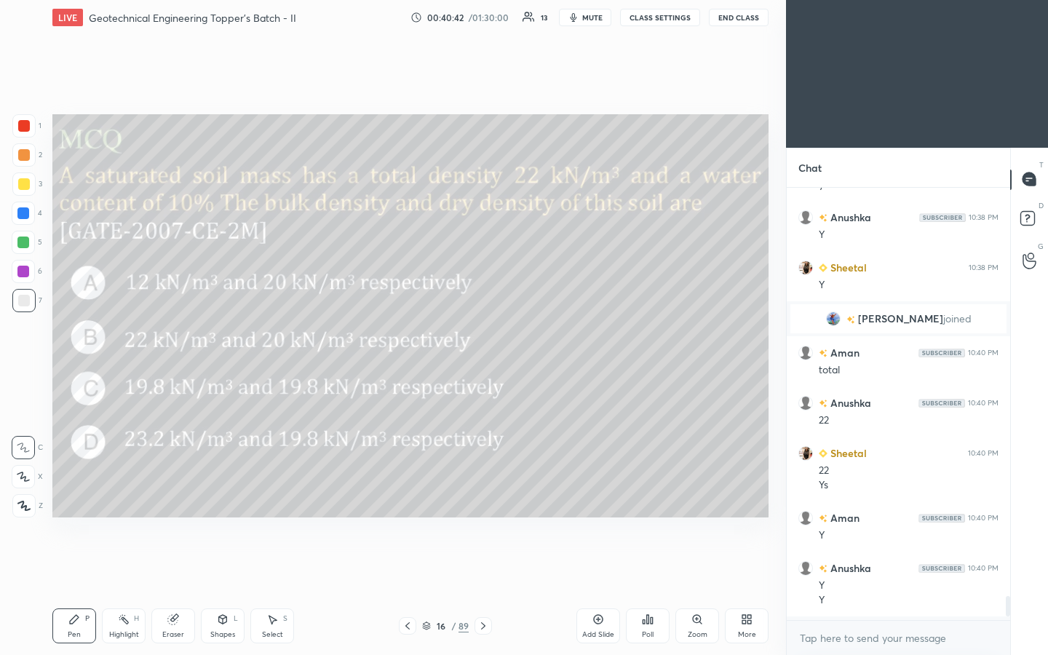
scroll to position [463, 219]
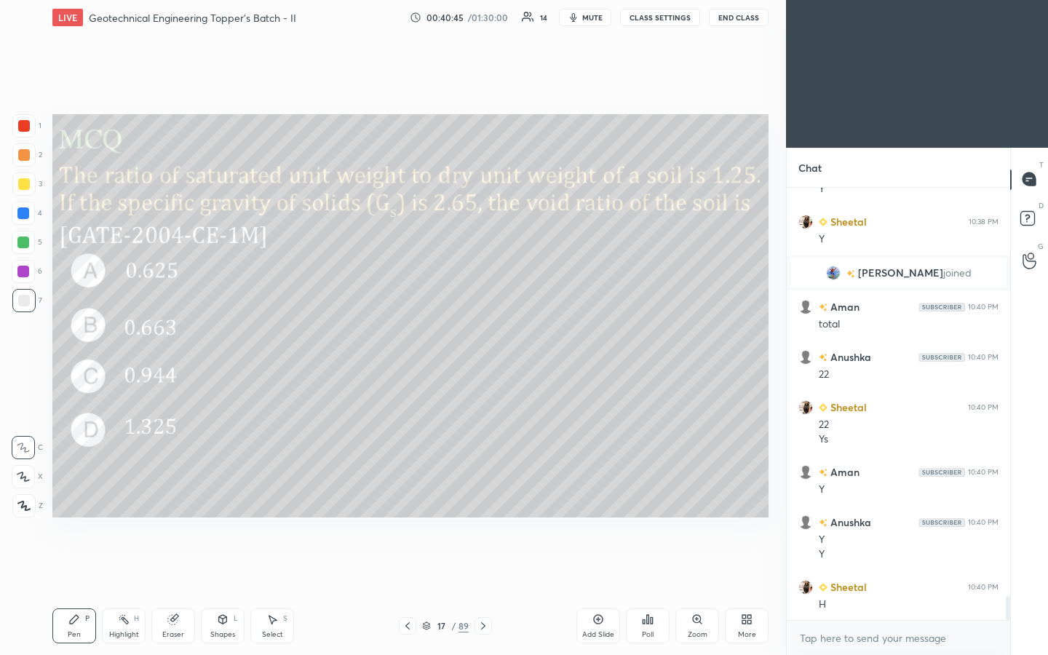
click at [522, 341] on div "Poll" at bounding box center [648, 634] width 12 height 7
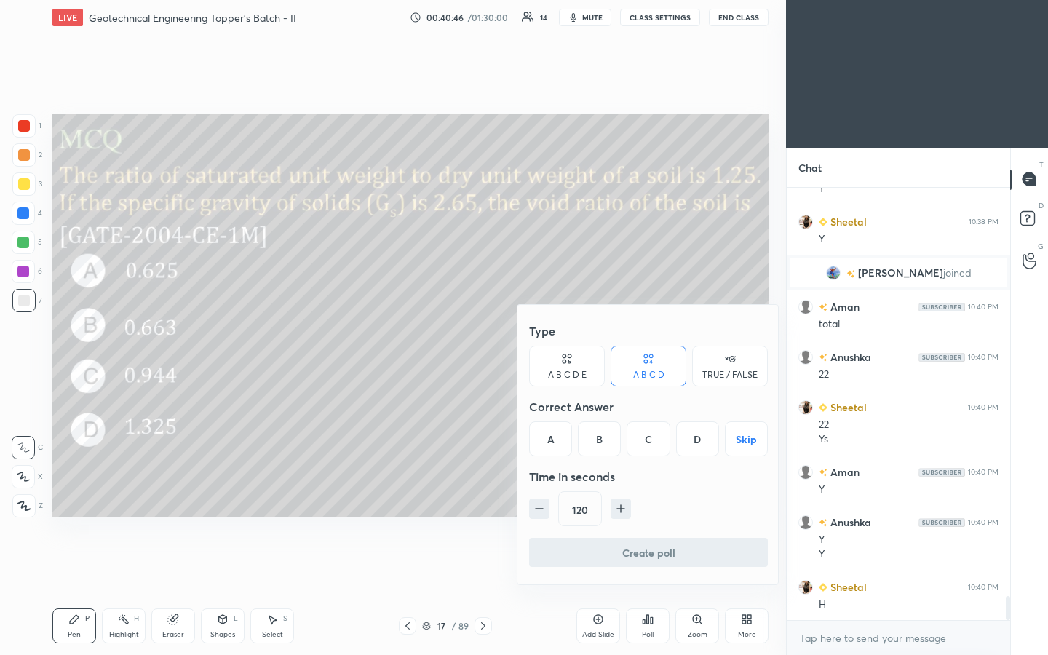
click at [522, 341] on button "Skip" at bounding box center [746, 438] width 43 height 35
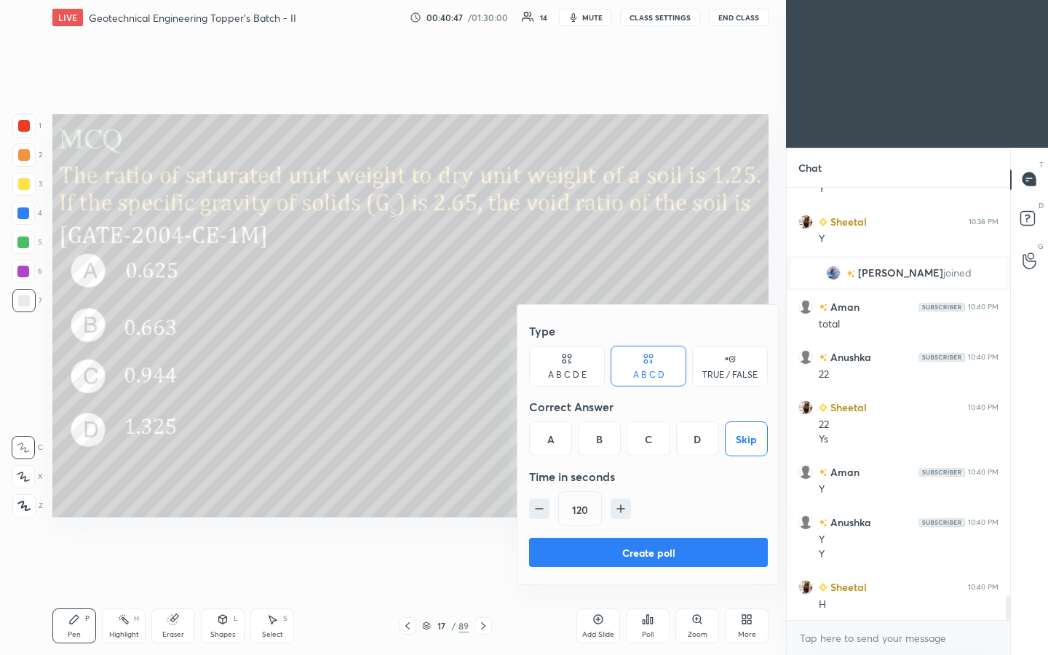
click at [522, 341] on button "Create poll" at bounding box center [648, 552] width 239 height 29
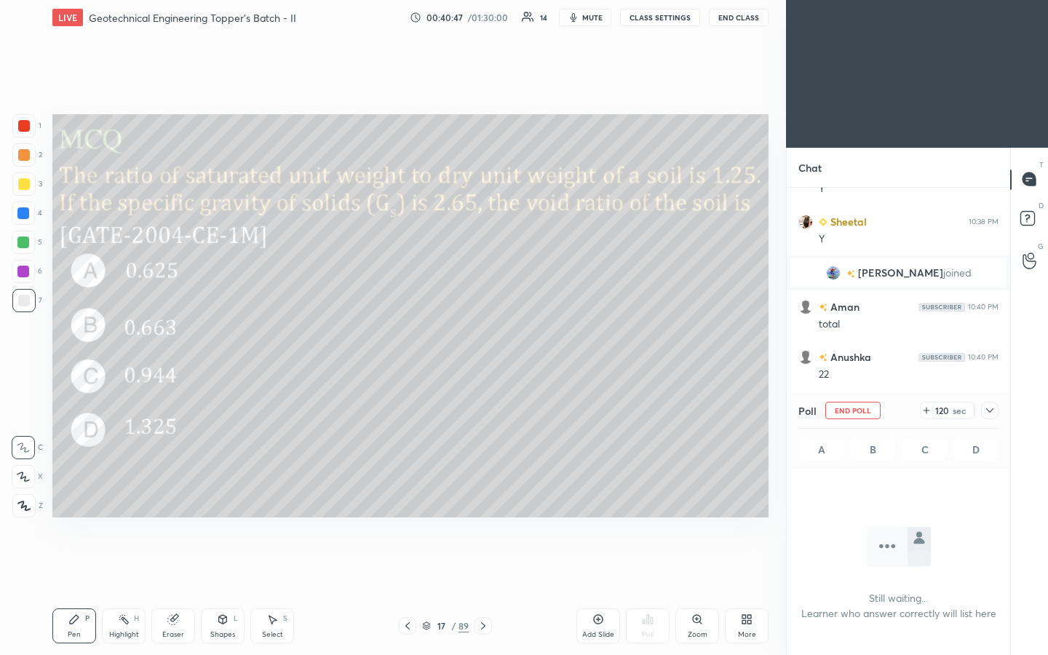
scroll to position [387, 219]
click at [522, 341] on icon at bounding box center [990, 411] width 12 height 12
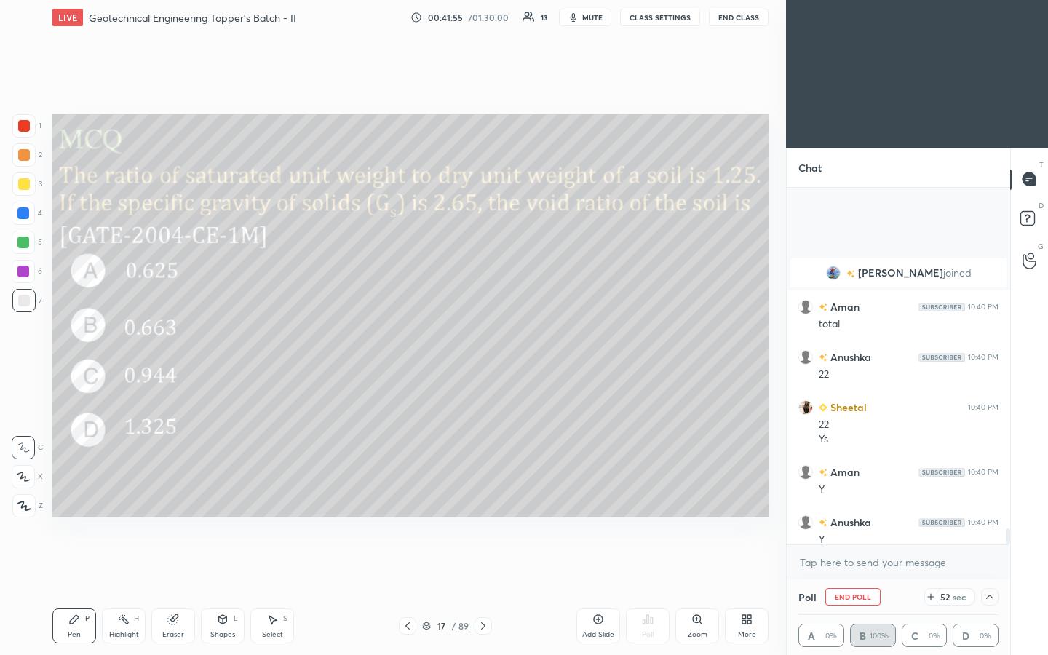
scroll to position [7567, 0]
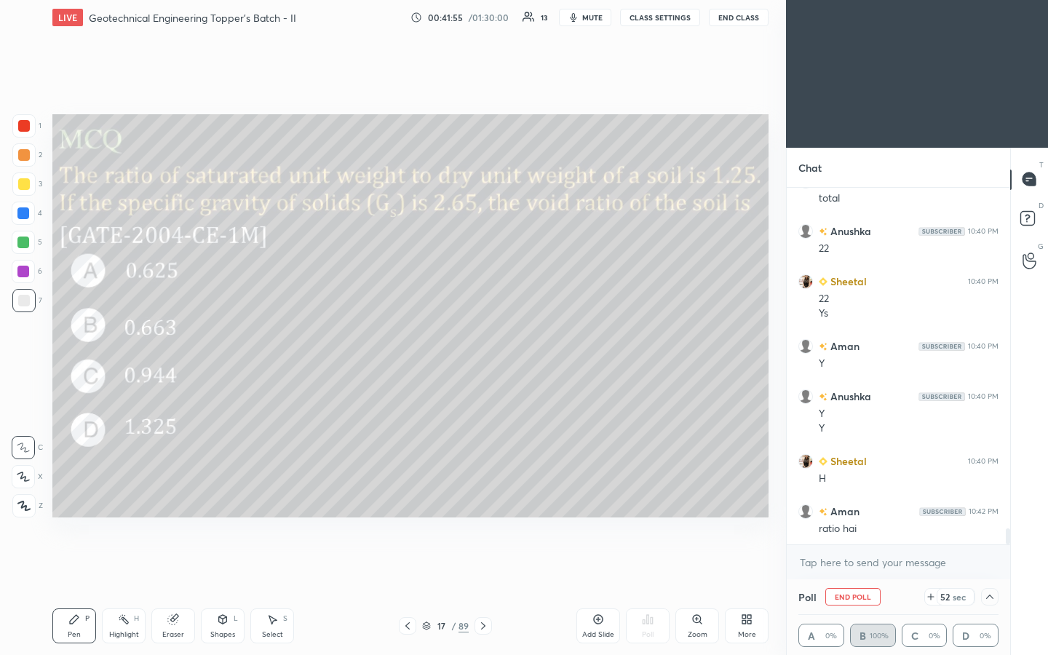
drag, startPoint x: 224, startPoint y: 623, endPoint x: 231, endPoint y: 608, distance: 16.0
click at [224, 341] on icon at bounding box center [223, 619] width 12 height 12
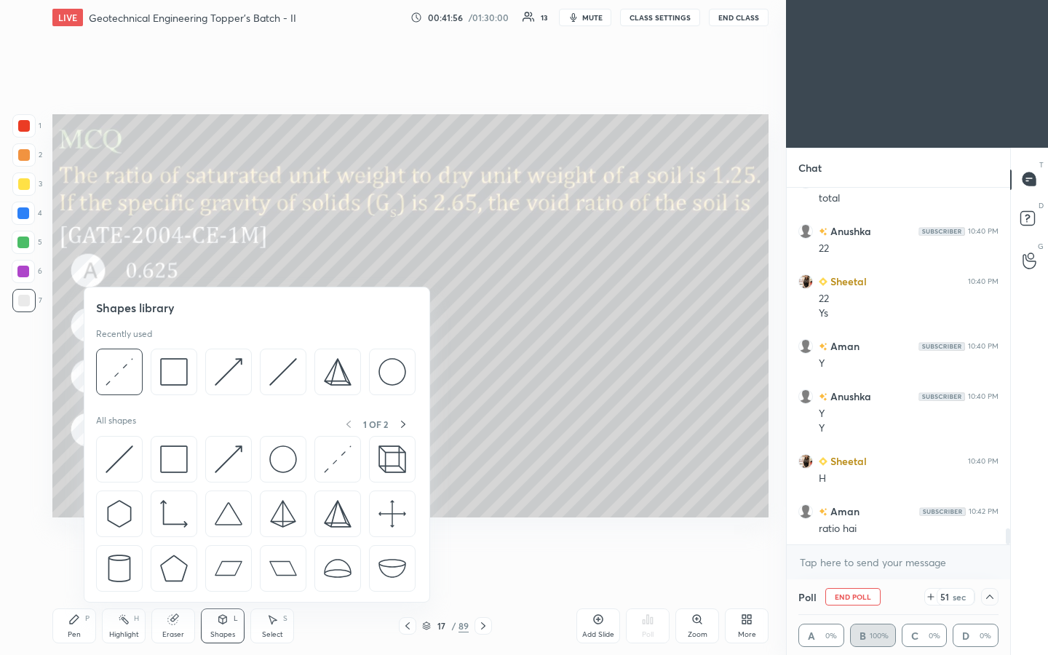
drag, startPoint x: 173, startPoint y: 612, endPoint x: 188, endPoint y: 614, distance: 14.7
click at [175, 341] on div "Eraser" at bounding box center [173, 625] width 44 height 35
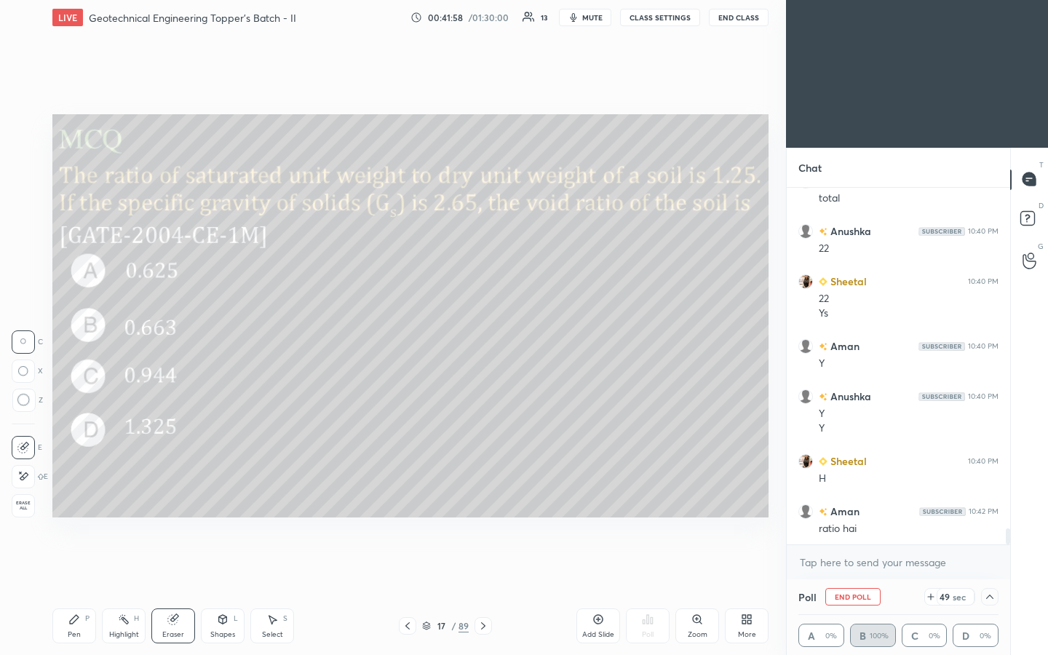
scroll to position [7618, 0]
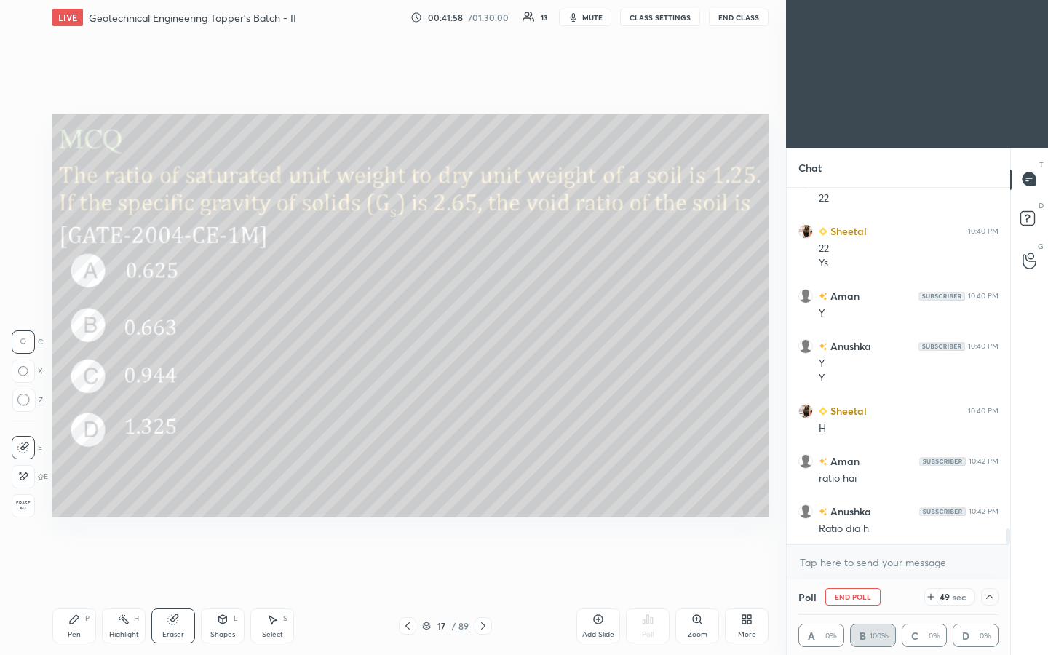
click at [209, 341] on div "Shapes L" at bounding box center [223, 625] width 44 height 35
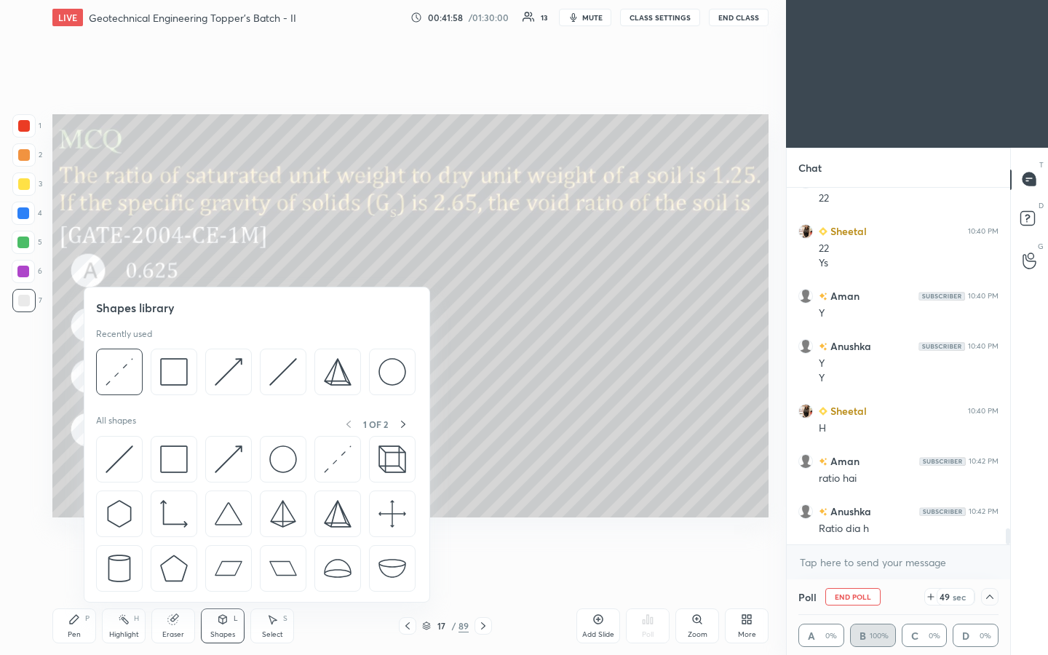
click at [177, 341] on div "Eraser" at bounding box center [173, 634] width 22 height 7
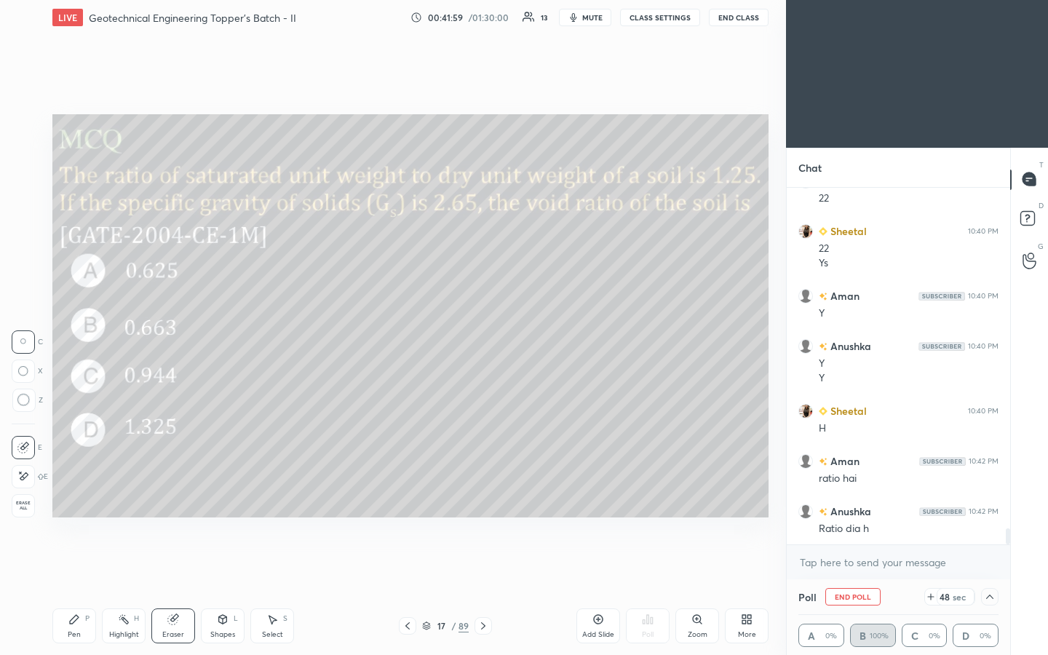
click at [25, 341] on icon at bounding box center [23, 476] width 12 height 12
click at [24, 341] on div "Erase all" at bounding box center [23, 505] width 23 height 23
click at [60, 341] on div "Pen P" at bounding box center [74, 625] width 44 height 35
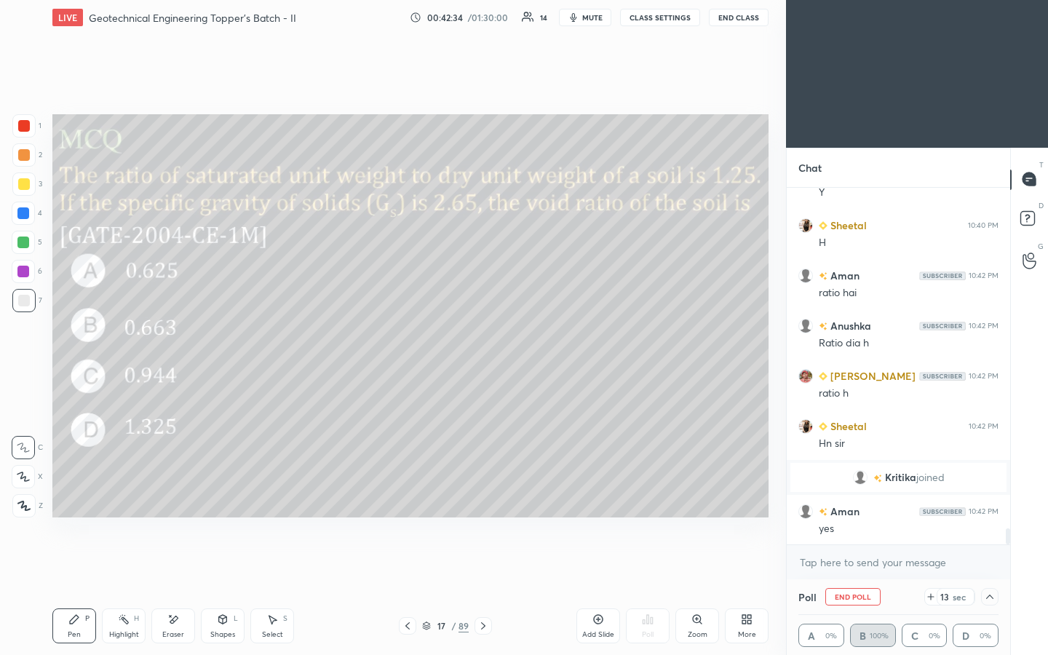
scroll to position [7666, 0]
drag, startPoint x: 28, startPoint y: 181, endPoint x: 45, endPoint y: 180, distance: 17.5
click at [31, 182] on div at bounding box center [23, 183] width 23 height 23
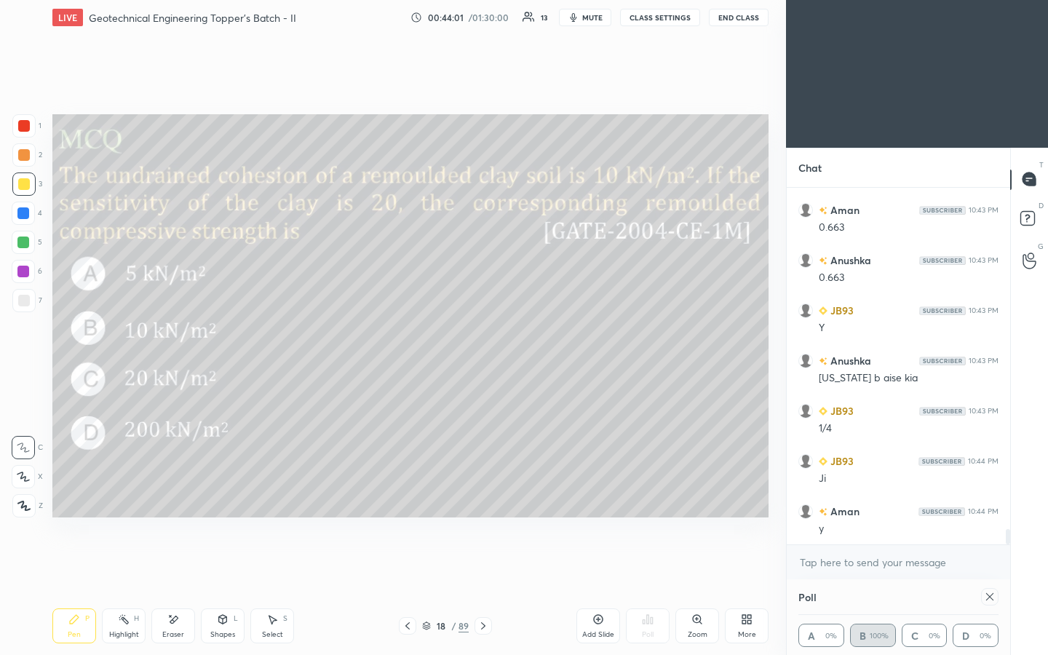
scroll to position [8168, 0]
click at [522, 341] on icon at bounding box center [990, 597] width 12 height 12
type textarea "x"
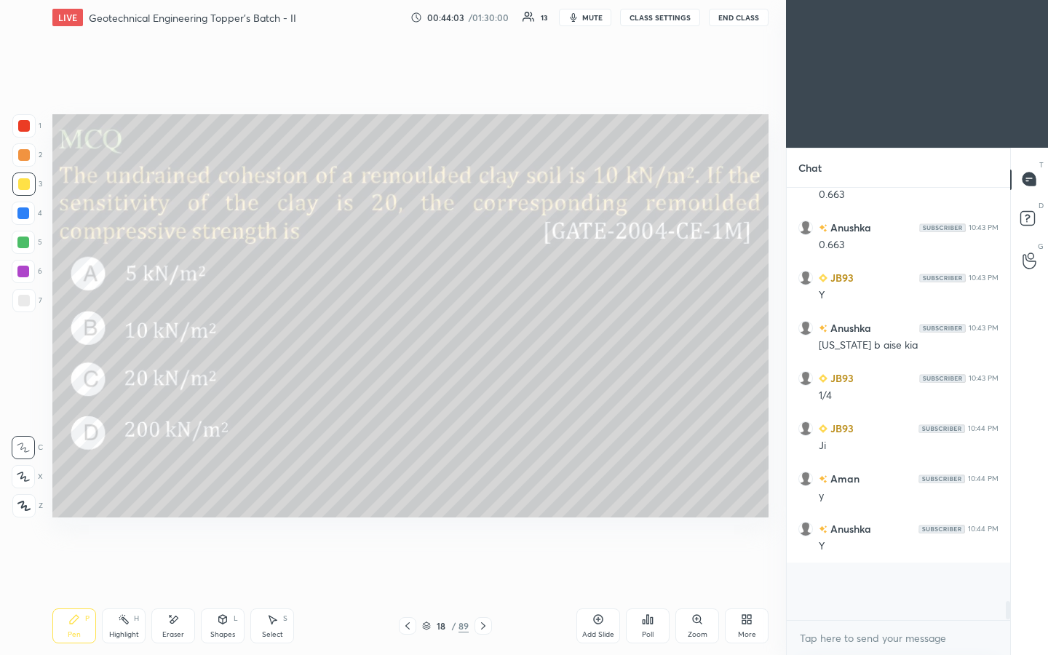
scroll to position [8093, 0]
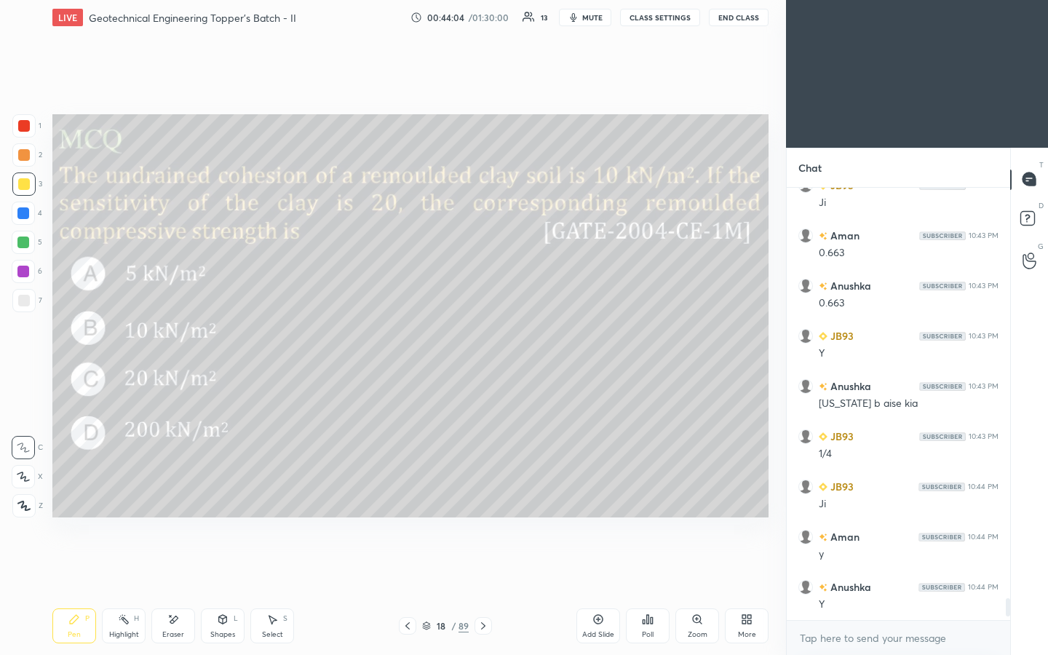
click at [522, 341] on div "Poll" at bounding box center [648, 625] width 44 height 35
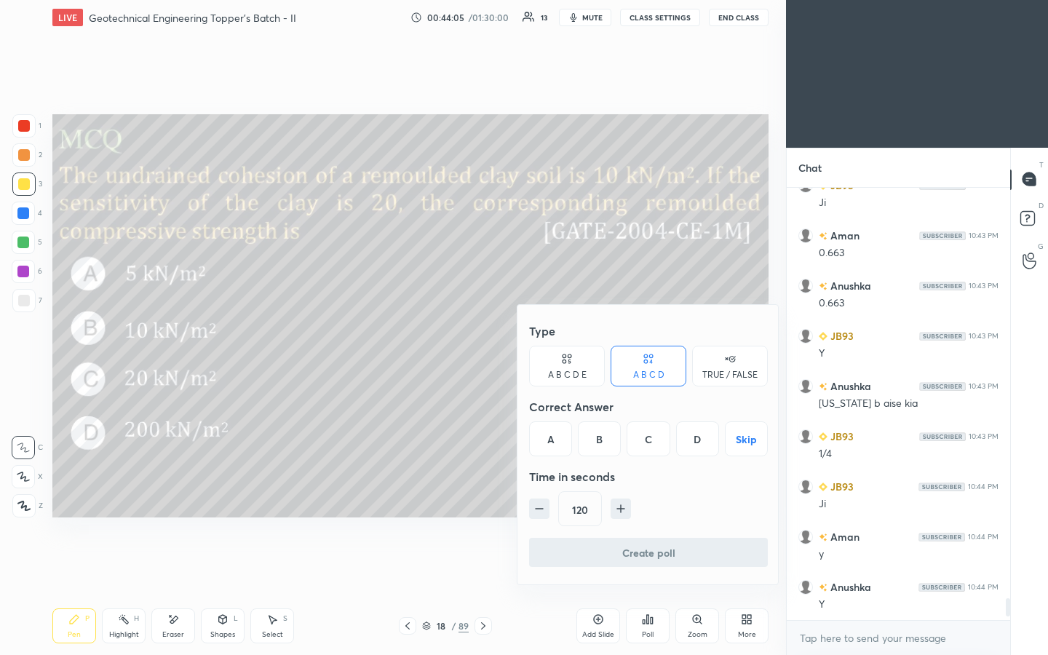
click at [522, 341] on button "Skip" at bounding box center [746, 438] width 43 height 35
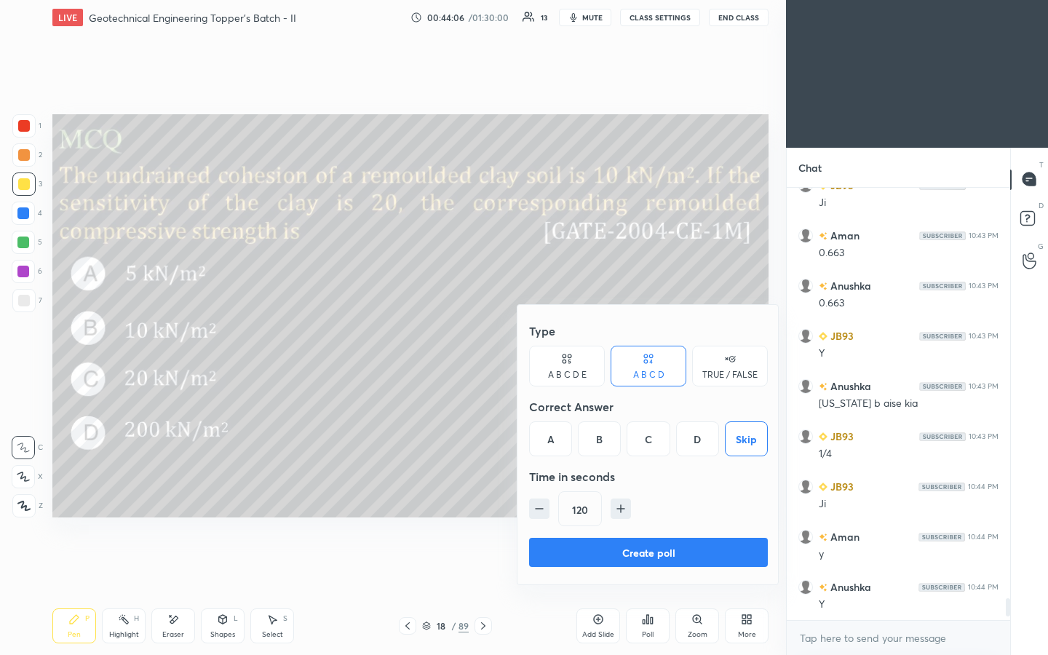
click at [522, 341] on icon "button" at bounding box center [539, 508] width 15 height 15
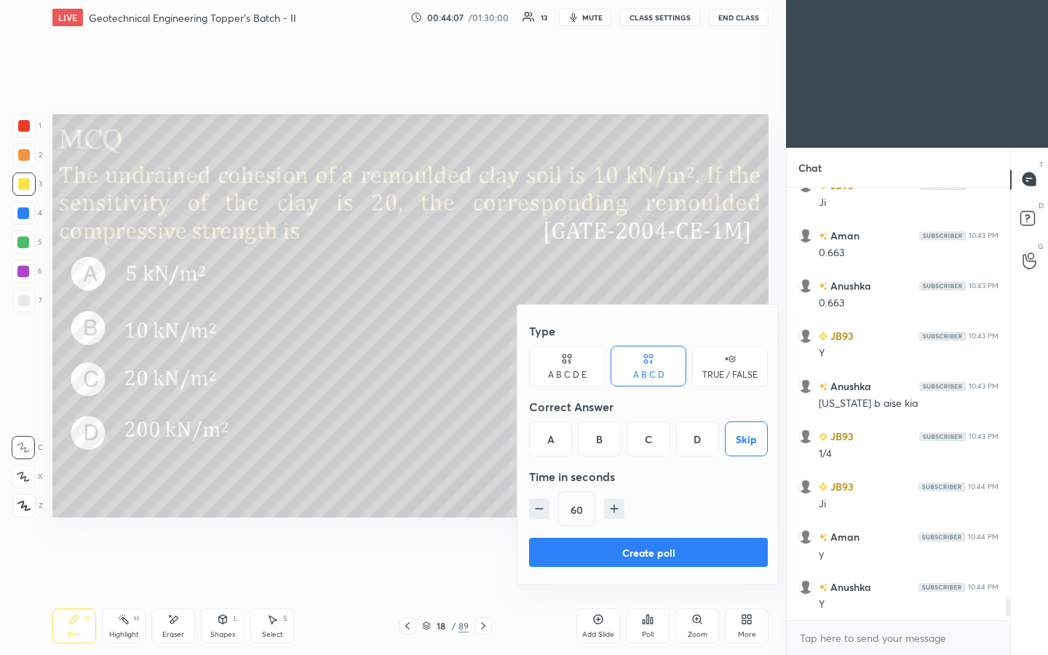
type input "45"
click at [522, 341] on button "Create poll" at bounding box center [648, 552] width 239 height 29
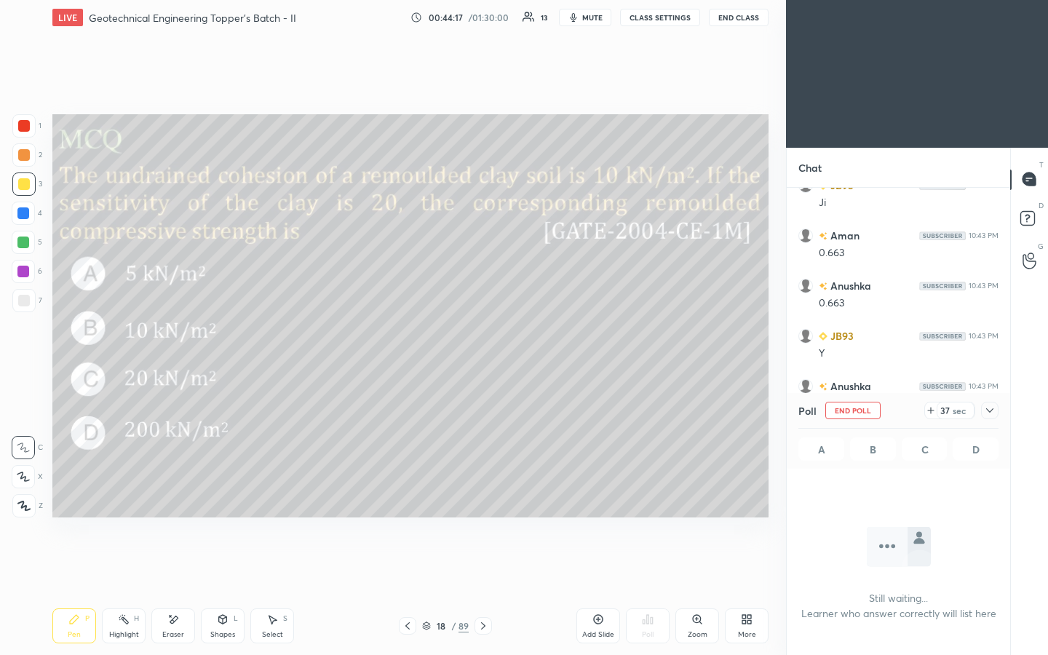
scroll to position [8203, 0]
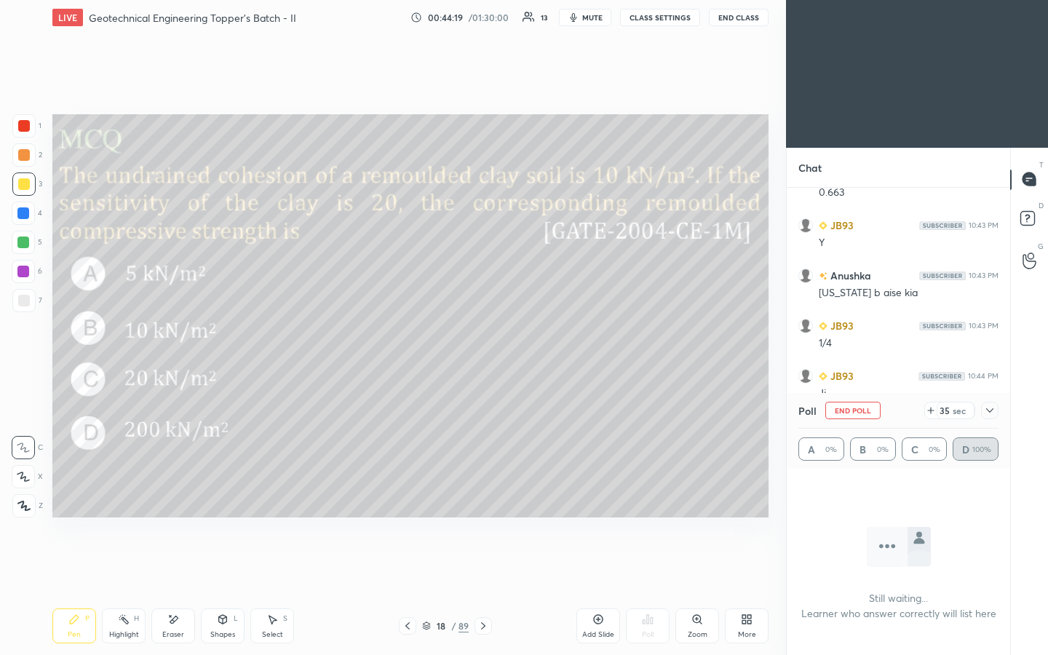
drag, startPoint x: 988, startPoint y: 411, endPoint x: 992, endPoint y: 426, distance: 15.9
click at [522, 341] on icon at bounding box center [990, 411] width 12 height 12
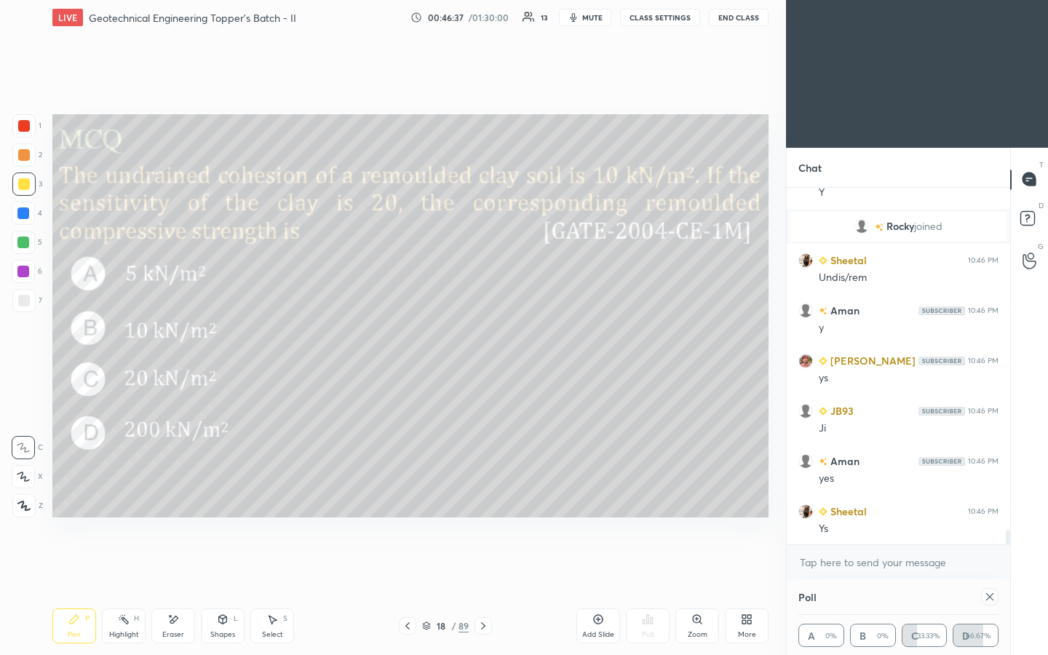
scroll to position [8403, 0]
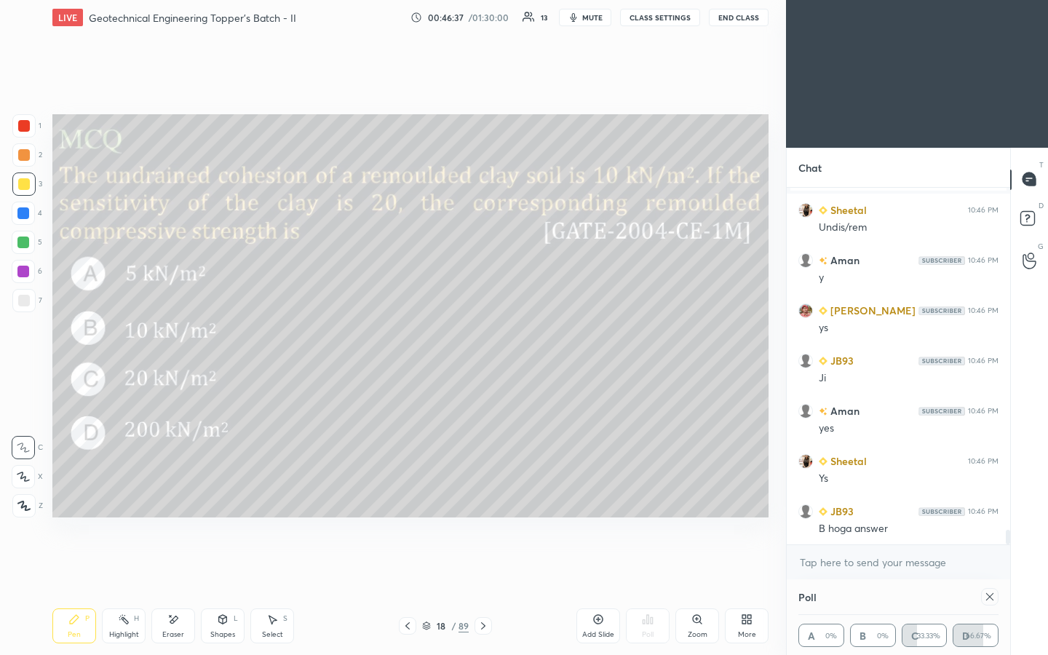
drag, startPoint x: 176, startPoint y: 628, endPoint x: 185, endPoint y: 605, distance: 24.2
click at [175, 341] on div "Eraser" at bounding box center [173, 625] width 44 height 35
click at [23, 341] on span "Erase all" at bounding box center [23, 506] width 22 height 10
drag, startPoint x: 82, startPoint y: 616, endPoint x: 108, endPoint y: 518, distance: 101.0
click at [82, 341] on div "Pen P" at bounding box center [74, 625] width 44 height 35
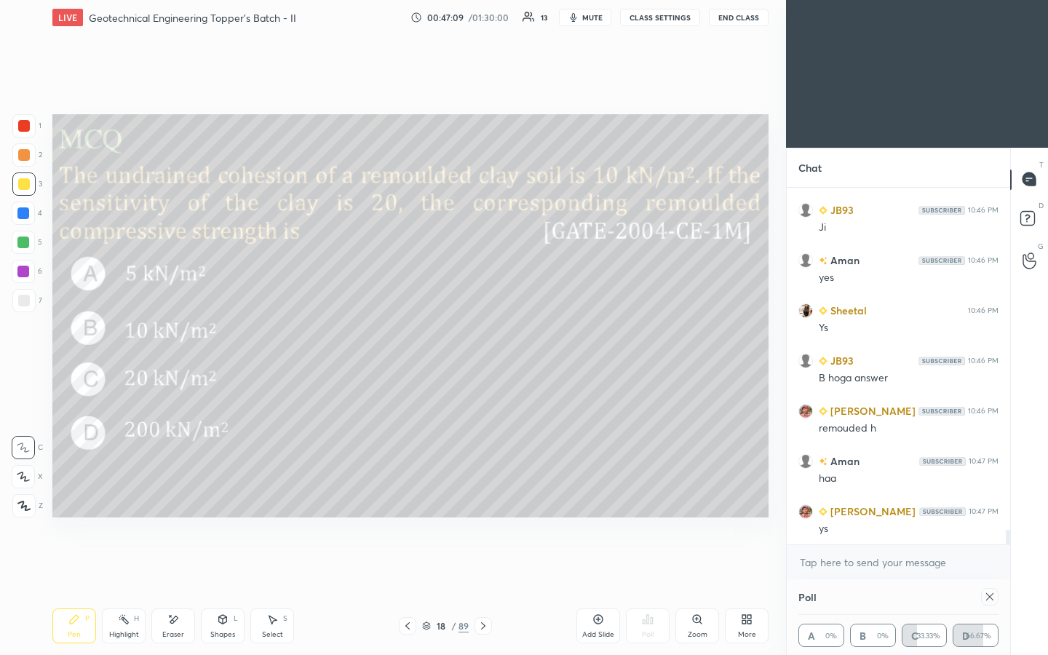
scroll to position [8604, 0]
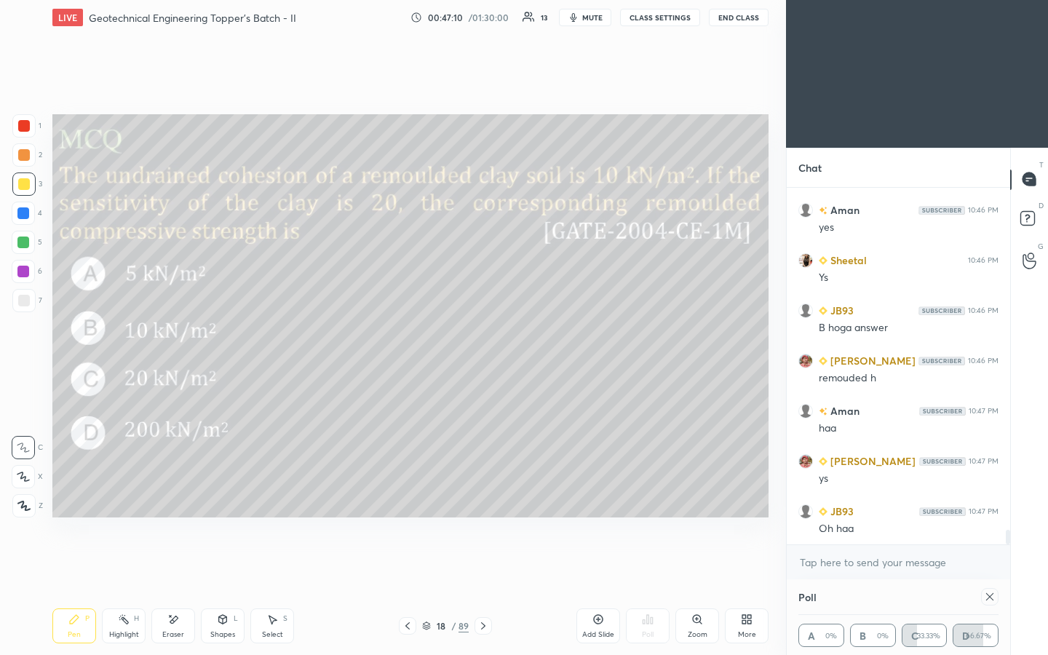
click at [45, 341] on div "1 2 3 4 5 6 7 C X Z E E Erase all H H" at bounding box center [23, 315] width 47 height 403
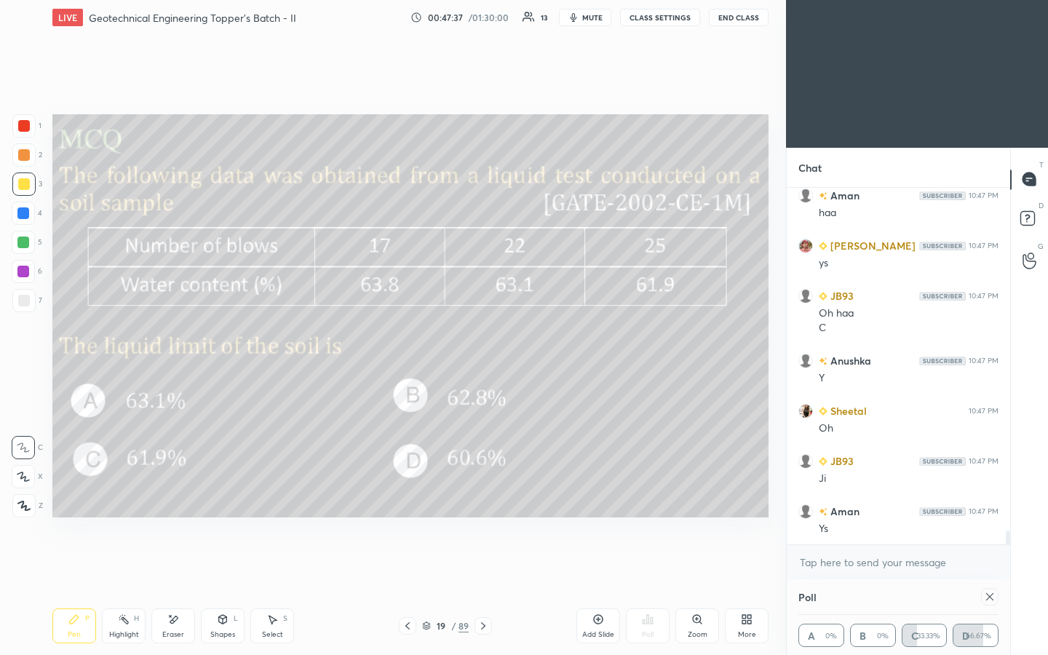
scroll to position [8870, 0]
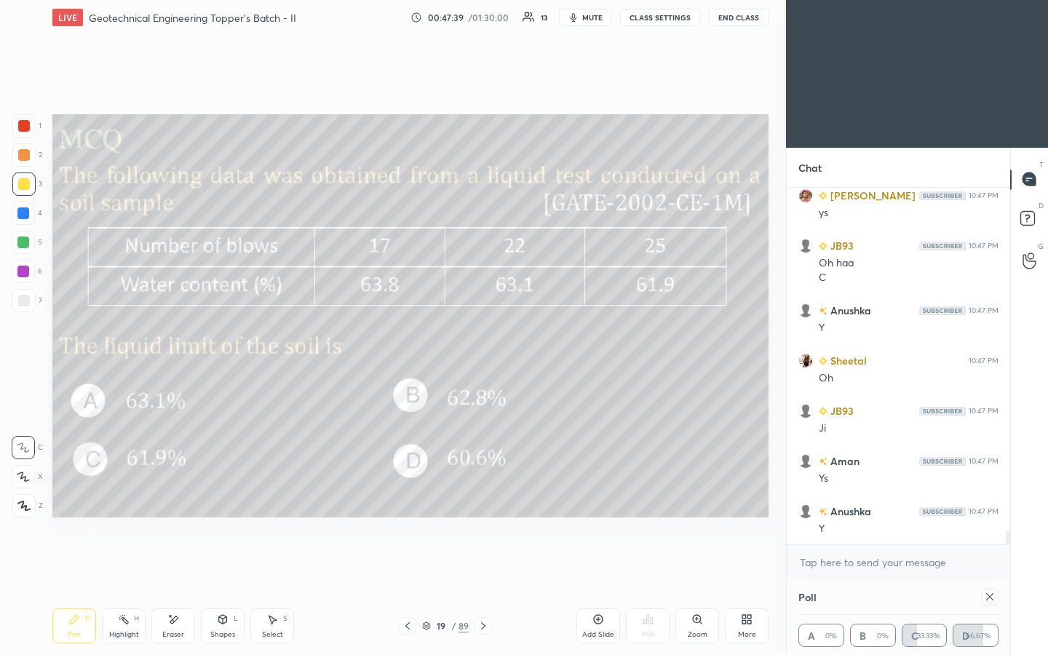
click at [522, 341] on icon at bounding box center [989, 596] width 7 height 7
type textarea "x"
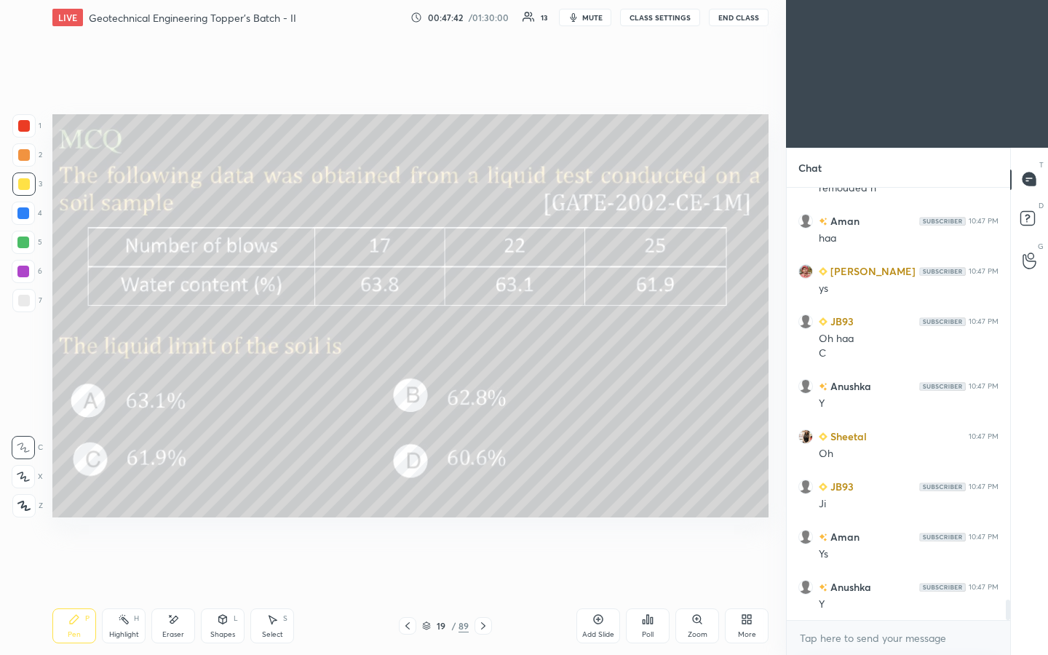
scroll to position [8844, 0]
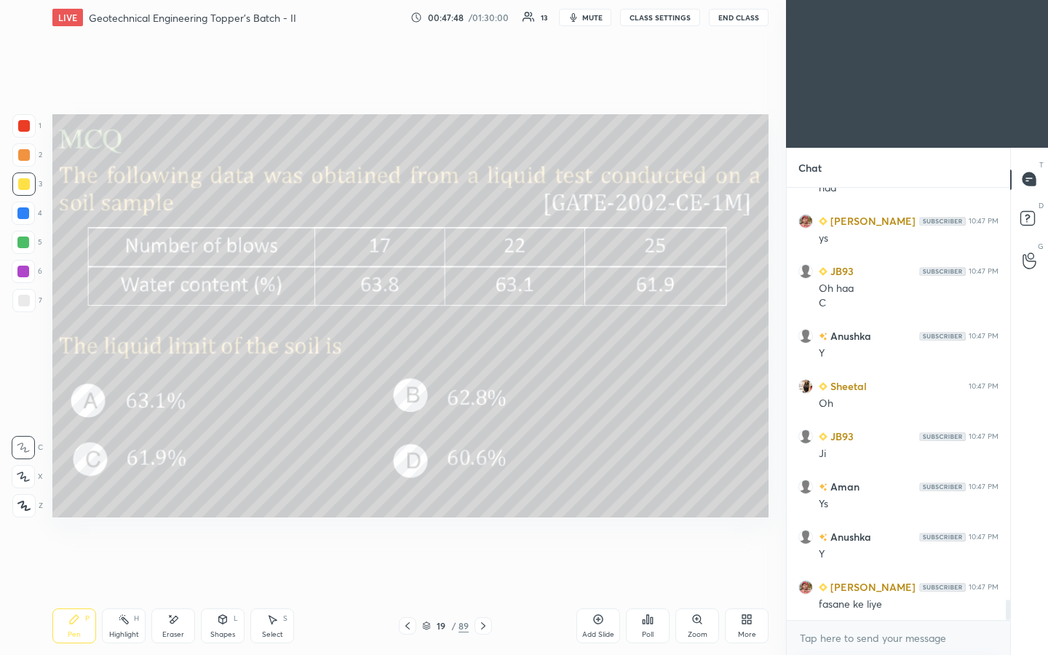
click at [522, 341] on icon at bounding box center [648, 619] width 12 height 12
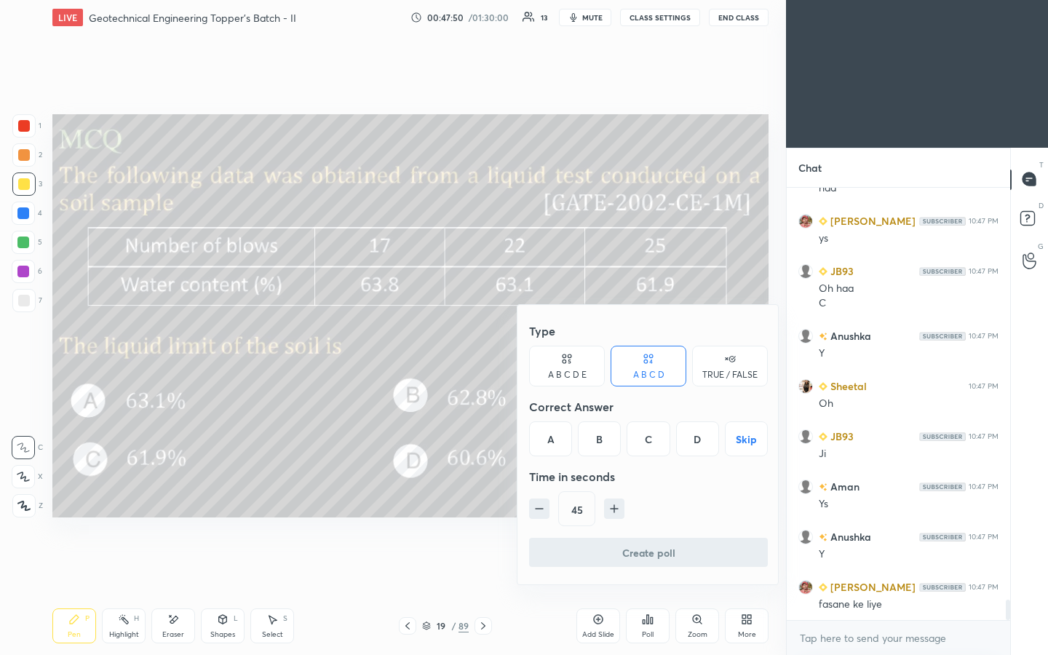
scroll to position [8894, 0]
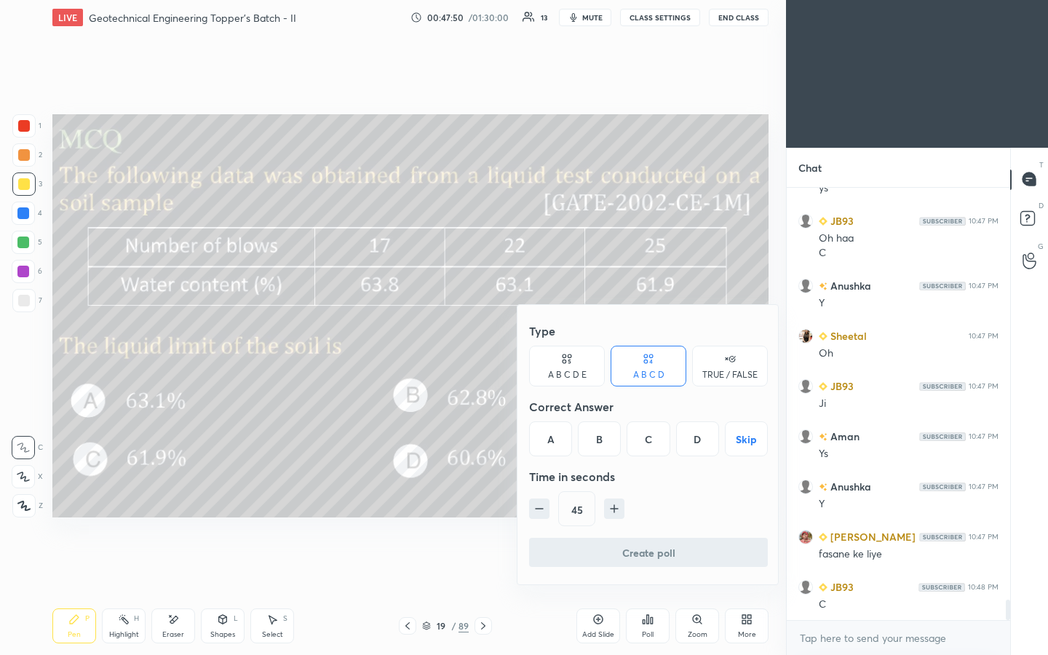
click at [522, 341] on icon "button" at bounding box center [539, 508] width 15 height 15
type input "30"
click at [522, 341] on div "Create poll" at bounding box center [648, 555] width 239 height 35
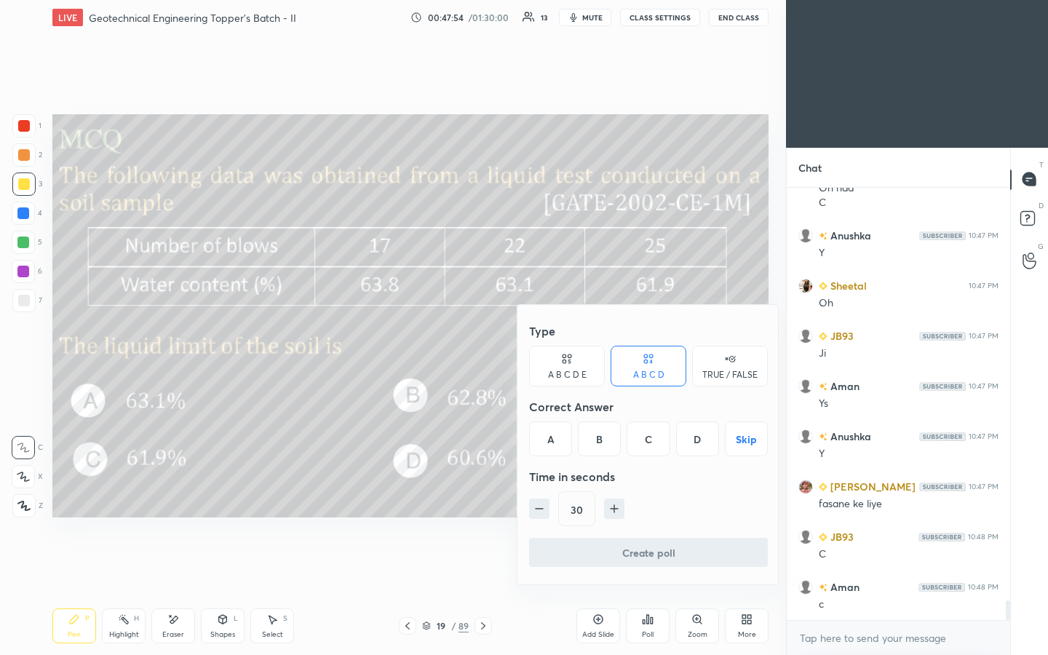
scroll to position [8995, 0]
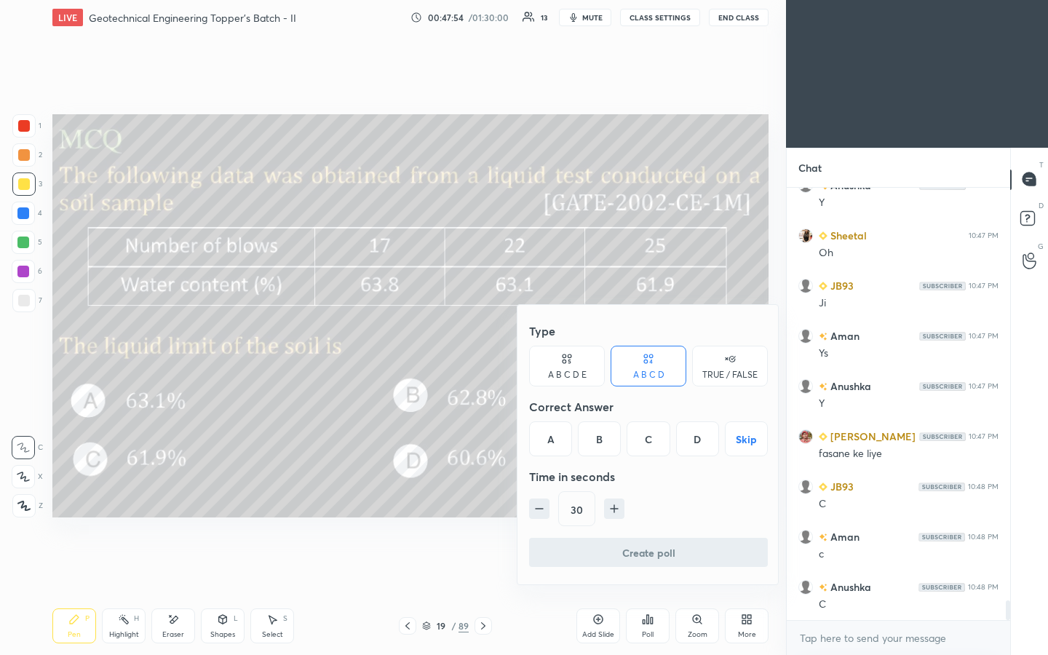
click at [522, 271] on div at bounding box center [524, 327] width 1048 height 655
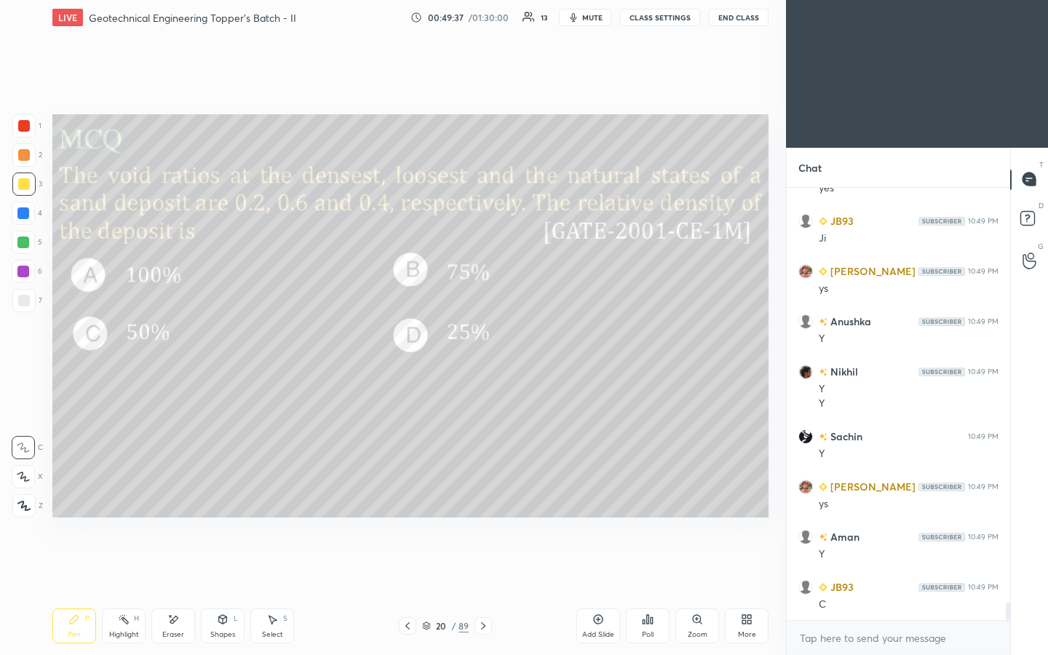
scroll to position [10214, 0]
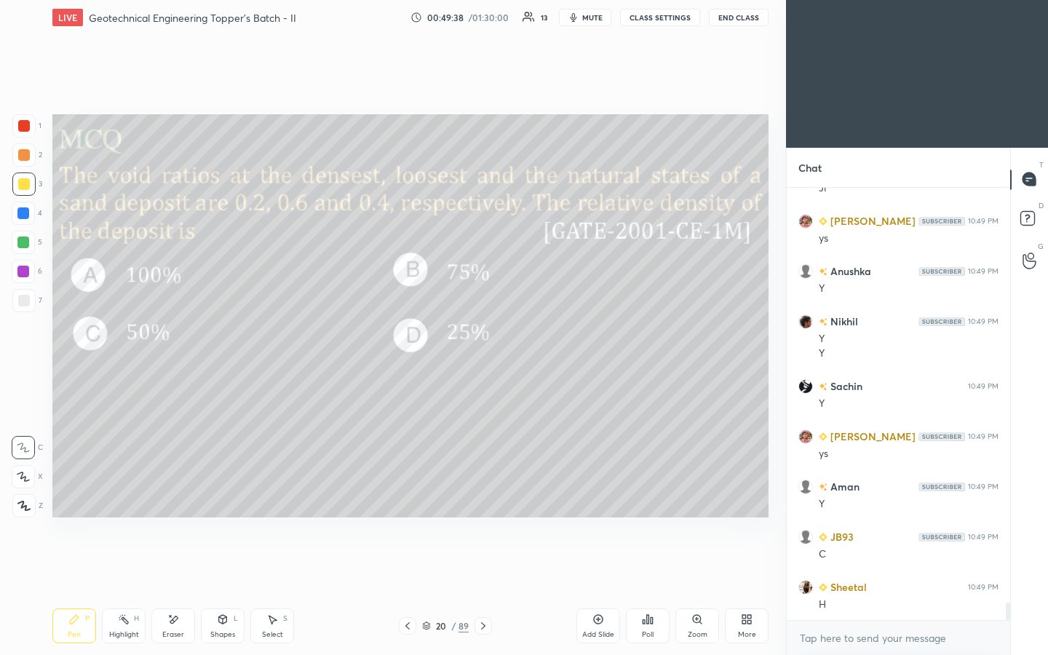
click at [170, 300] on div "Setting up your live class Poll for secs No correct answer Start poll" at bounding box center [411, 316] width 728 height 562
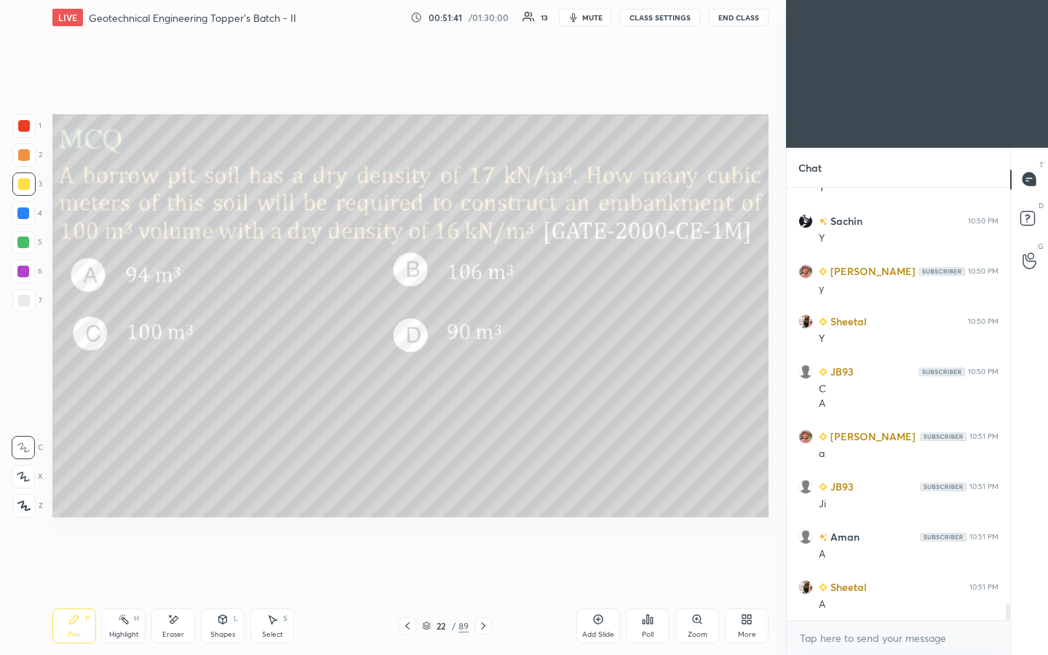
scroll to position [10731, 0]
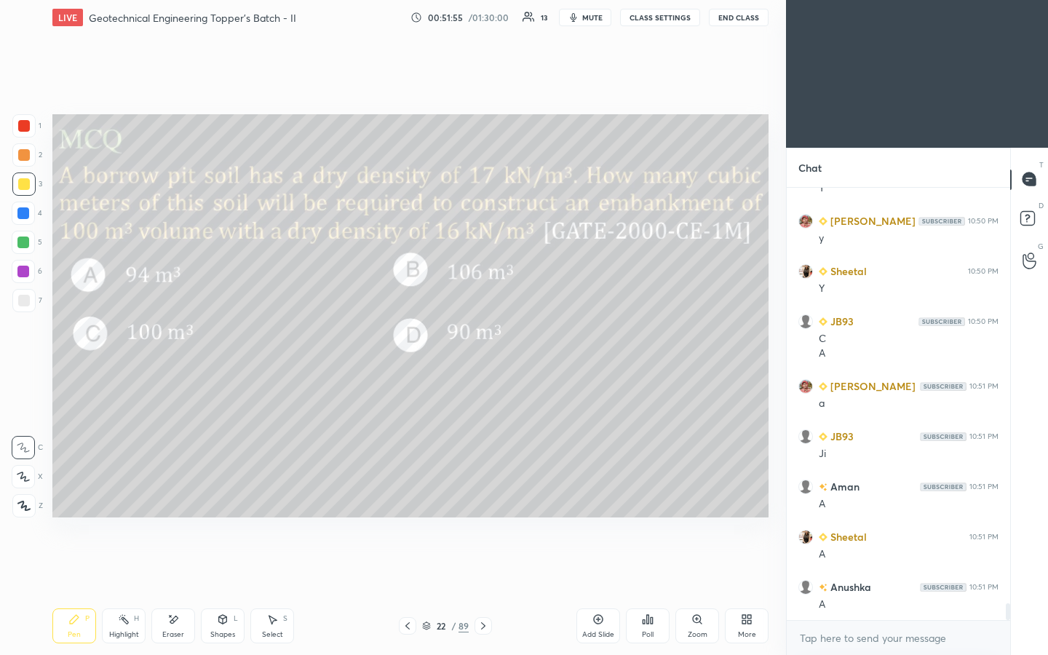
click at [23, 300] on div at bounding box center [24, 301] width 12 height 12
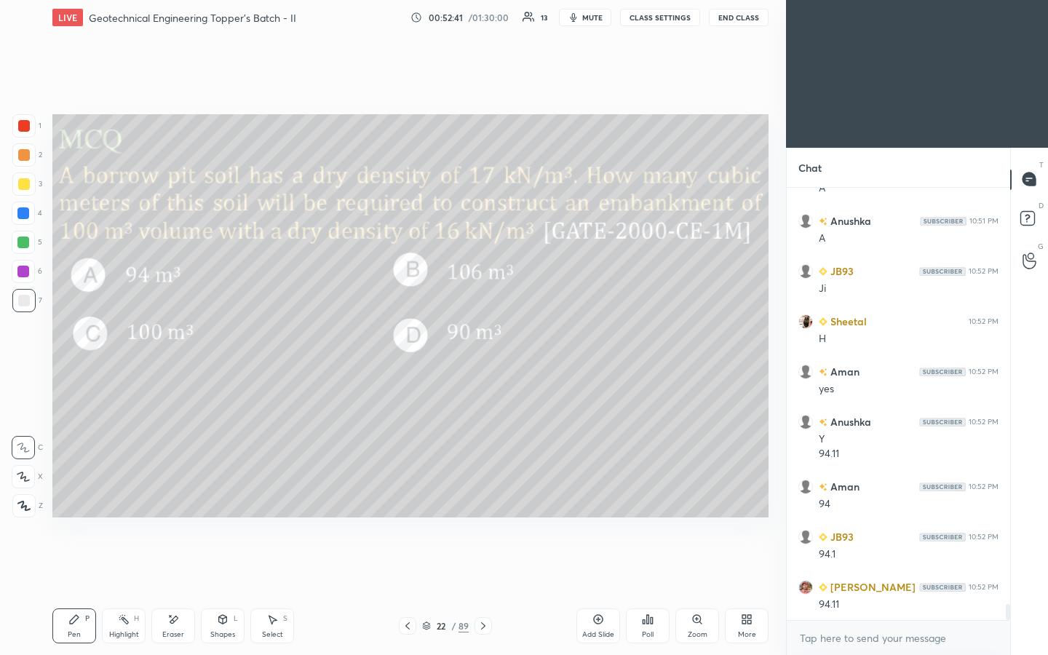
scroll to position [11147, 0]
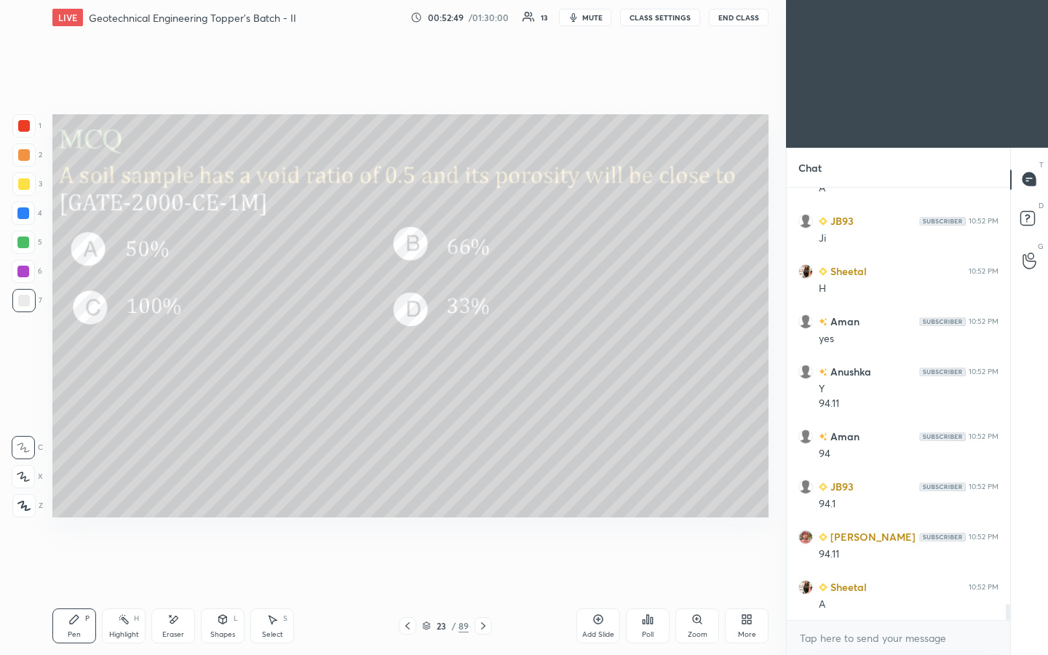
click at [425, 341] on icon at bounding box center [426, 627] width 7 height 2
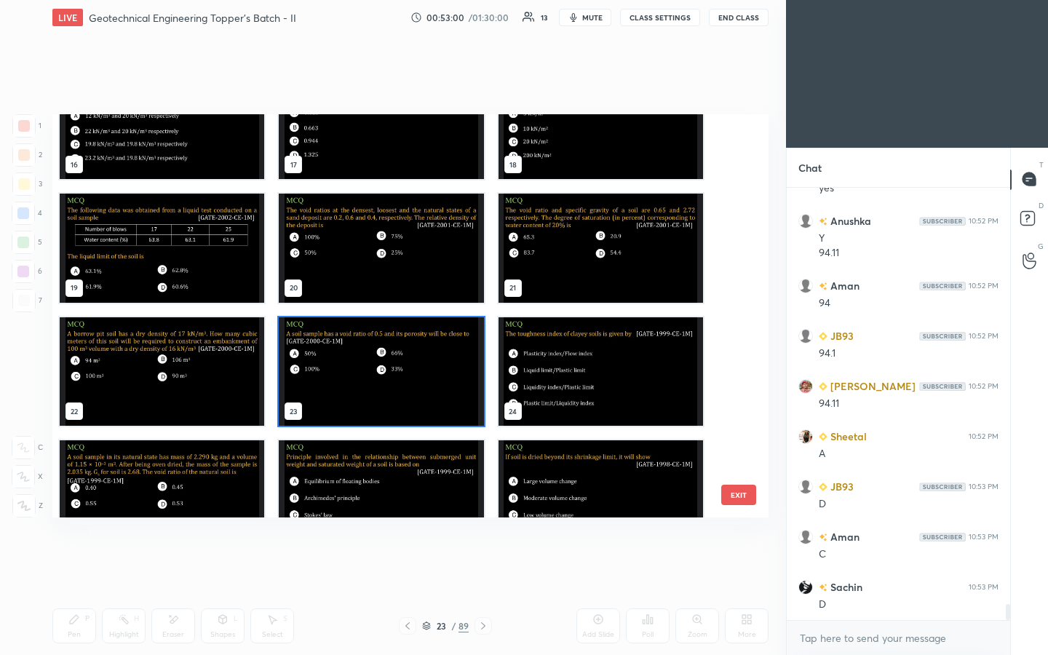
scroll to position [11398, 0]
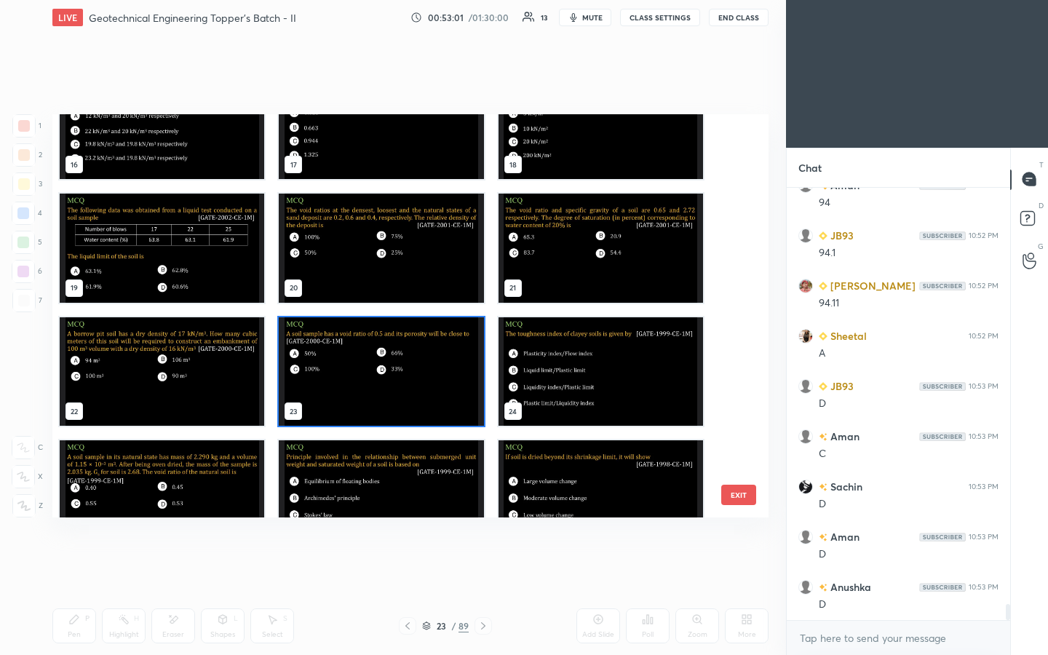
click at [522, 341] on button "EXIT" at bounding box center [738, 495] width 35 height 20
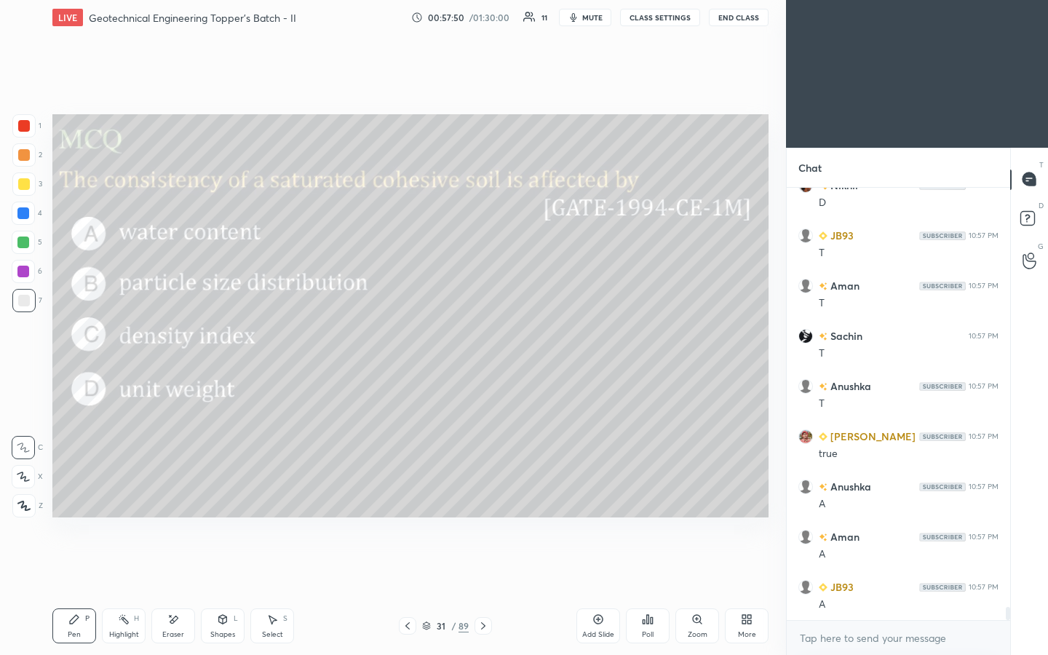
scroll to position [13771, 0]
click at [213, 188] on div "Setting up your live class Poll for secs No correct answer Start poll" at bounding box center [411, 316] width 728 height 562
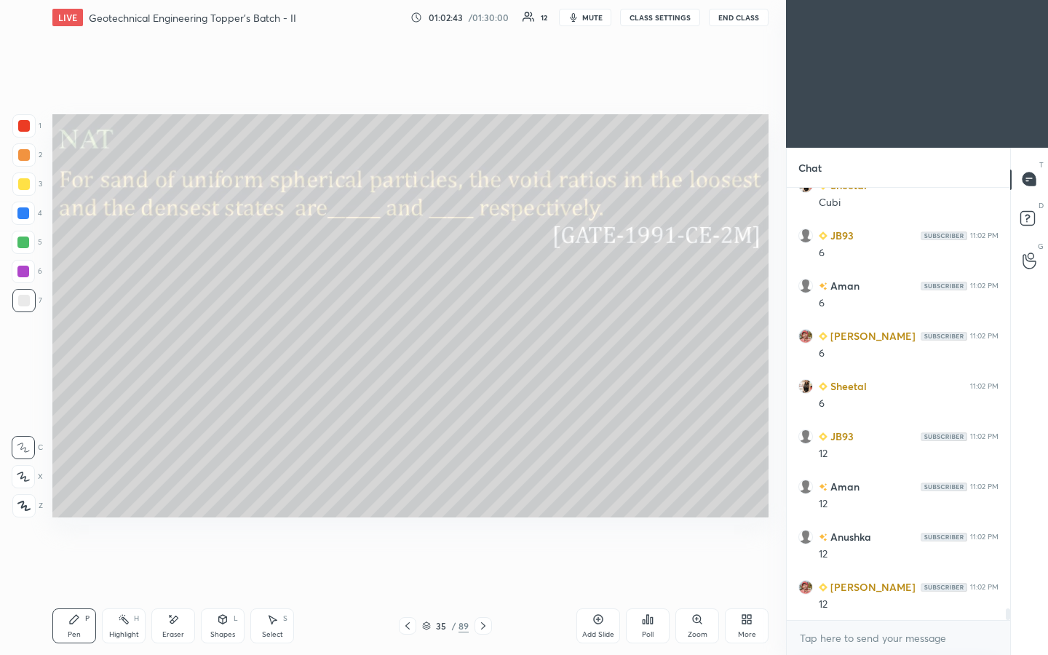
scroll to position [16160, 0]
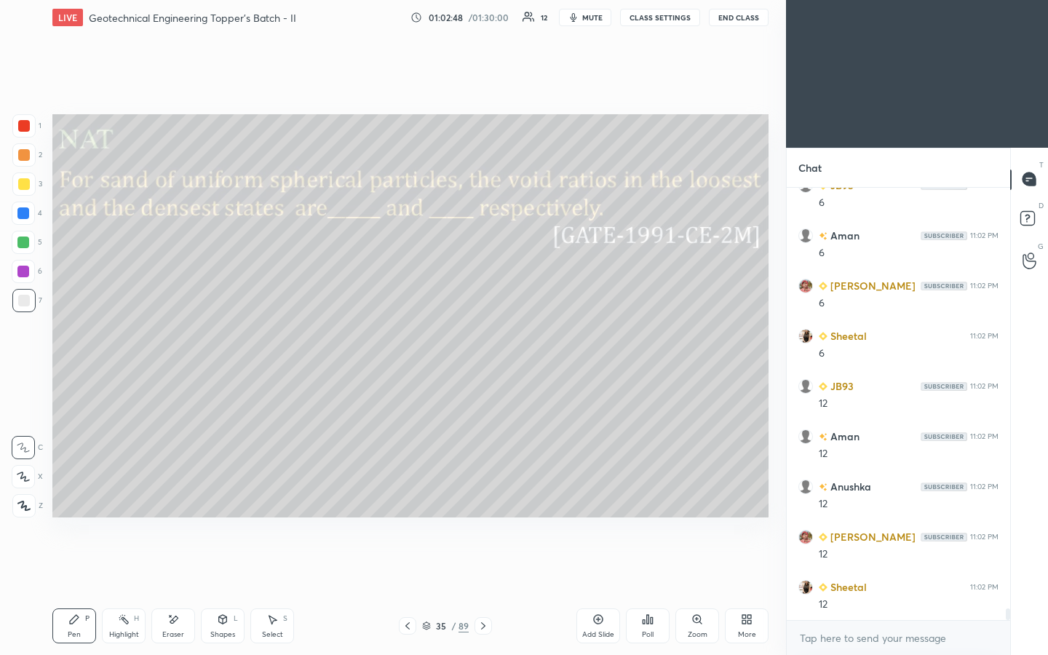
click at [522, 341] on div "Add Slide" at bounding box center [598, 625] width 44 height 35
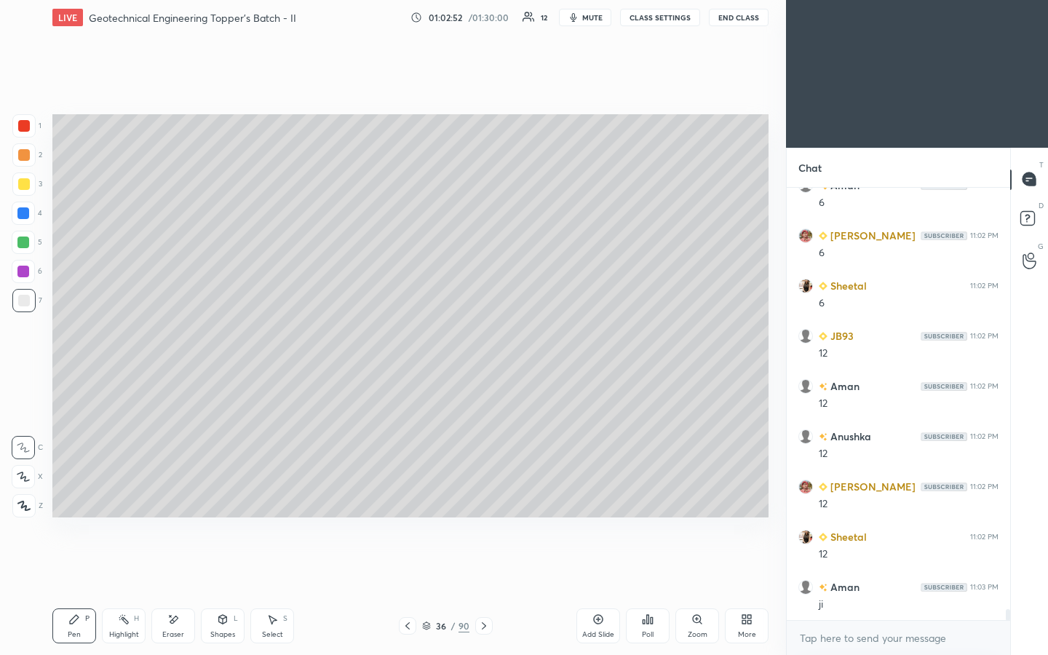
scroll to position [16260, 0]
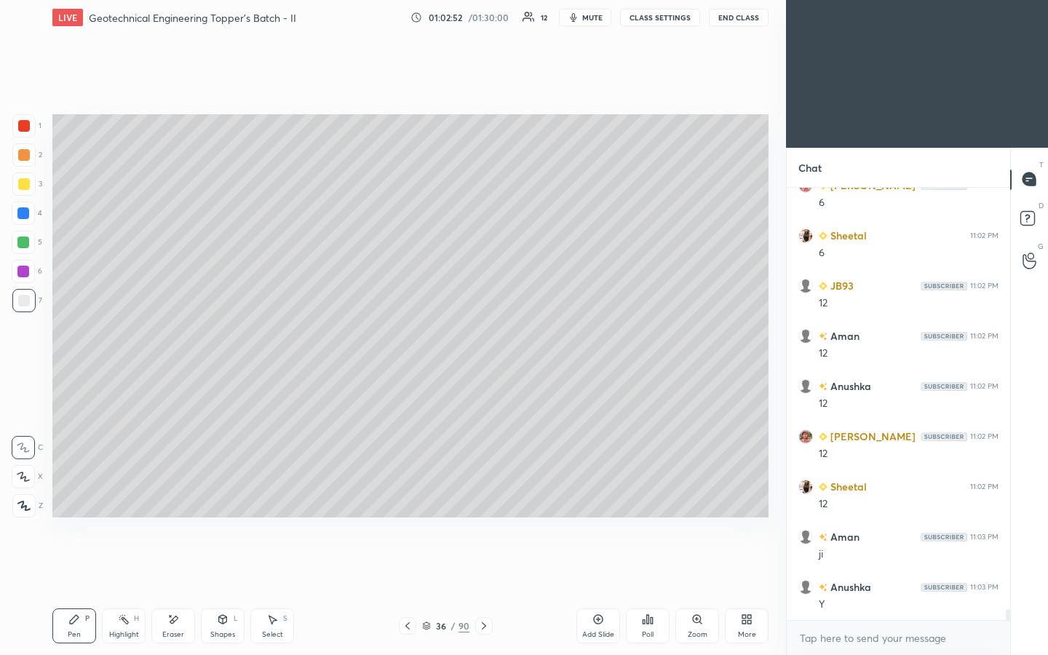
click at [22, 184] on div at bounding box center [24, 184] width 12 height 12
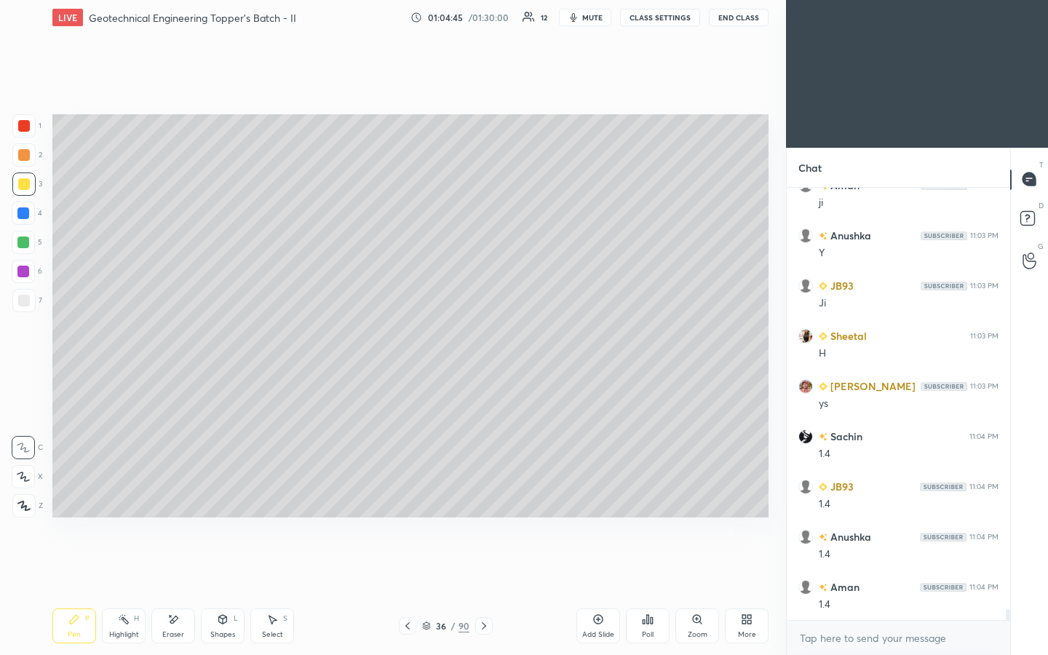
click at [18, 305] on div at bounding box center [24, 301] width 12 height 12
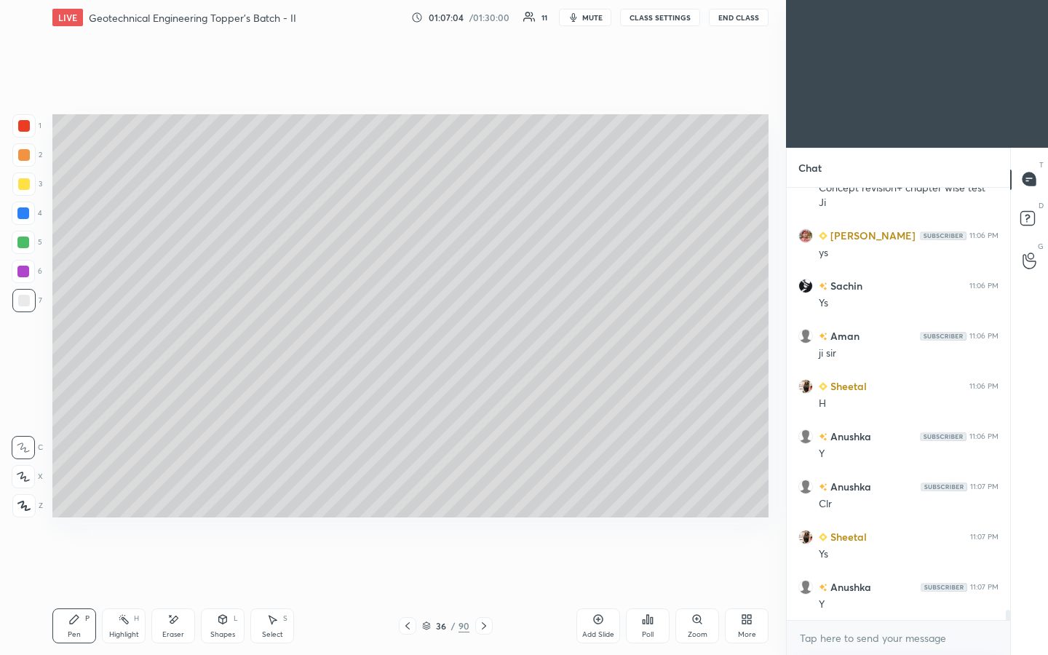
scroll to position [18377, 0]
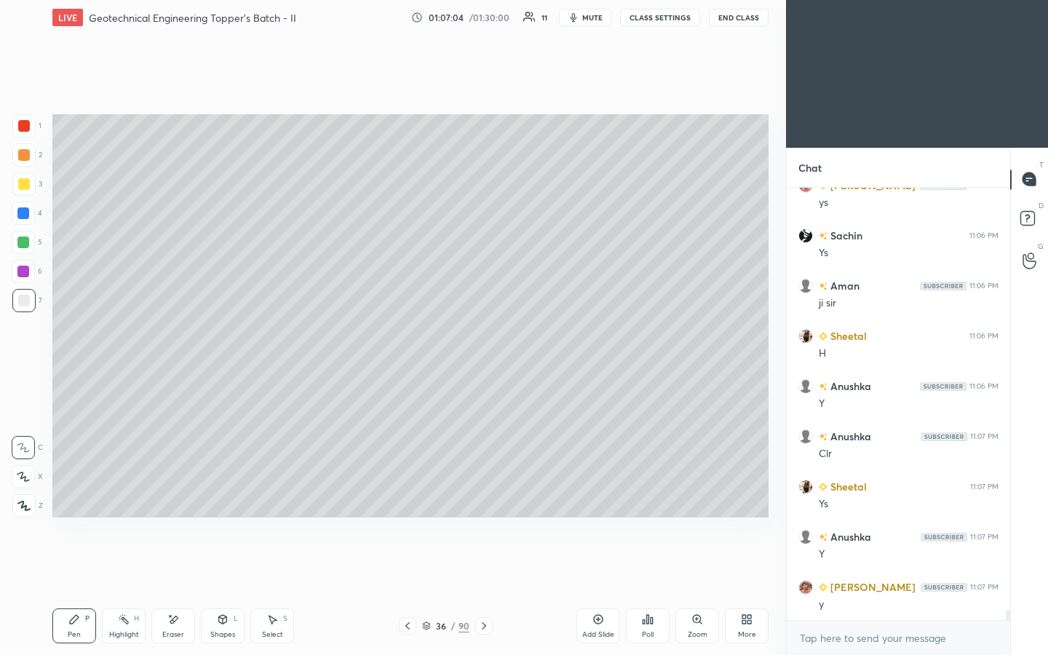
click at [522, 341] on div "Add Slide" at bounding box center [598, 625] width 44 height 35
drag, startPoint x: 23, startPoint y: 189, endPoint x: 29, endPoint y: 184, distance: 7.7
click at [23, 189] on div at bounding box center [24, 184] width 12 height 12
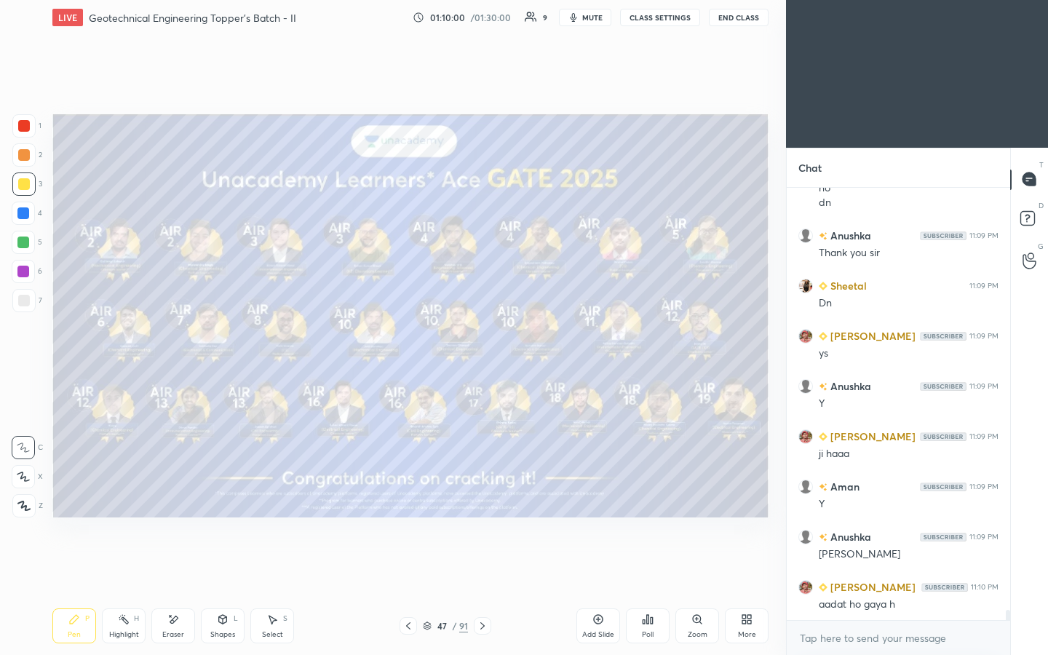
scroll to position [398, 219]
click at [522, 16] on button "End Class" at bounding box center [739, 17] width 60 height 17
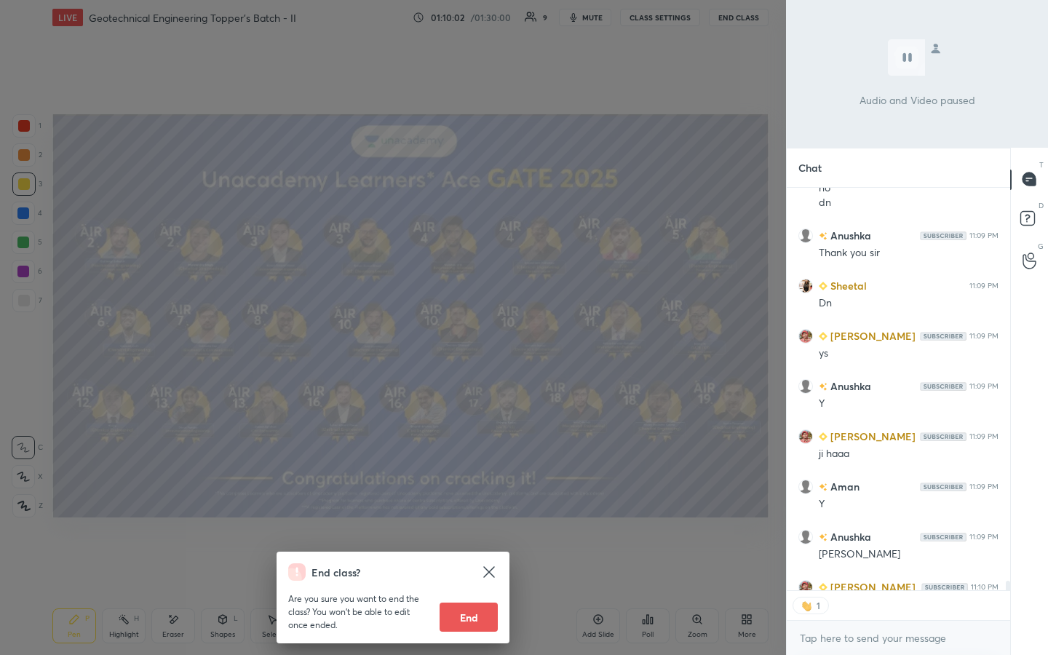
click at [463, 341] on button "End" at bounding box center [468, 616] width 58 height 29
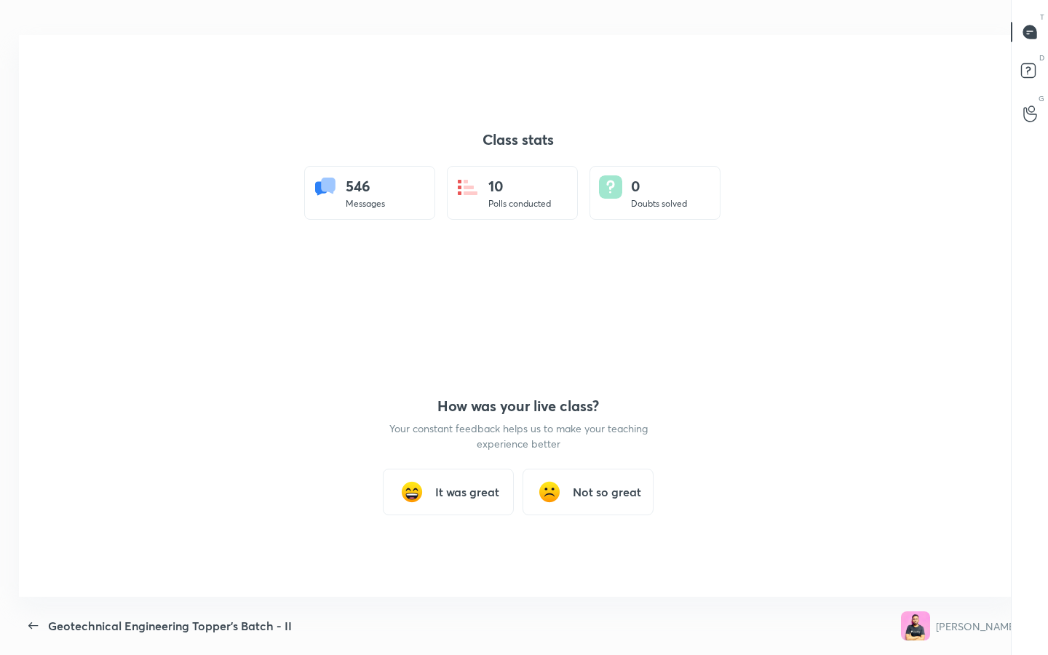
scroll to position [0, 0]
click at [26, 341] on icon "button" at bounding box center [33, 625] width 17 height 17
click at [35, 341] on icon "button" at bounding box center [33, 625] width 17 height 17
type textarea "x"
click at [30, 341] on icon "button" at bounding box center [32, 625] width 9 height 7
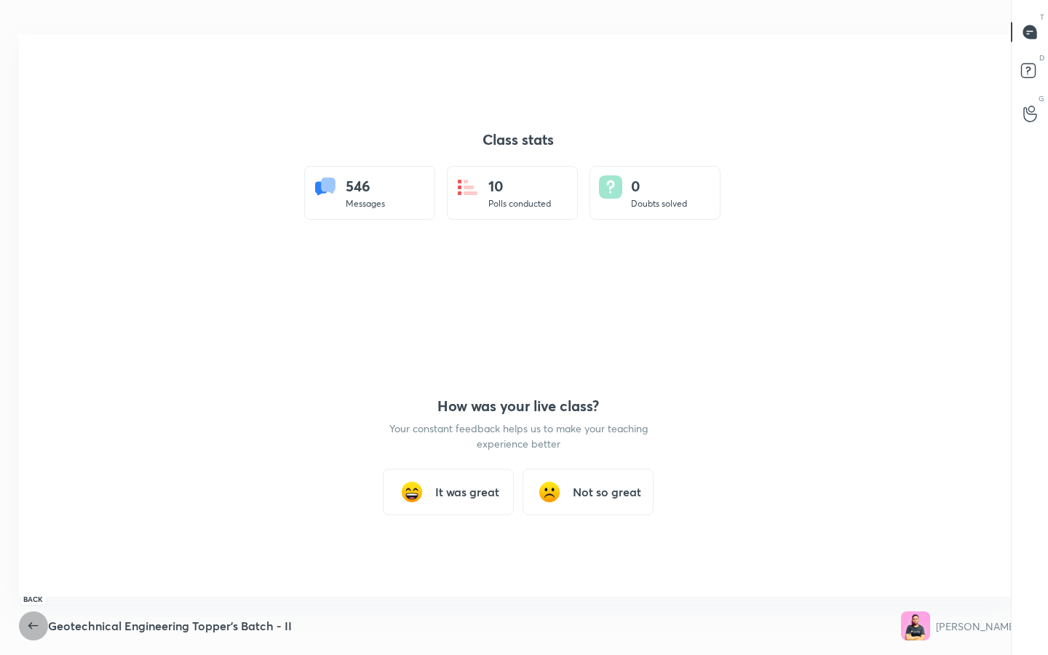
click at [38, 341] on icon "button" at bounding box center [33, 625] width 17 height 17
